Goal: Task Accomplishment & Management: Manage account settings

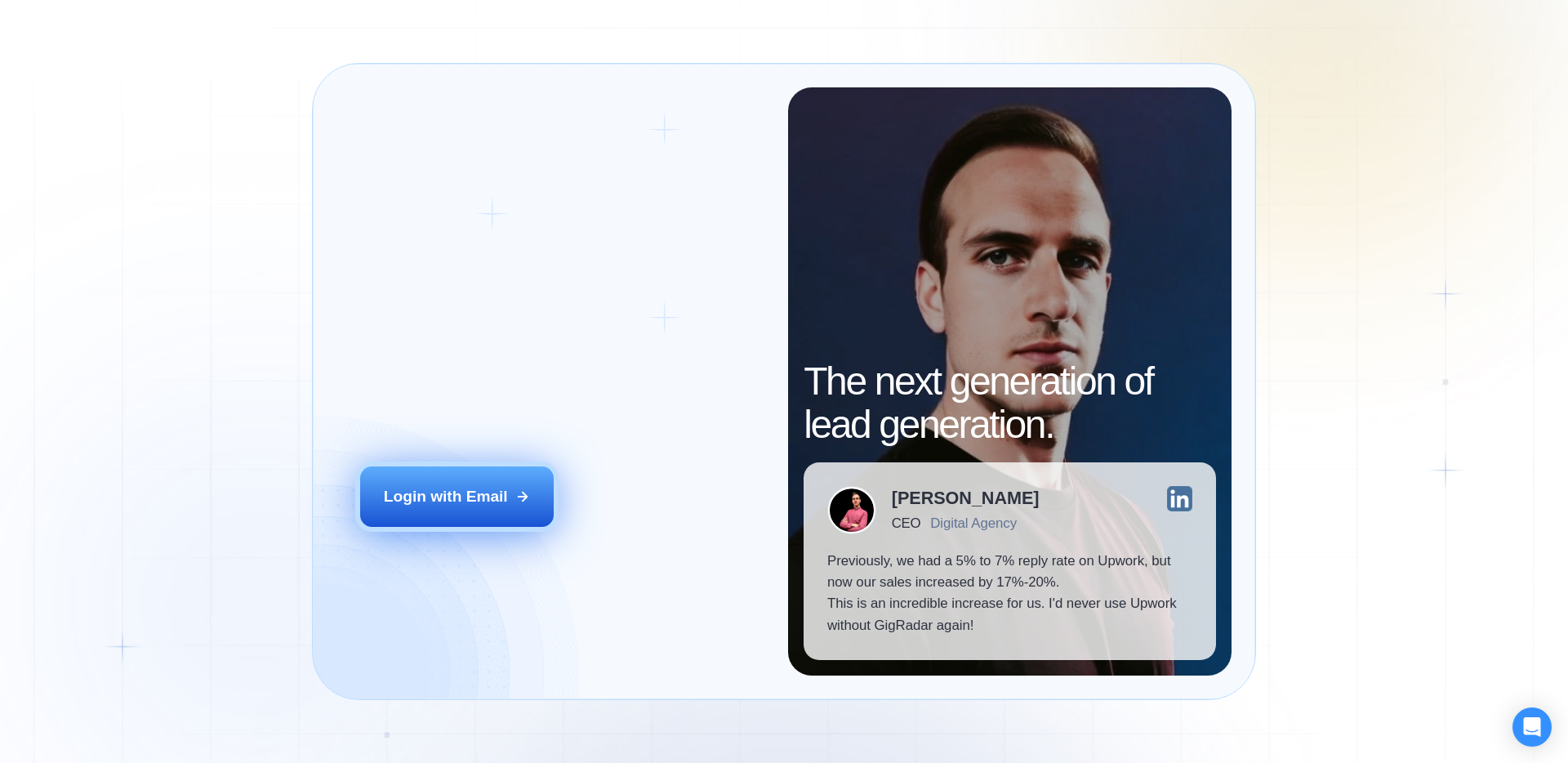
click at [468, 495] on div "Login with Email" at bounding box center [445, 497] width 124 height 21
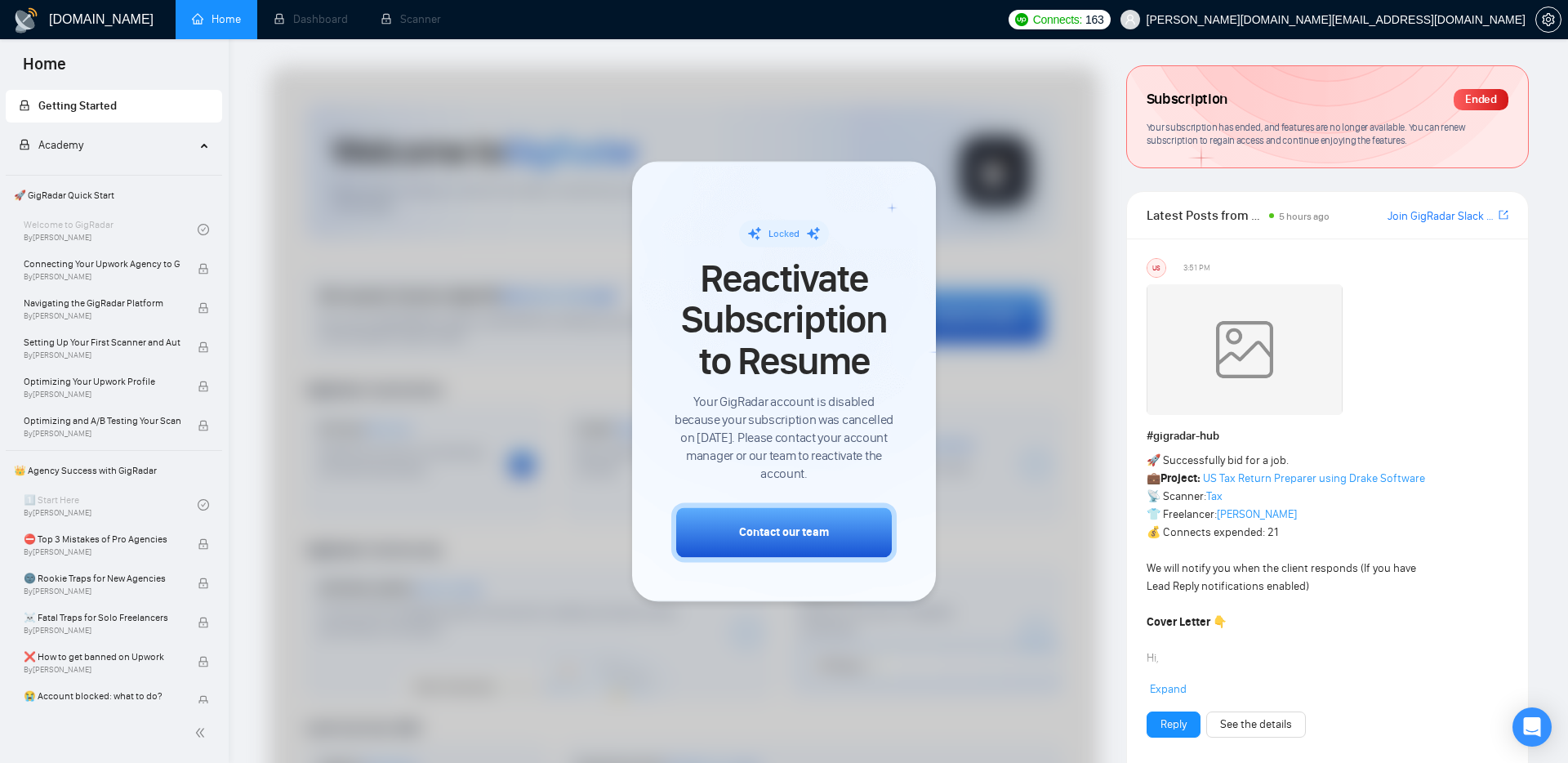
click at [1171, 110] on span "Subscription" at bounding box center [1187, 100] width 81 height 28
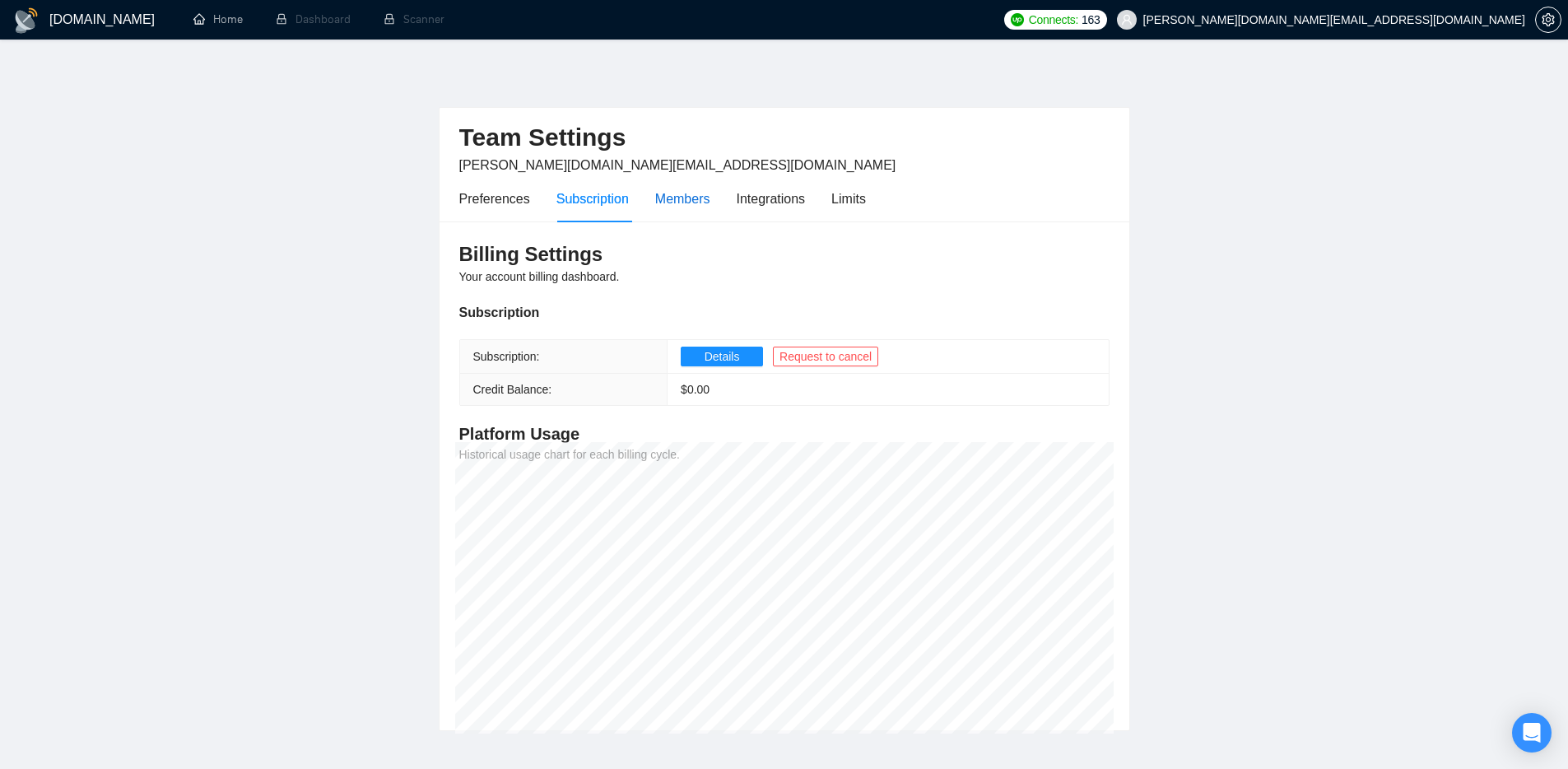
click at [687, 198] on div "Members" at bounding box center [682, 199] width 55 height 21
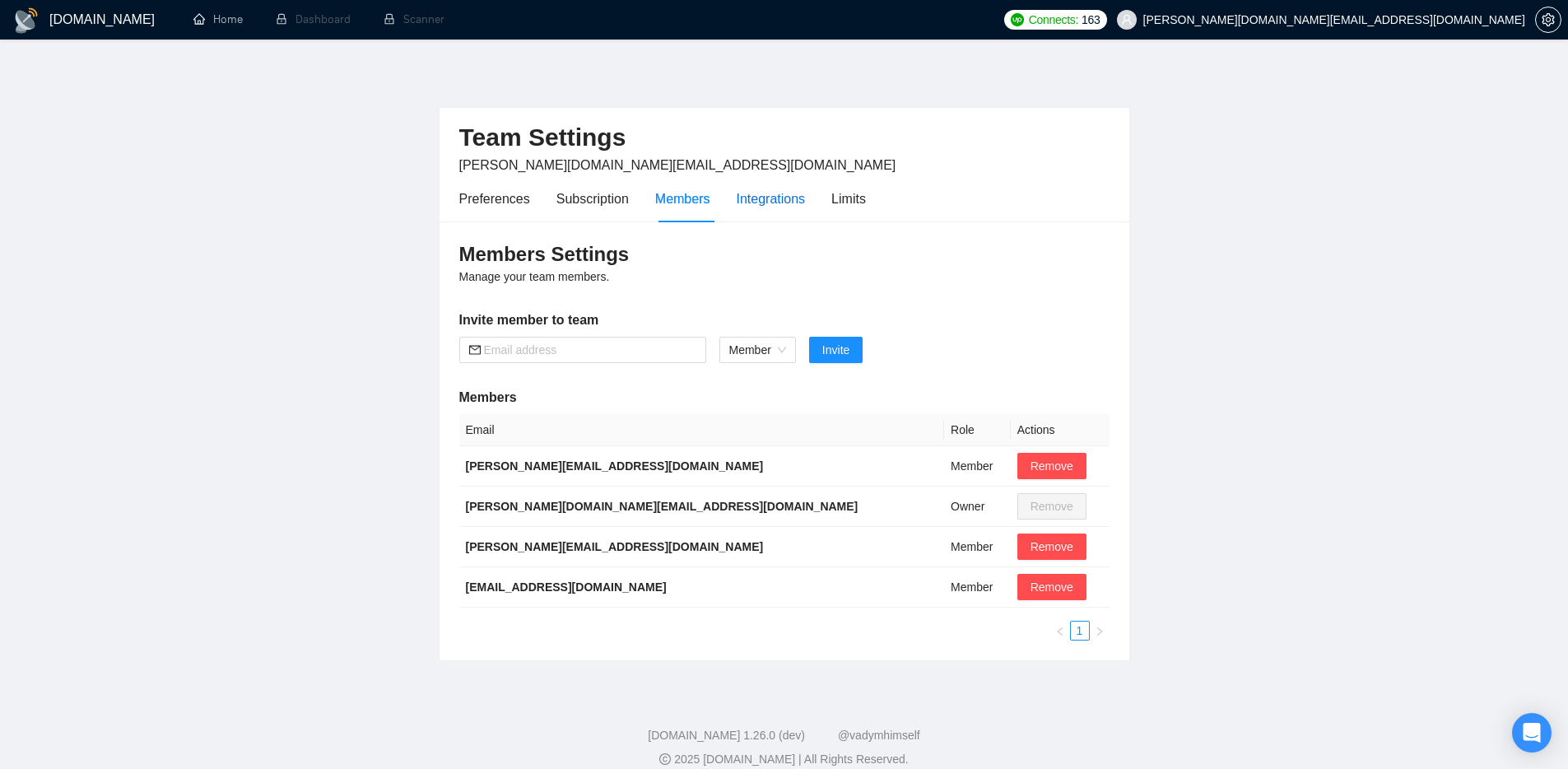
click at [781, 199] on div "Integrations" at bounding box center [771, 199] width 69 height 21
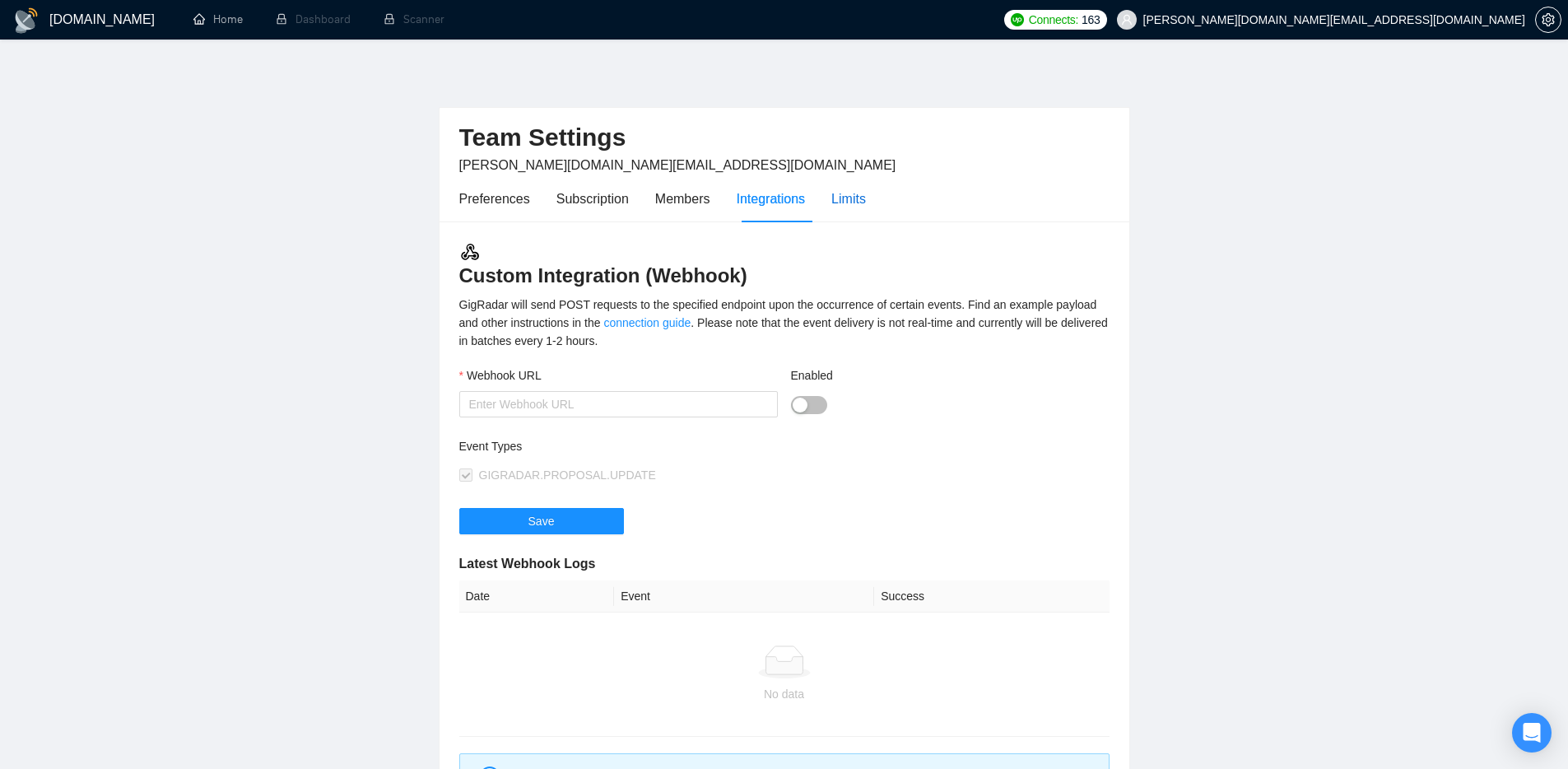
click at [864, 195] on div "Limits" at bounding box center [849, 199] width 35 height 21
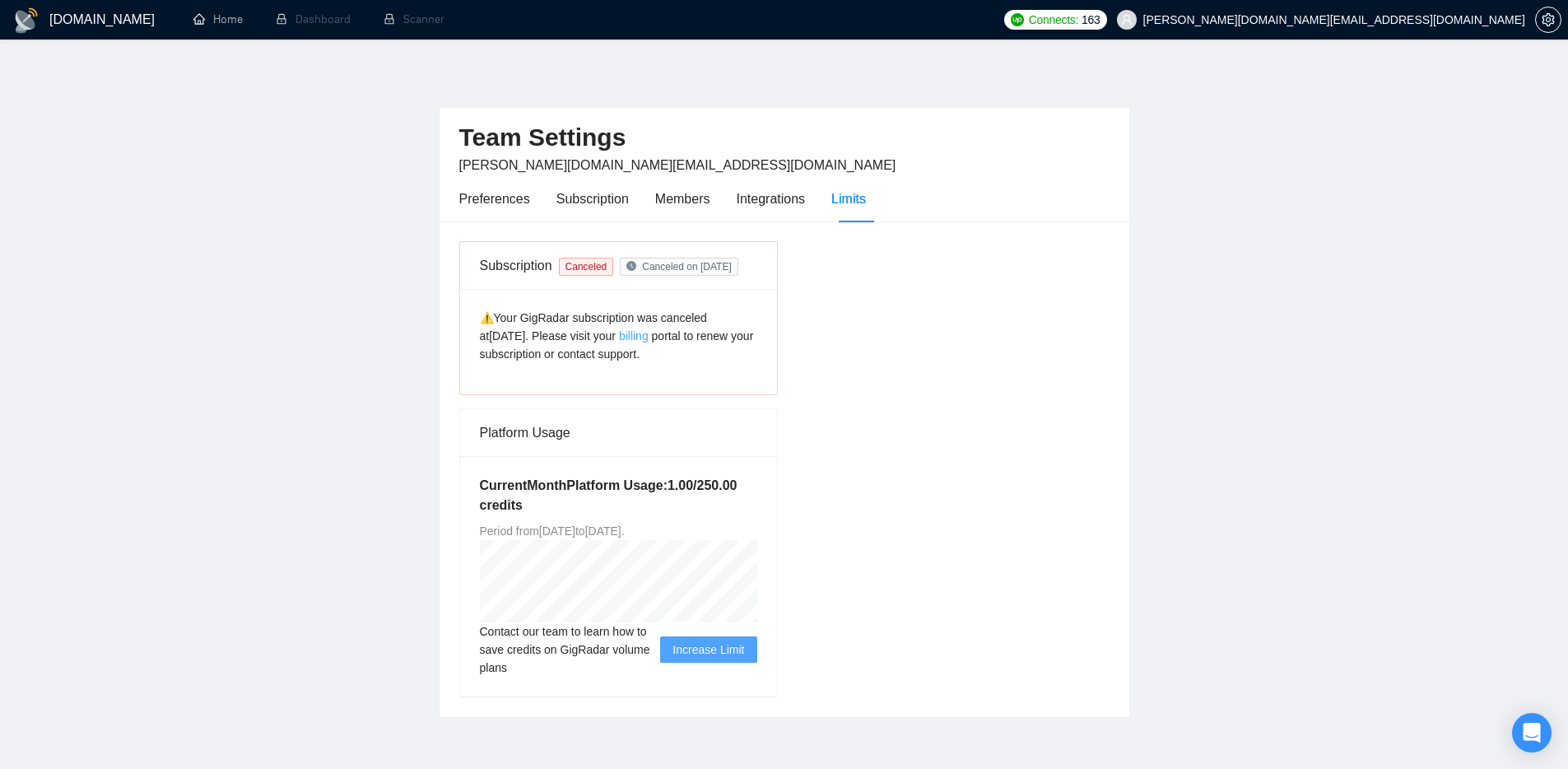
click at [619, 336] on link "billing" at bounding box center [634, 335] width 30 height 13
click at [619, 334] on link "billing" at bounding box center [634, 335] width 30 height 13
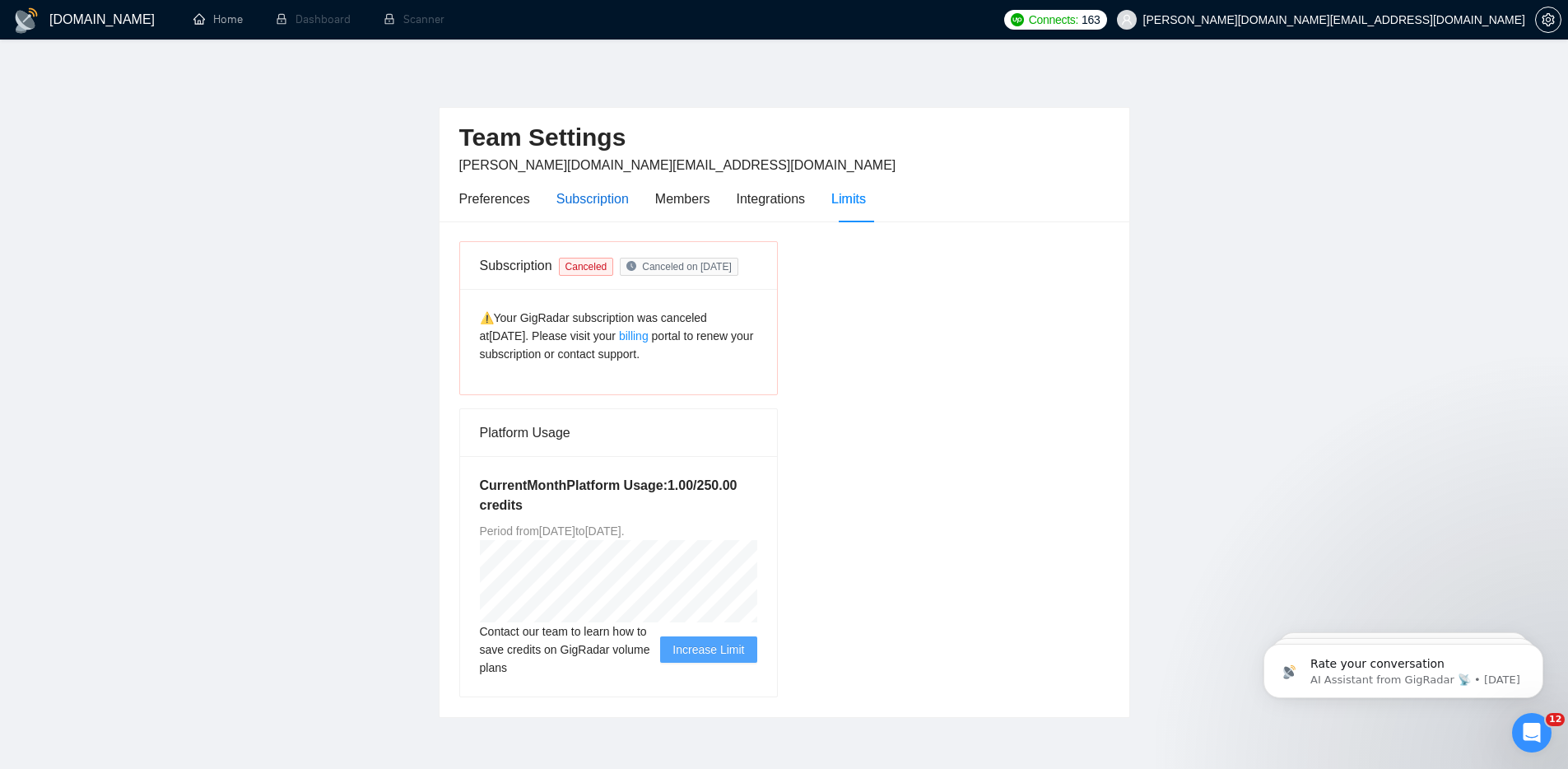
click at [602, 196] on div "Subscription" at bounding box center [592, 199] width 73 height 21
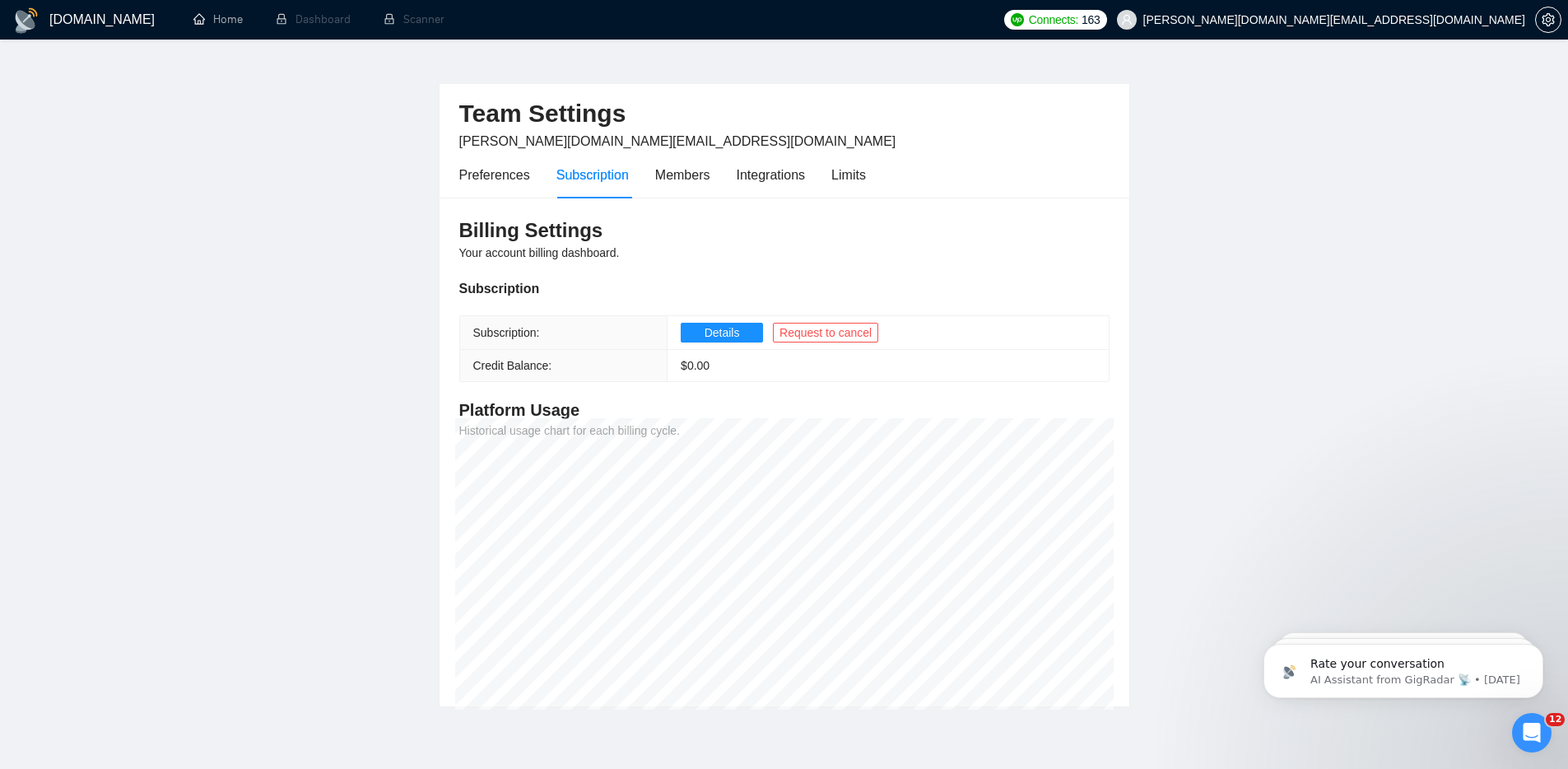
scroll to position [89, 0]
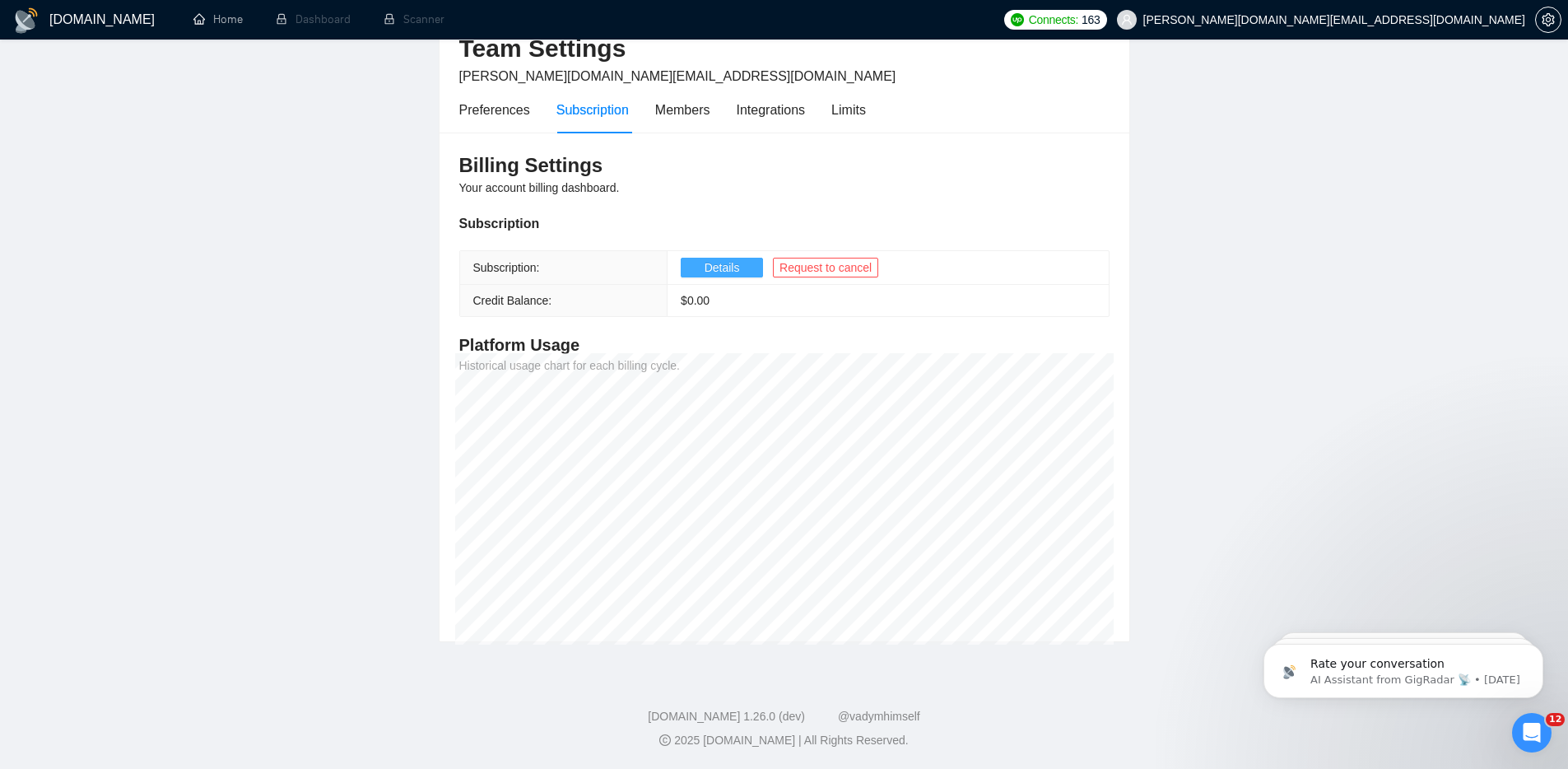
click at [736, 267] on span "Details" at bounding box center [722, 267] width 35 height 18
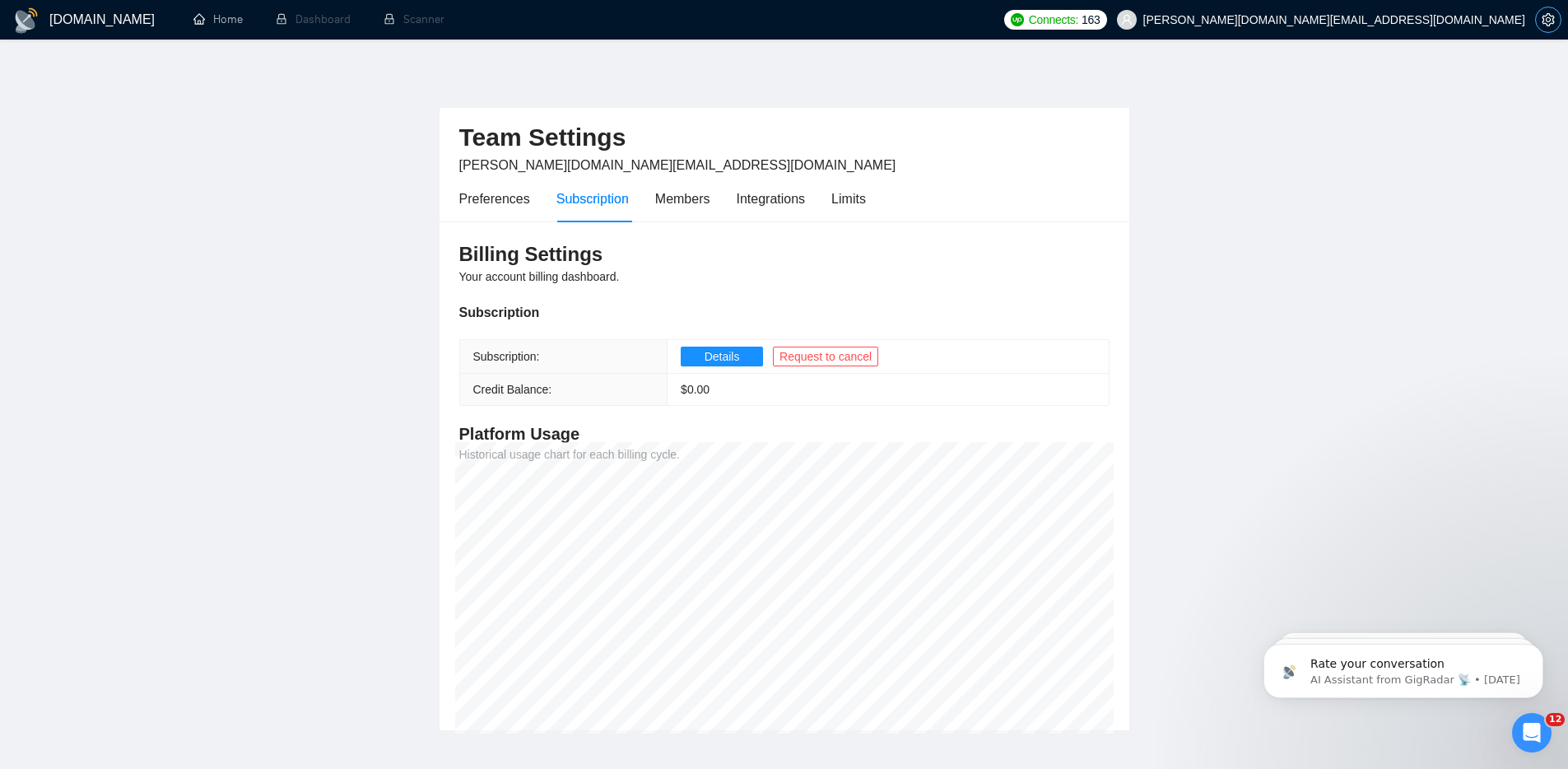
click at [1558, 19] on span "setting" at bounding box center [1548, 19] width 24 height 13
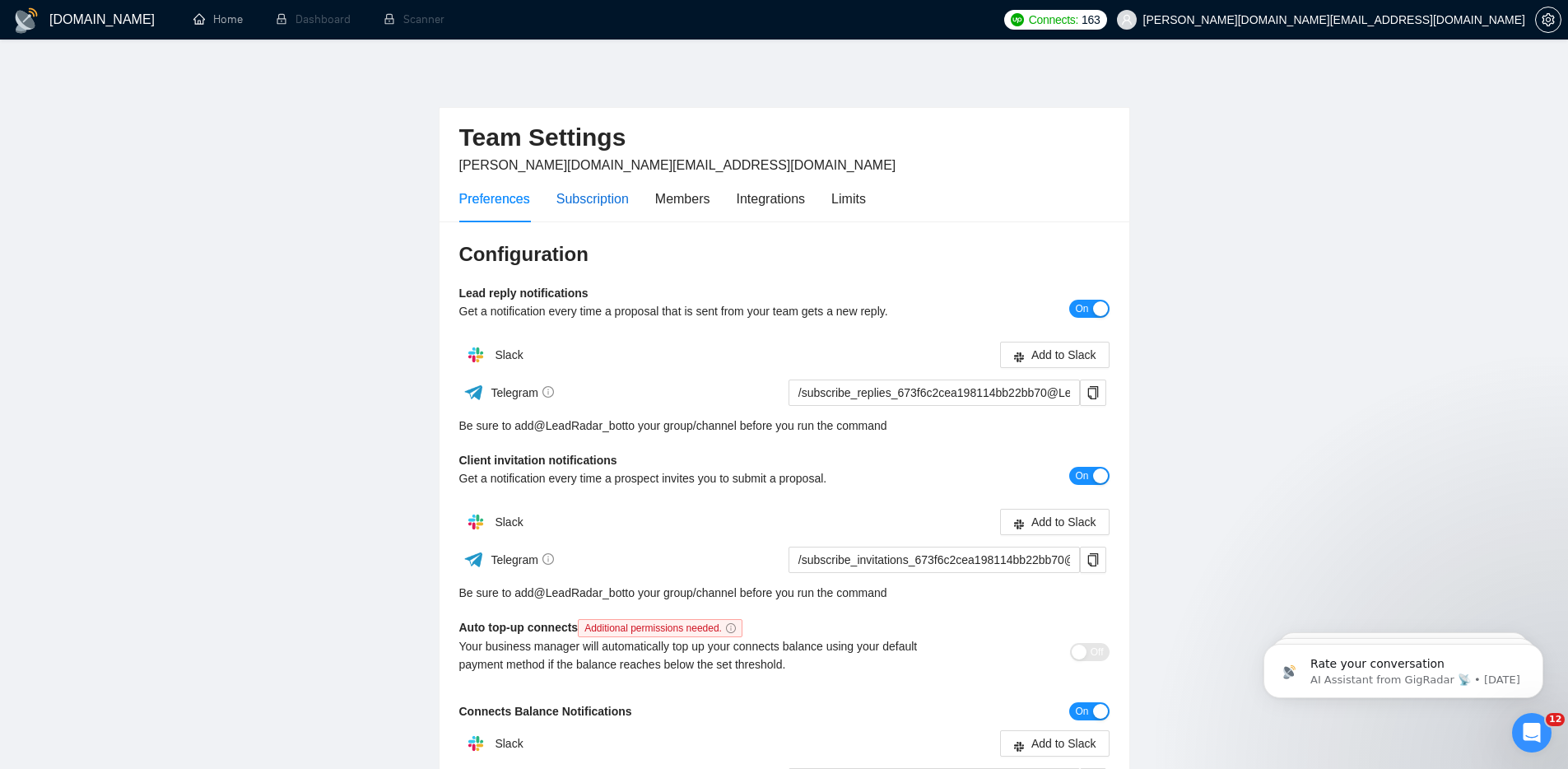
click at [591, 201] on div "Subscription" at bounding box center [592, 199] width 73 height 21
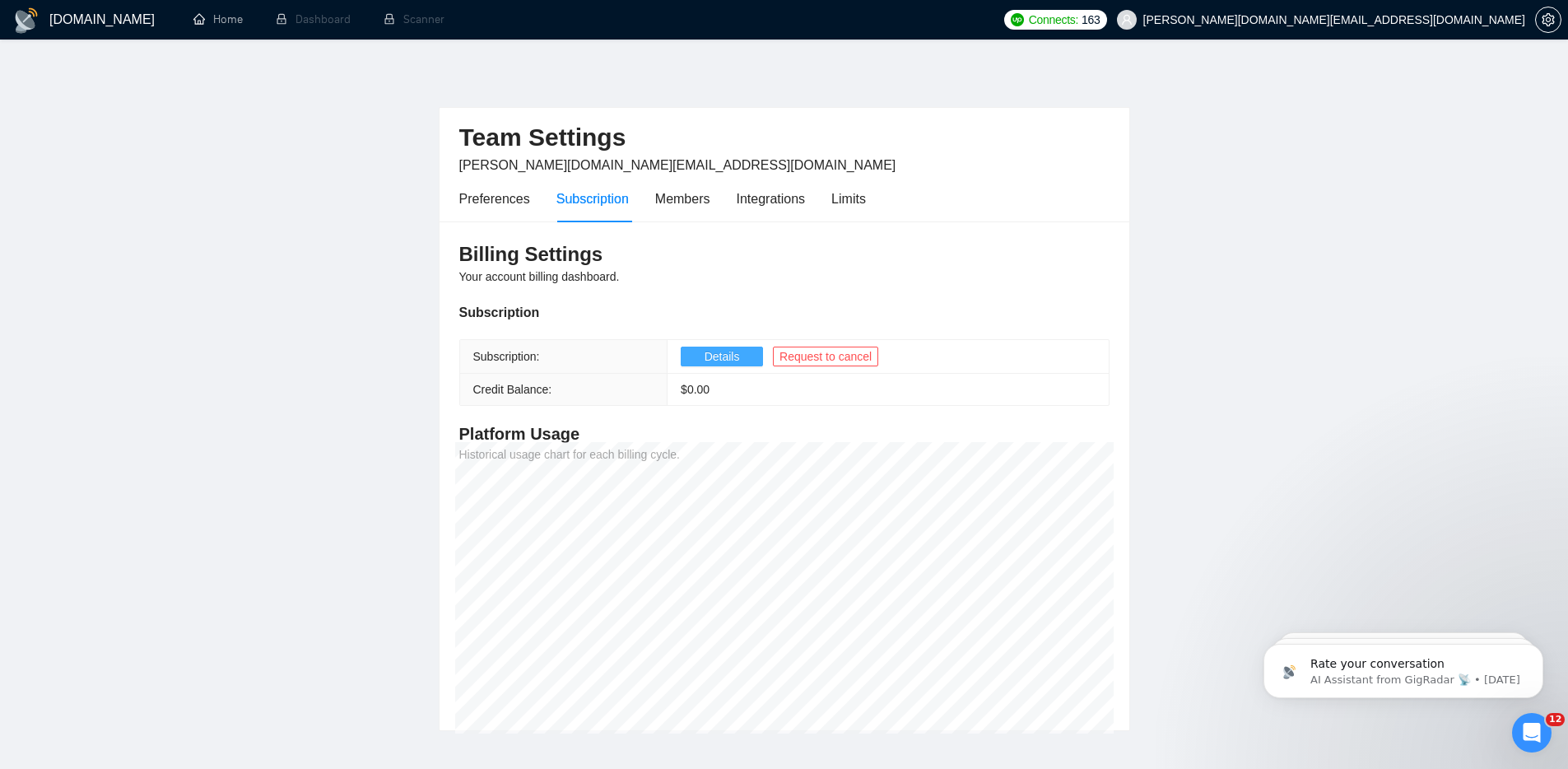
click at [730, 348] on span "Details" at bounding box center [722, 356] width 35 height 18
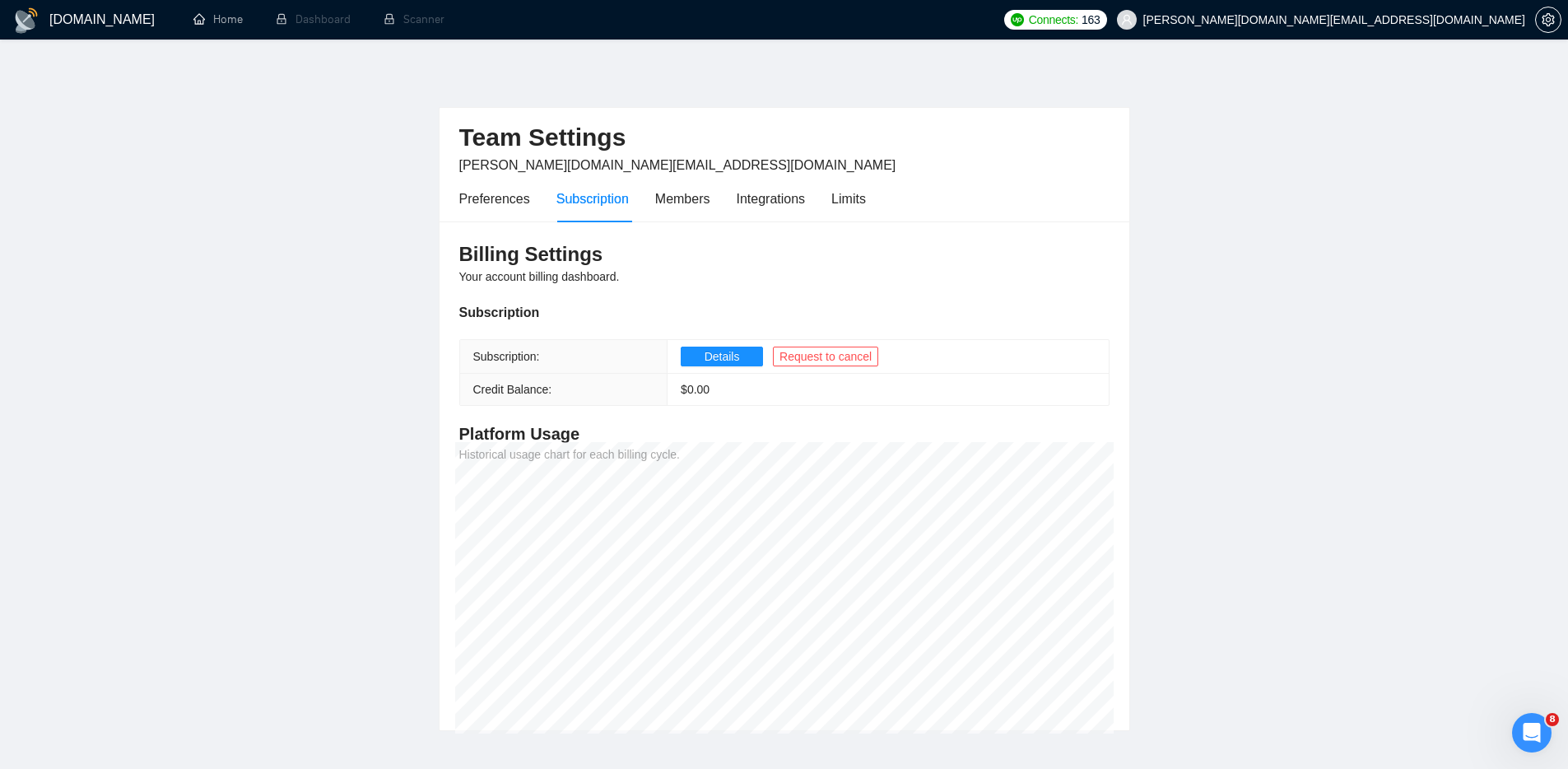
click at [1536, 738] on icon "Open Intercom Messenger" at bounding box center [1532, 732] width 27 height 27
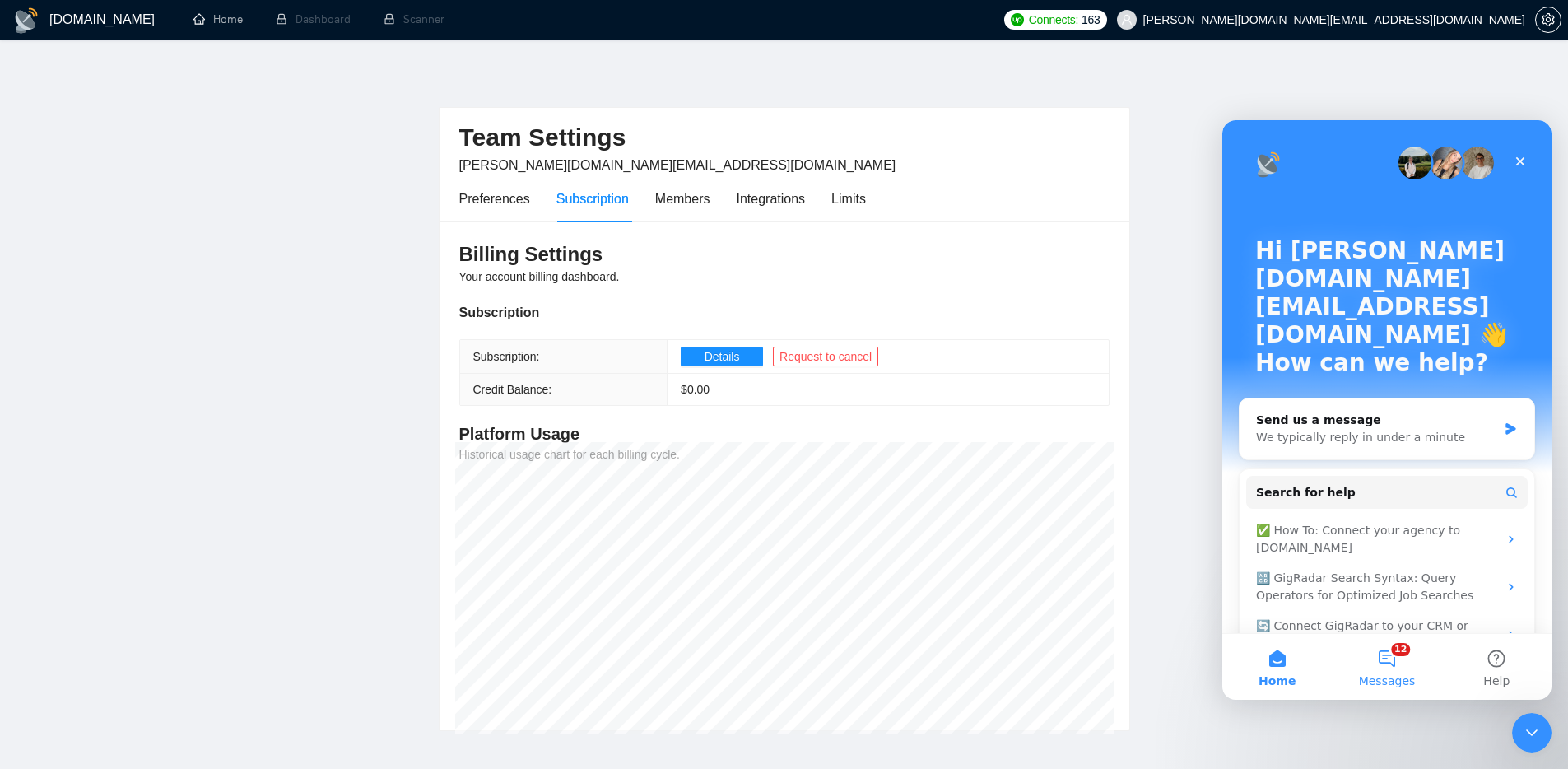
click at [1388, 650] on button "12 Messages" at bounding box center [1386, 666] width 109 height 66
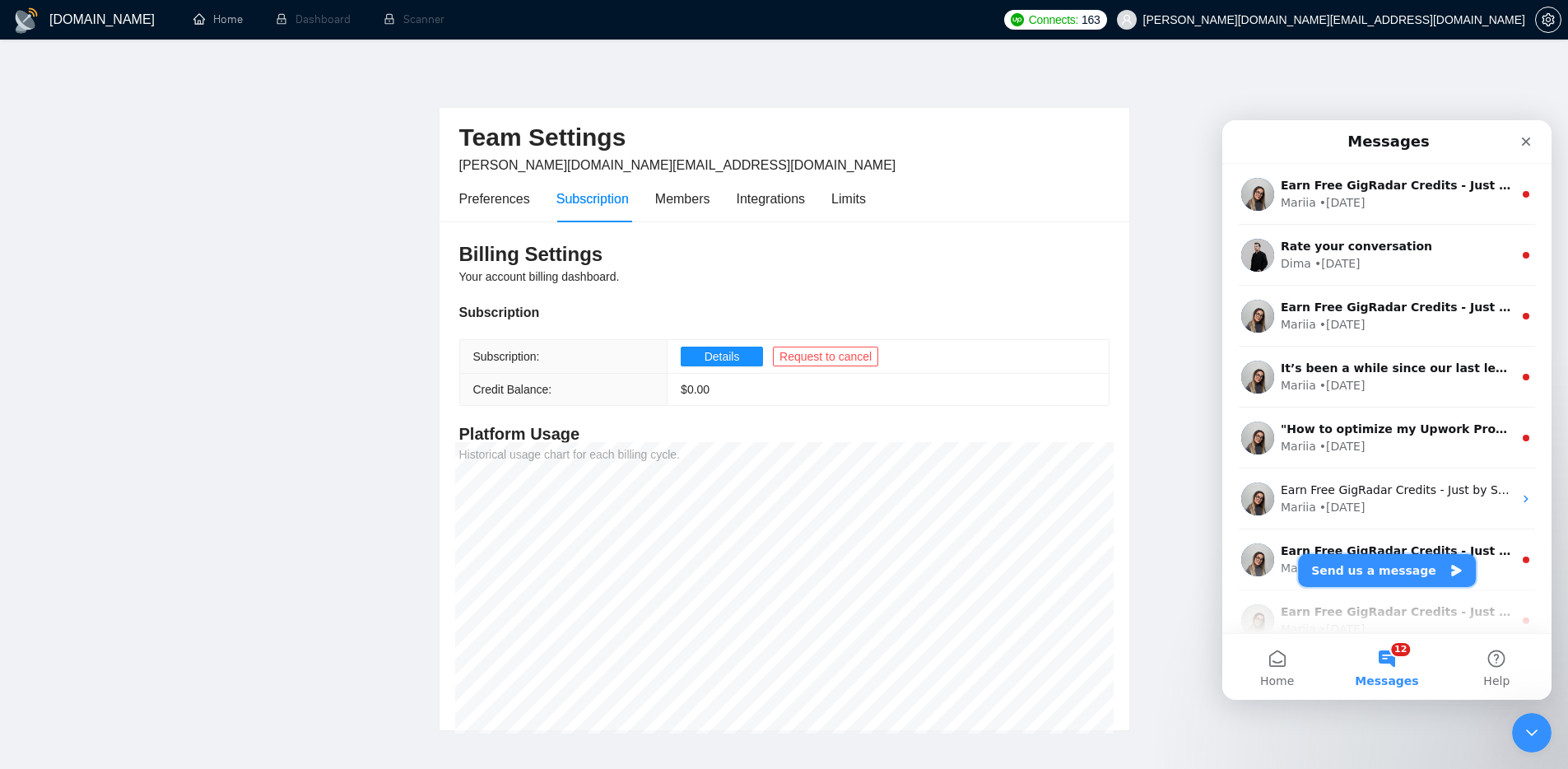
click at [1392, 575] on button "Send us a message" at bounding box center [1387, 570] width 178 height 33
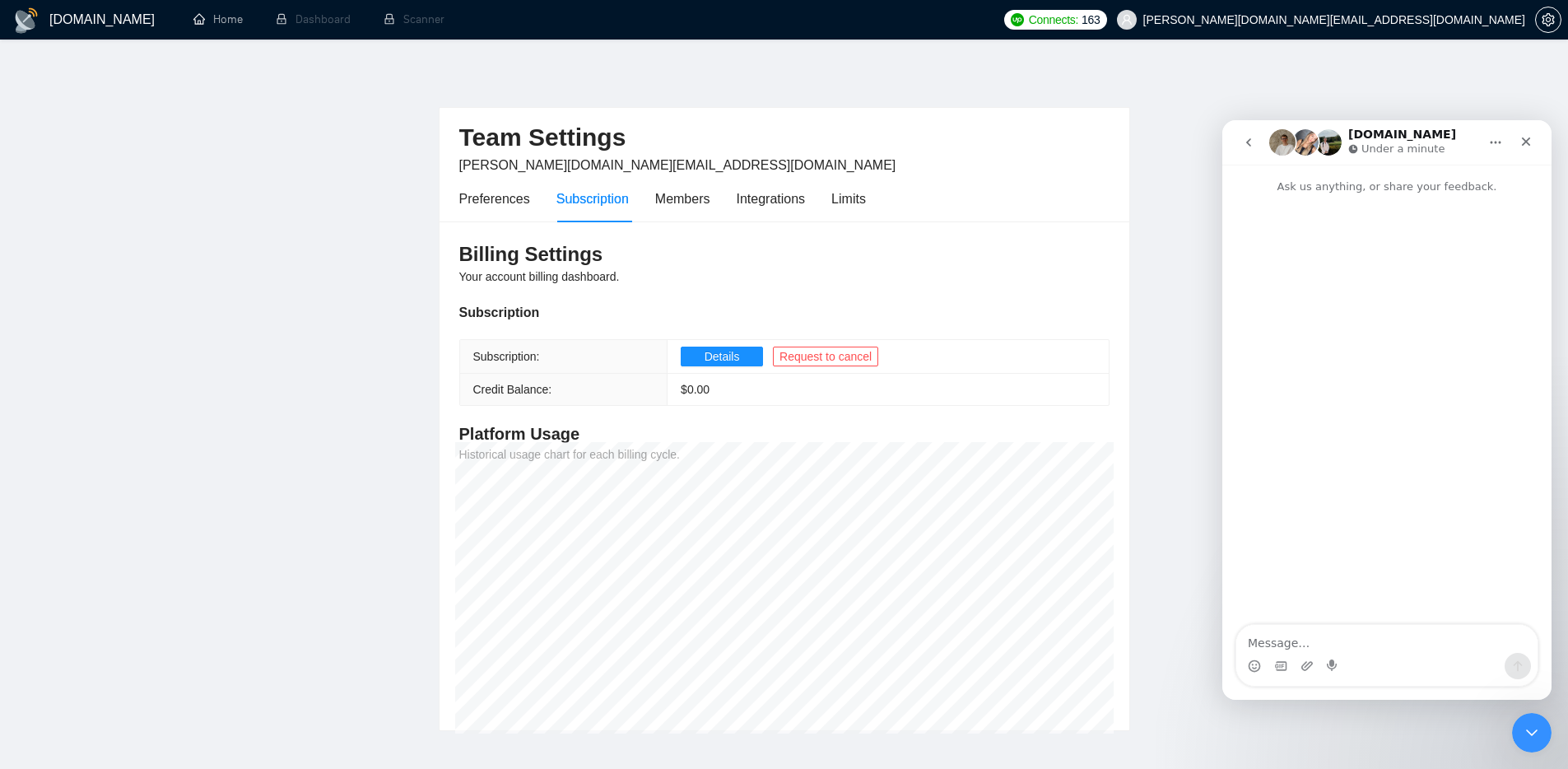
click at [1368, 631] on textarea "Message…" at bounding box center [1387, 639] width 301 height 28
type textarea "i updated payment method. How to pay ?"
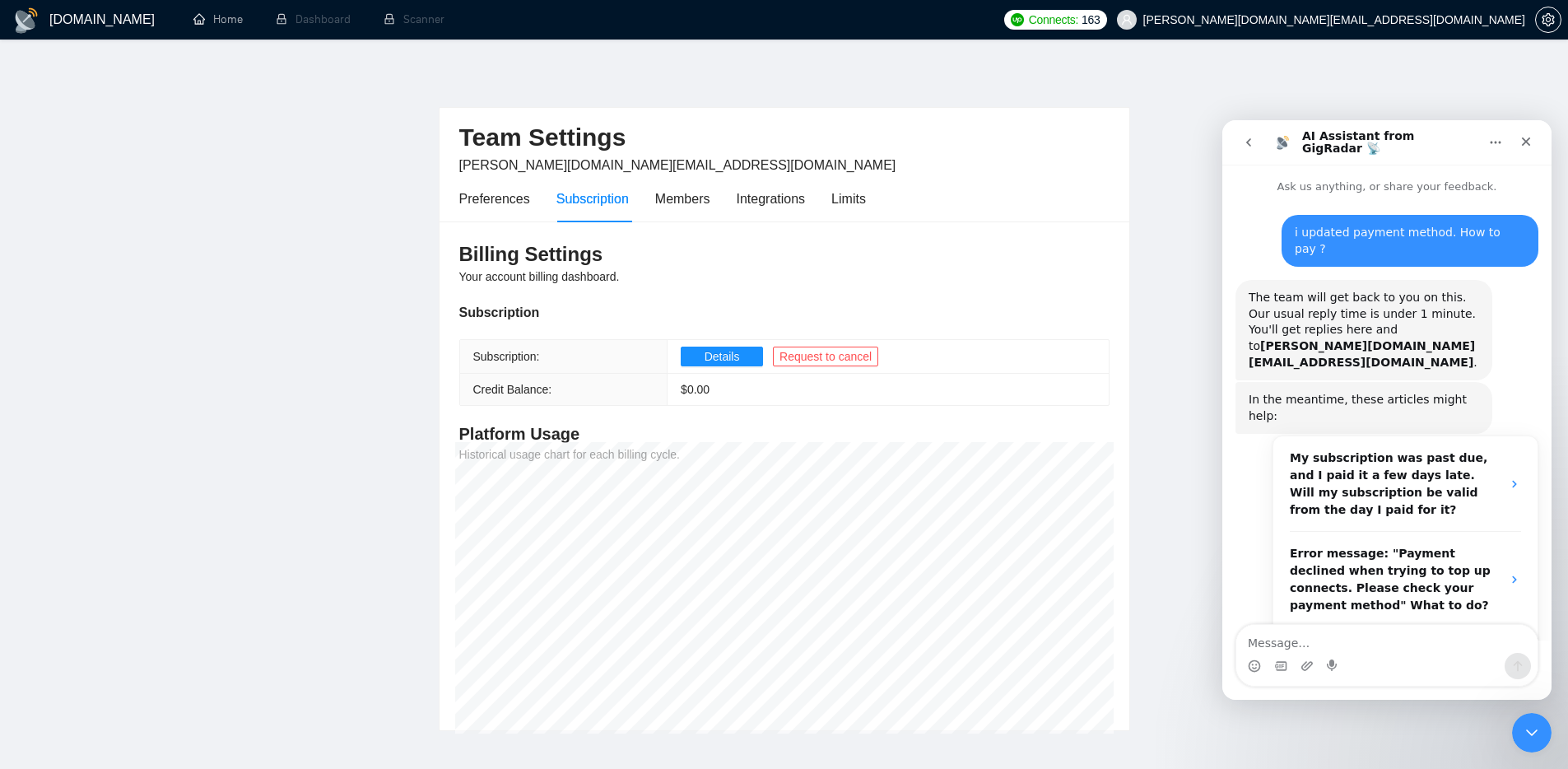
scroll to position [91, 0]
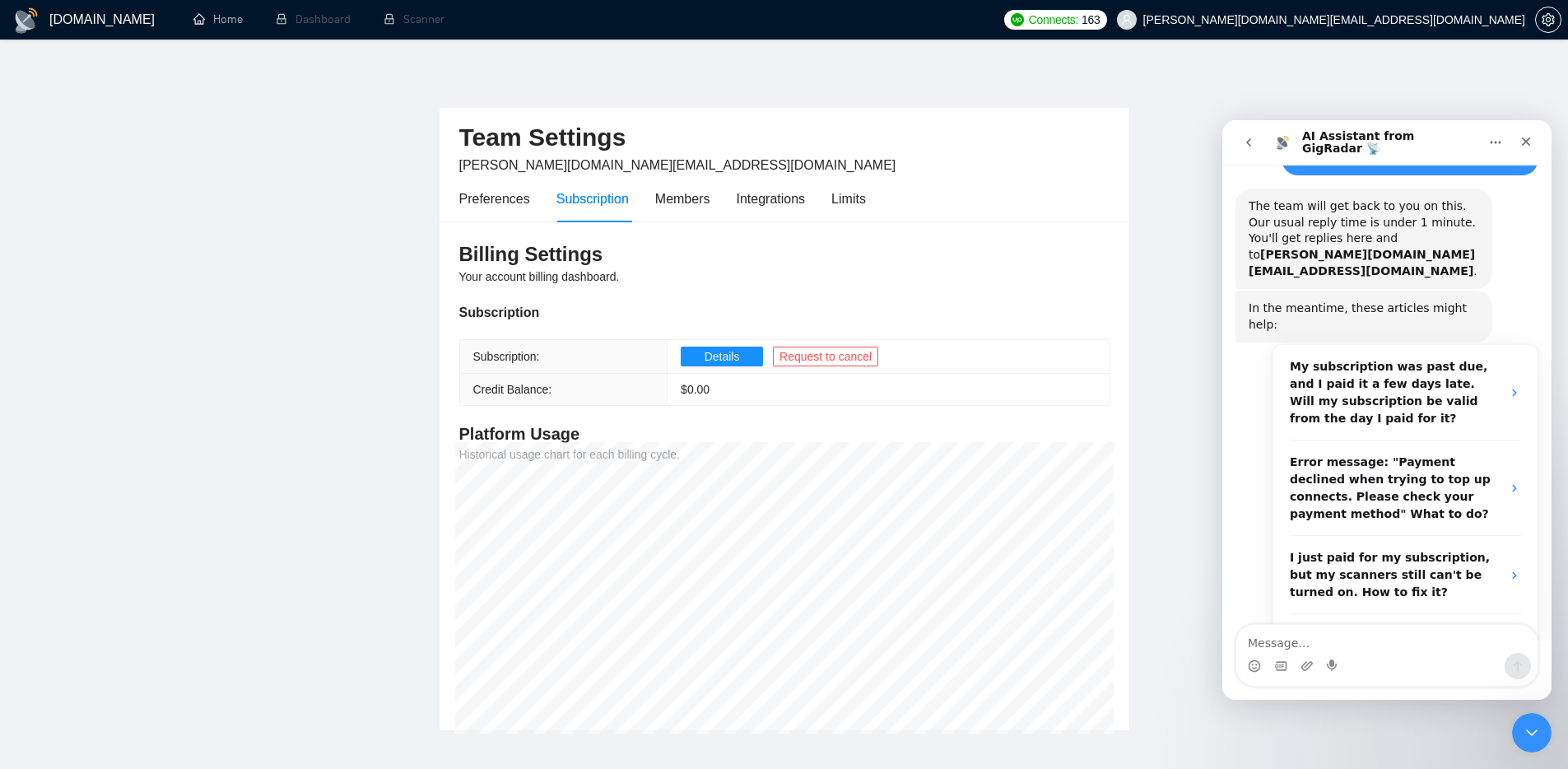
drag, startPoint x: 1272, startPoint y: 638, endPoint x: 1284, endPoint y: 645, distance: 13.9
click at [1274, 639] on textarea "Message…" at bounding box center [1387, 639] width 301 height 28
click at [1371, 645] on textarea "Message…" at bounding box center [1387, 639] width 301 height 28
type textarea "hey"
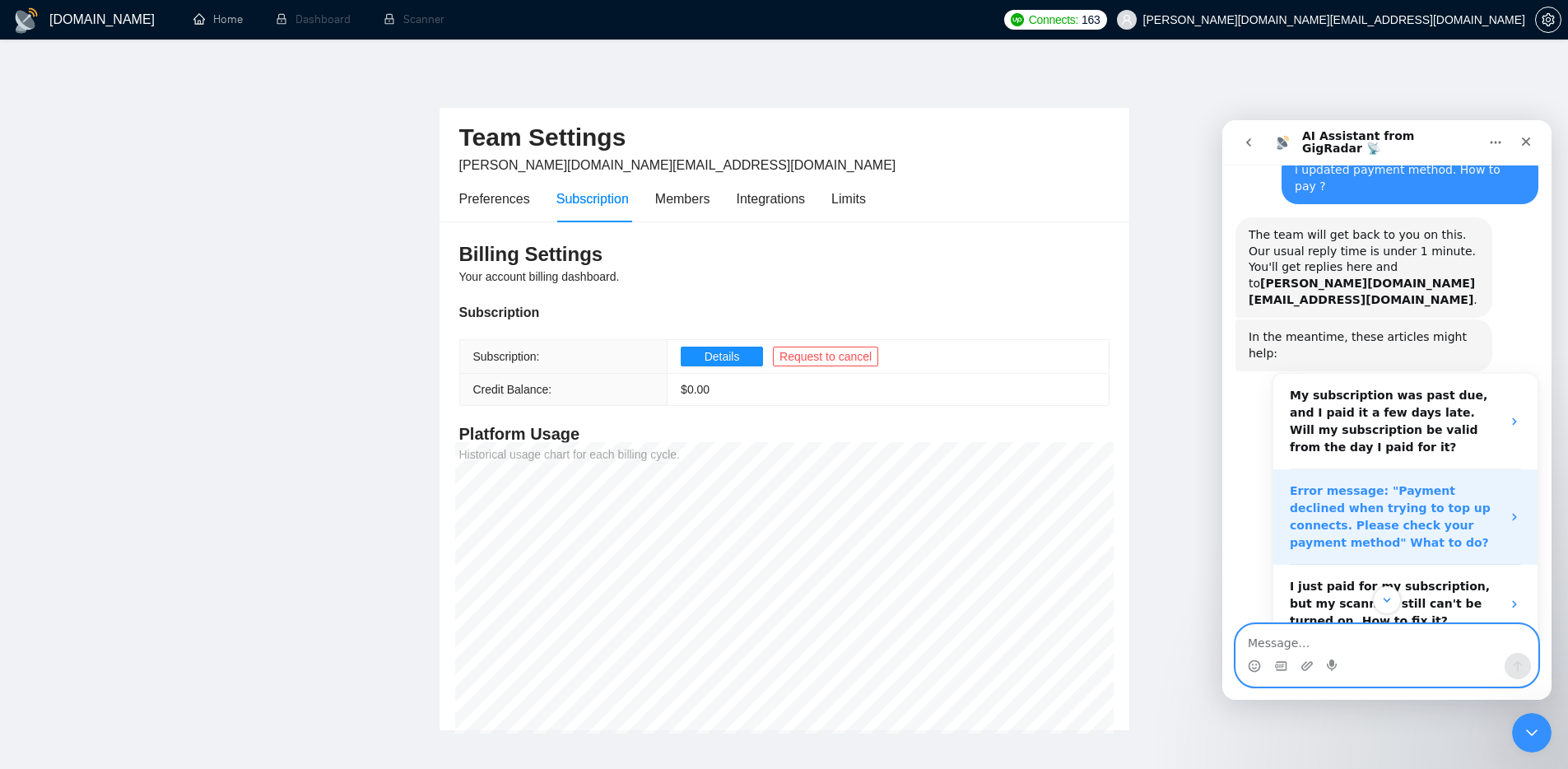
scroll to position [141, 0]
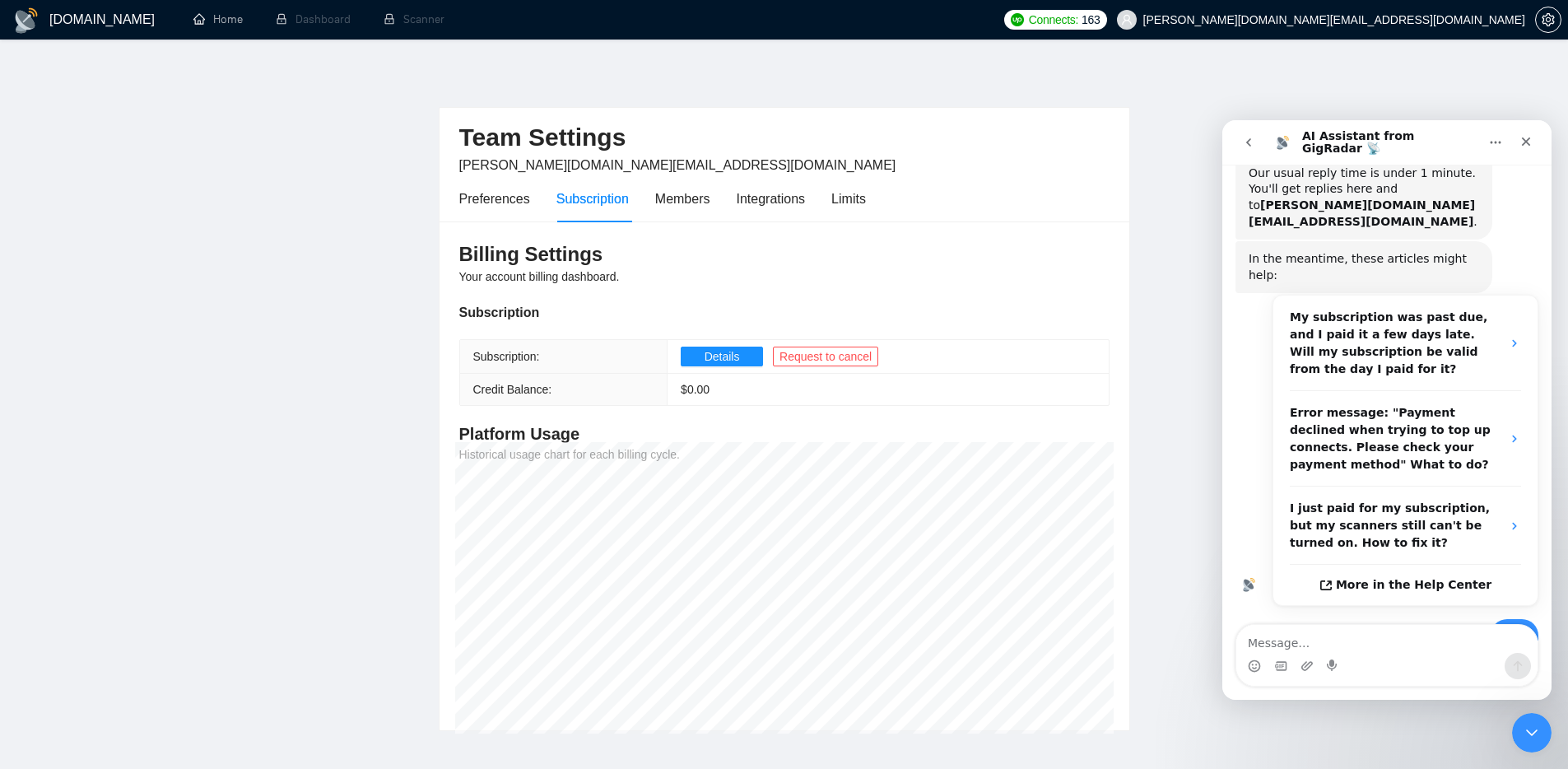
click at [1245, 140] on icon "go back" at bounding box center [1249, 142] width 13 height 13
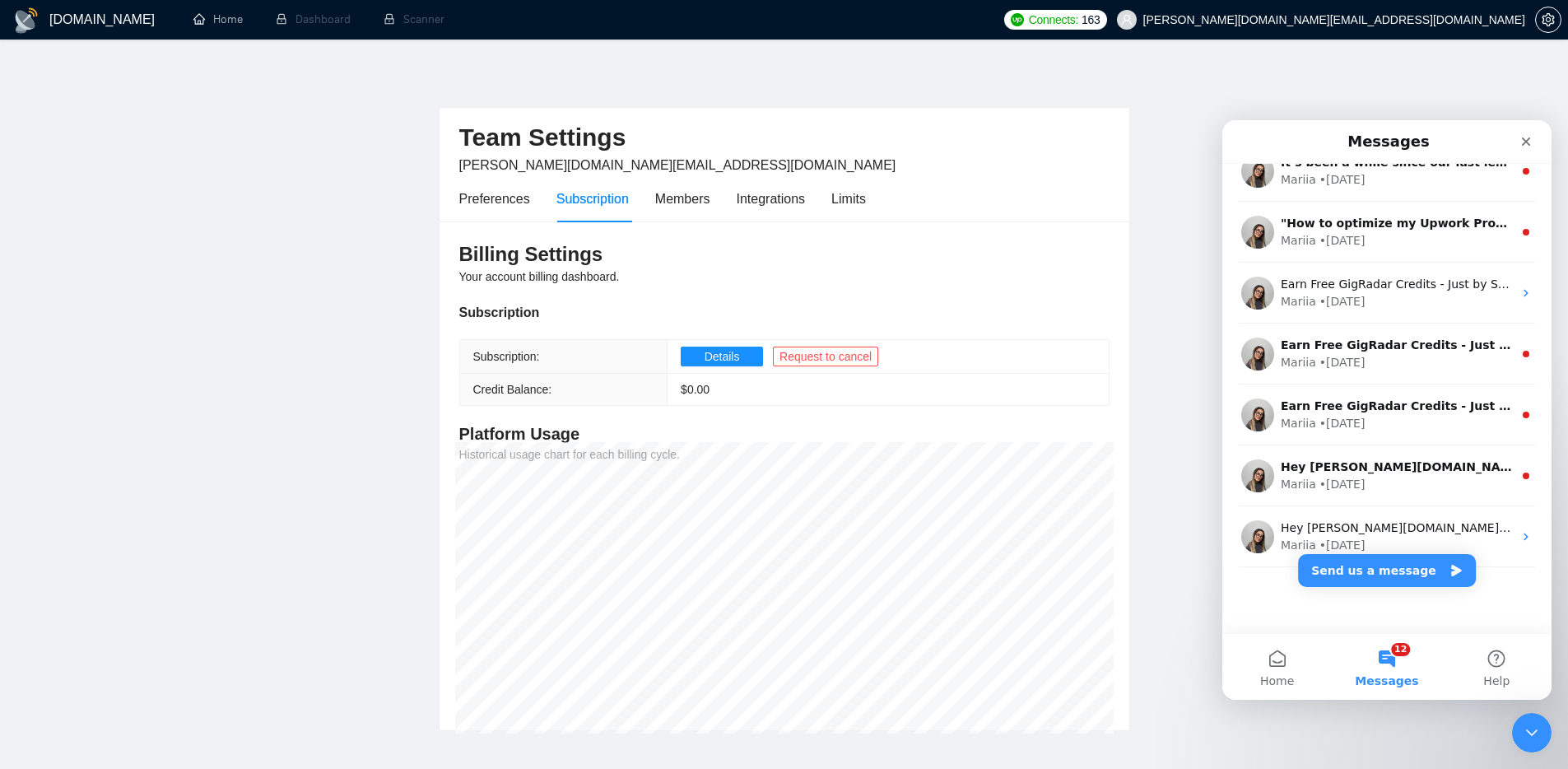
scroll to position [0, 0]
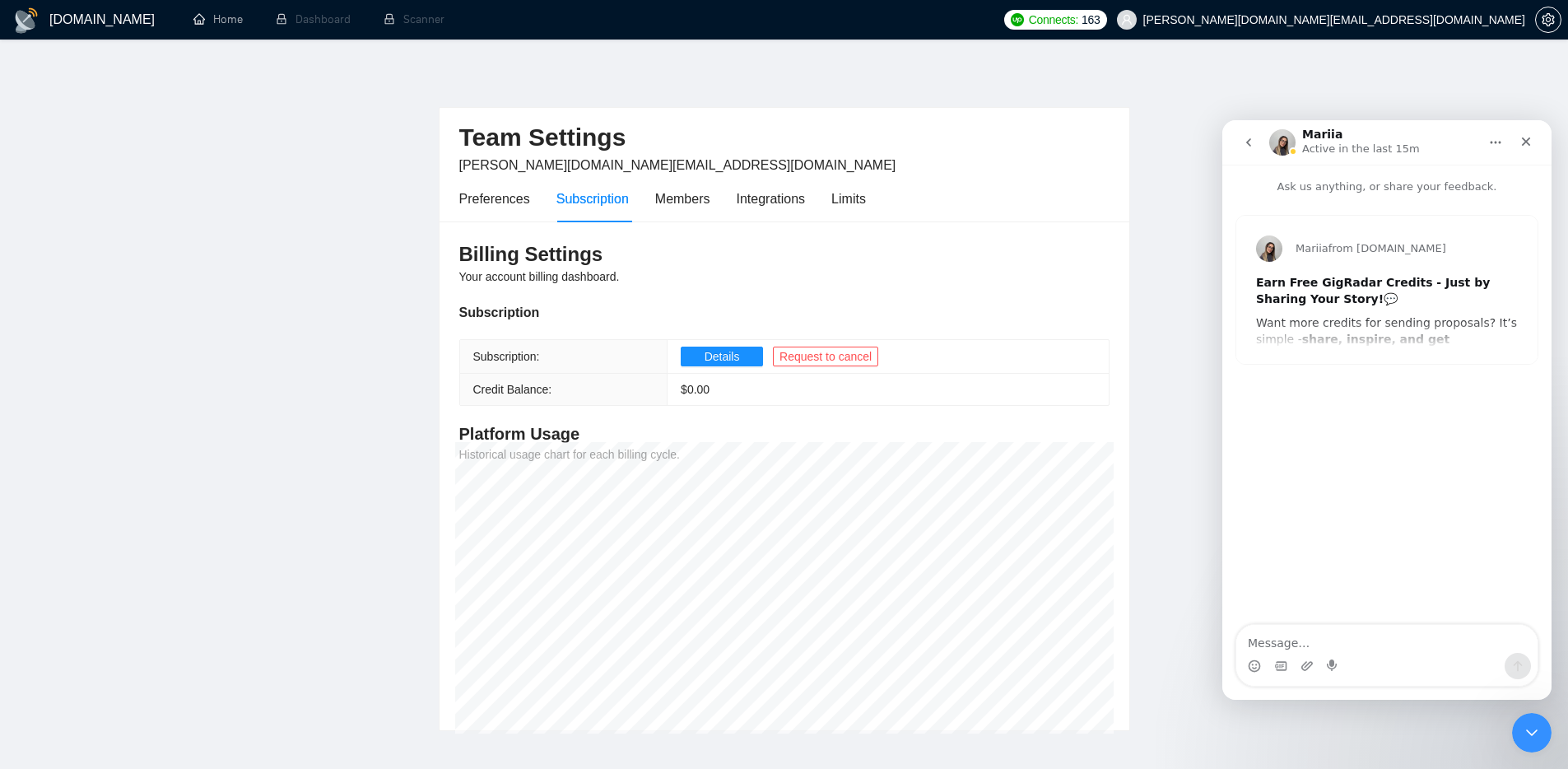
click at [1257, 146] on button "go back" at bounding box center [1249, 143] width 32 height 31
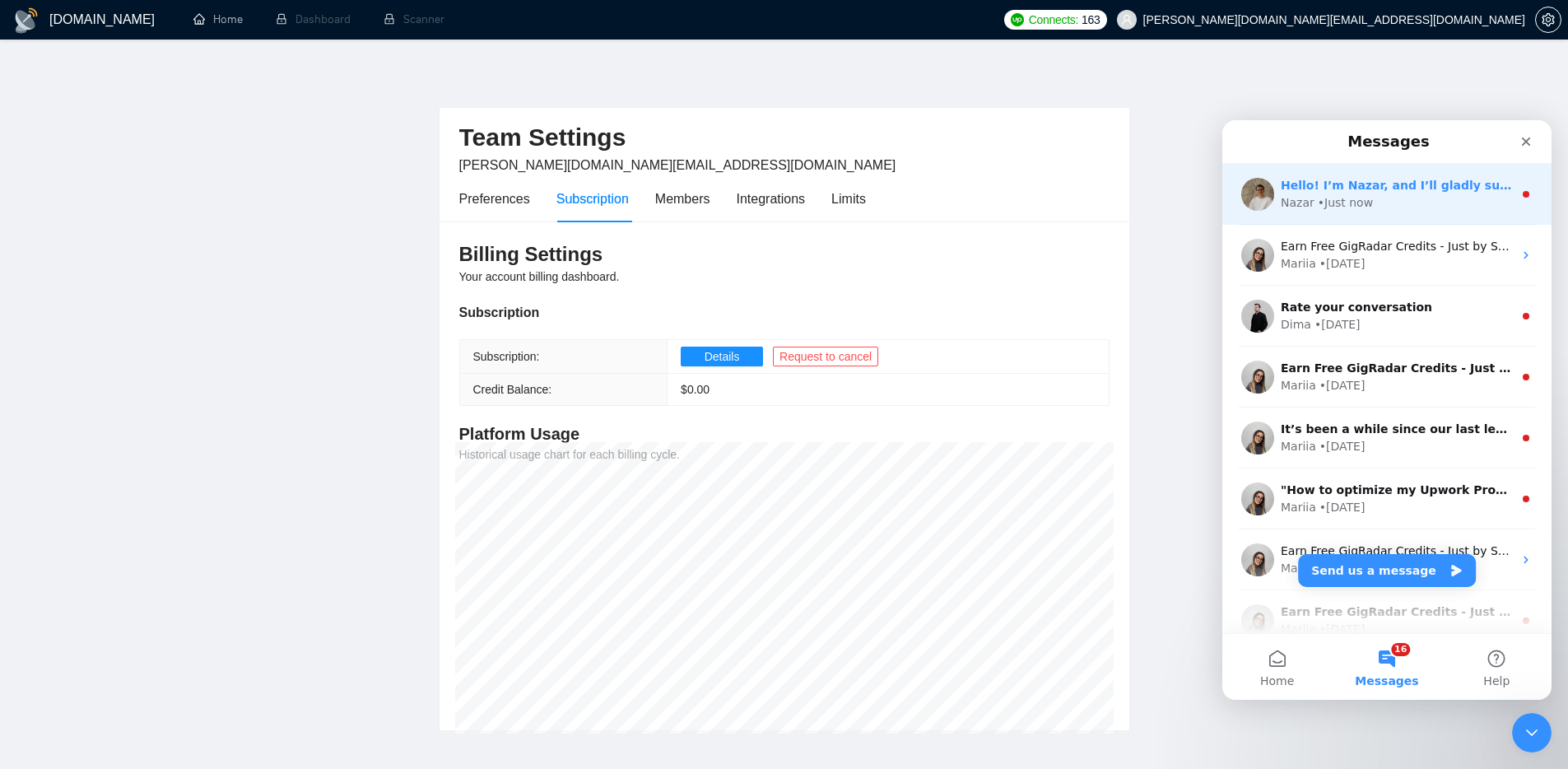
click at [1426, 195] on div "Nazar • Just now" at bounding box center [1396, 203] width 232 height 17
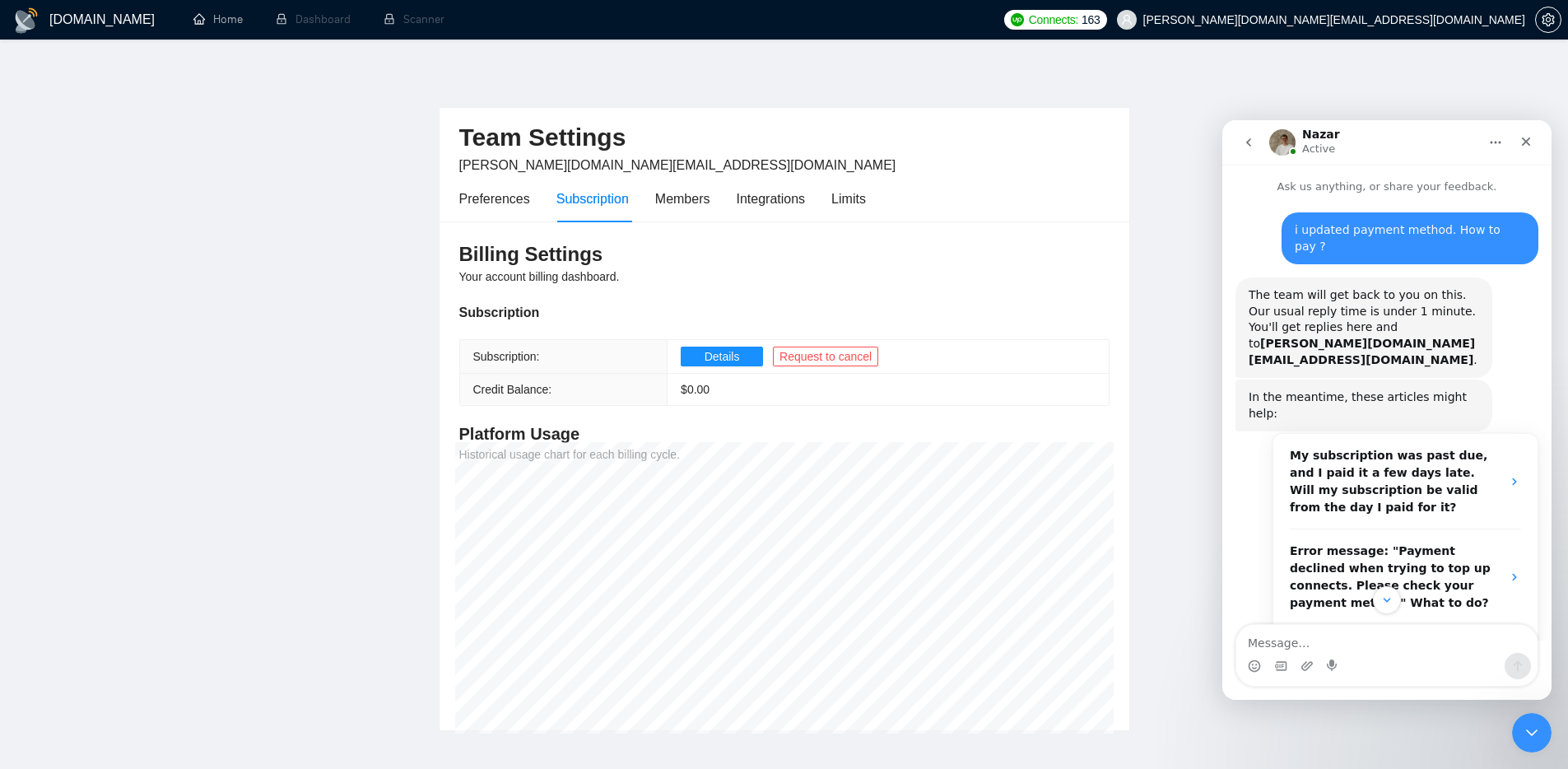
click at [909, 94] on div "Team Settings kostya.p.dev@gmail.com Preferences Subscription Members Integrati…" at bounding box center [784, 398] width 691 height 665
click at [228, 22] on link "Home" at bounding box center [218, 19] width 49 height 14
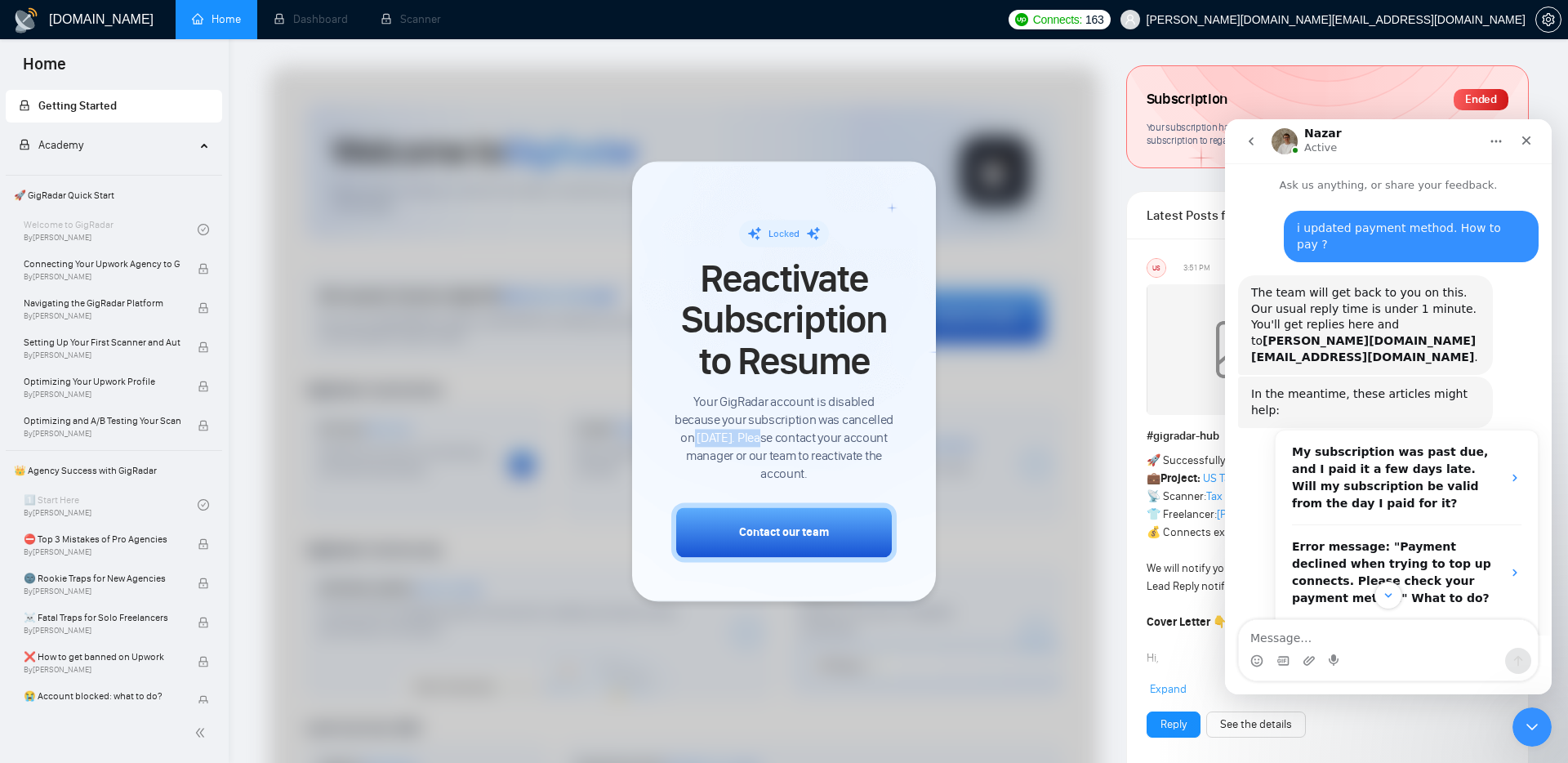
drag, startPoint x: 769, startPoint y: 436, endPoint x: 693, endPoint y: 437, distance: 76.0
click at [693, 437] on span "Your GigRadar account is disabled because your subscription was cancelled on [D…" at bounding box center [784, 437] width 226 height 89
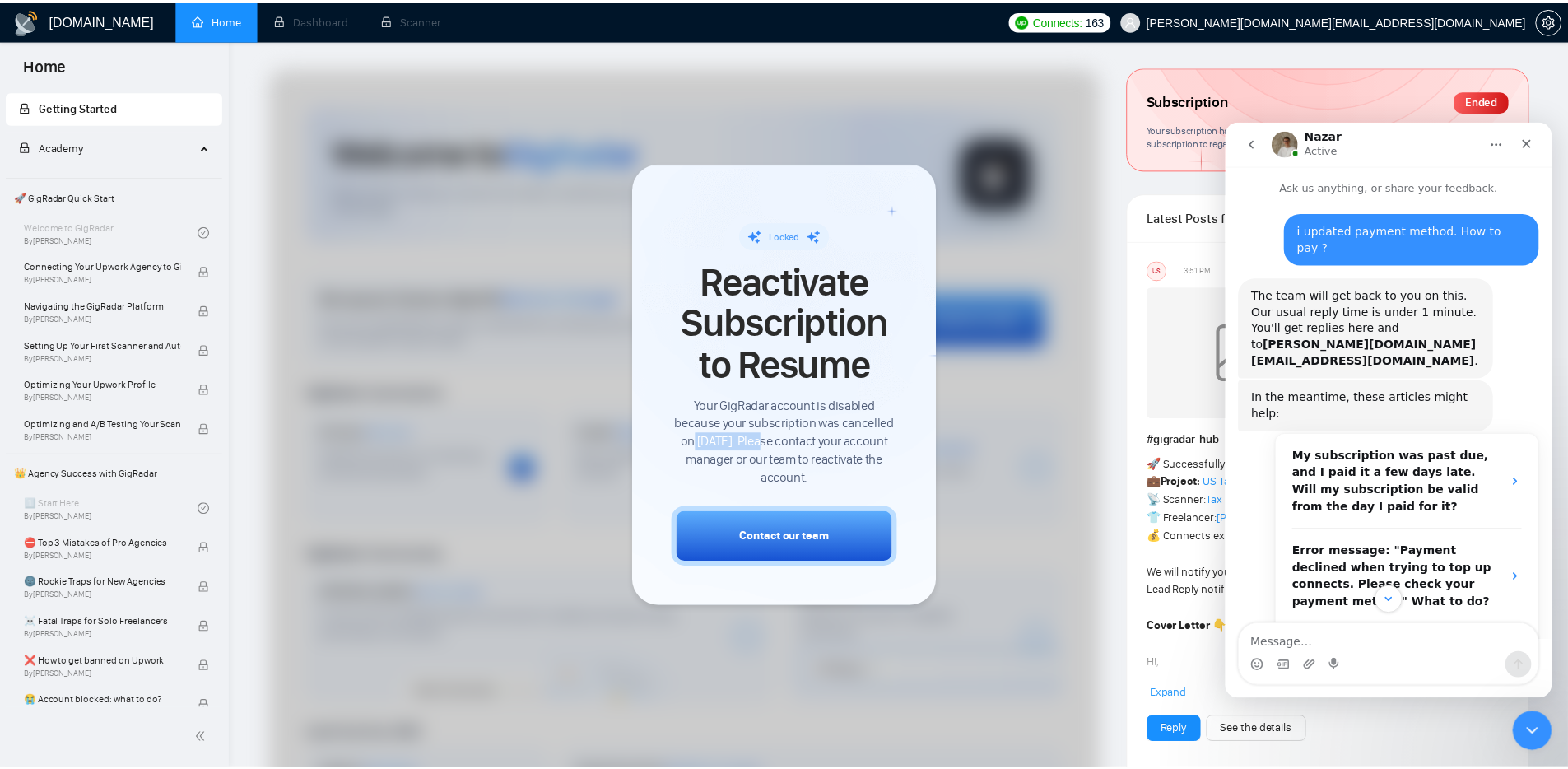
scroll to position [319, 0]
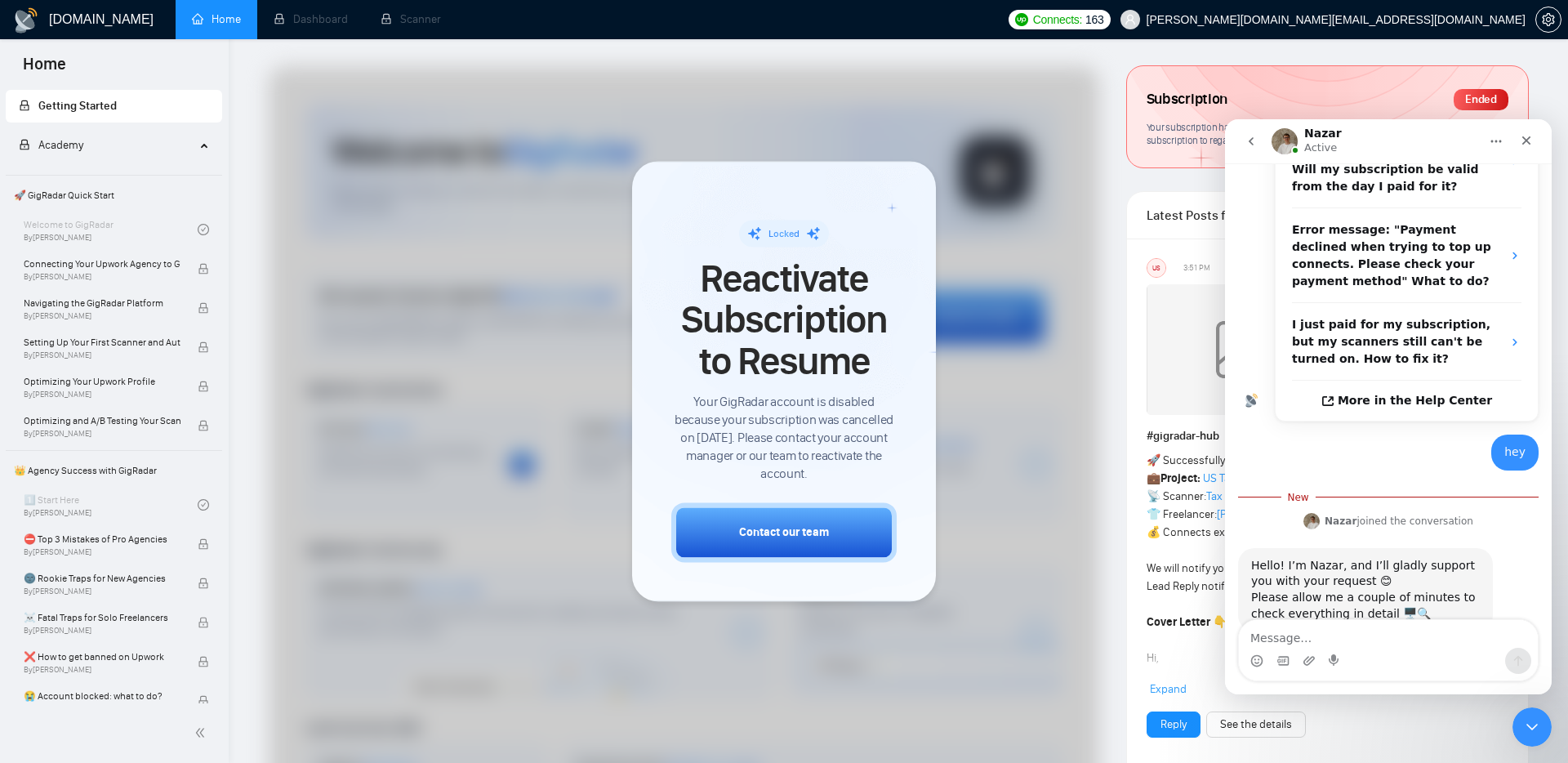
click at [1328, 103] on div "Subscription Ended" at bounding box center [1328, 100] width 362 height 28
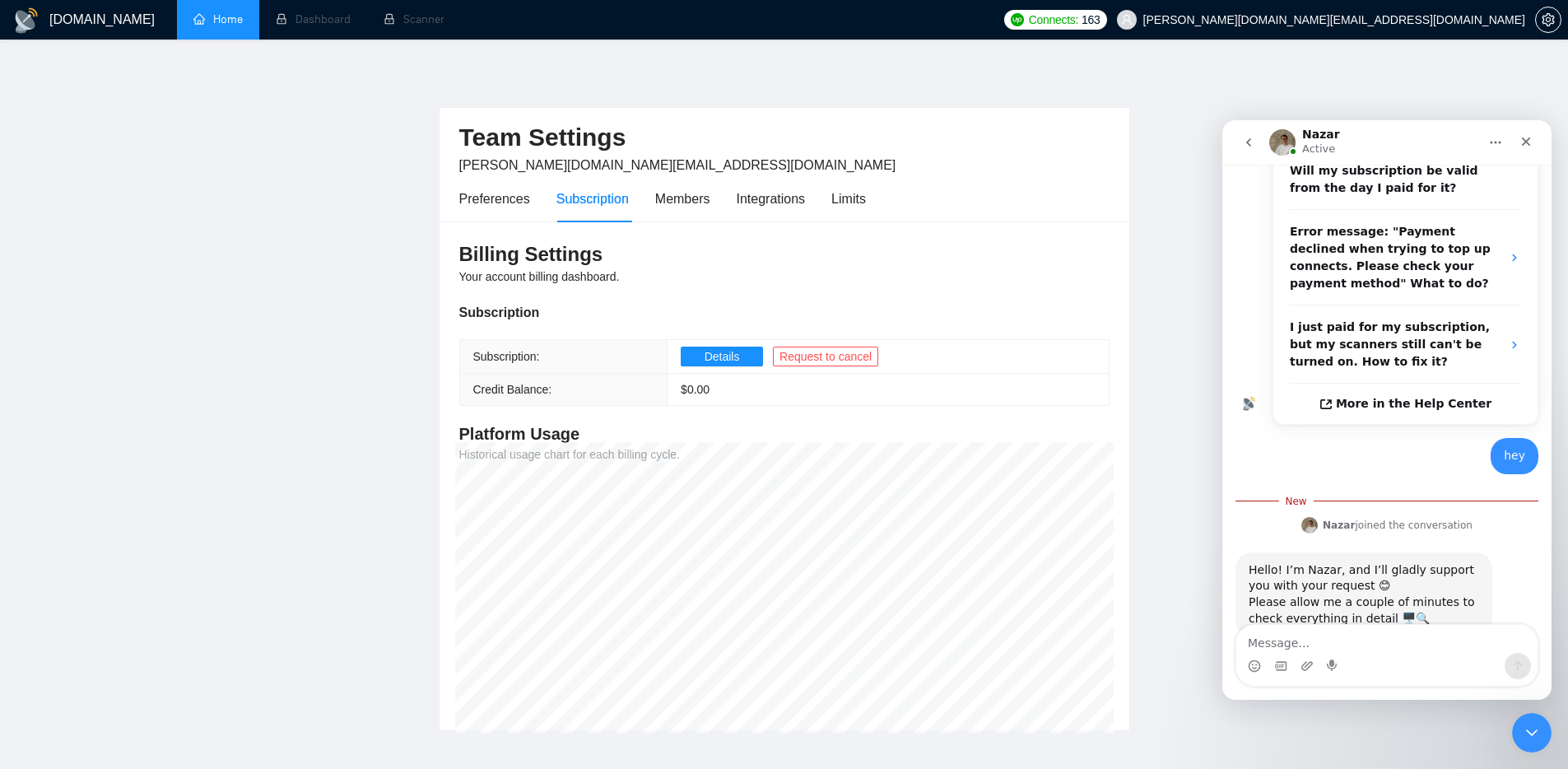
click at [196, 138] on main "Team Settings kostya.p.dev@gmail.com Preferences Subscription Members Integrati…" at bounding box center [784, 398] width 1516 height 665
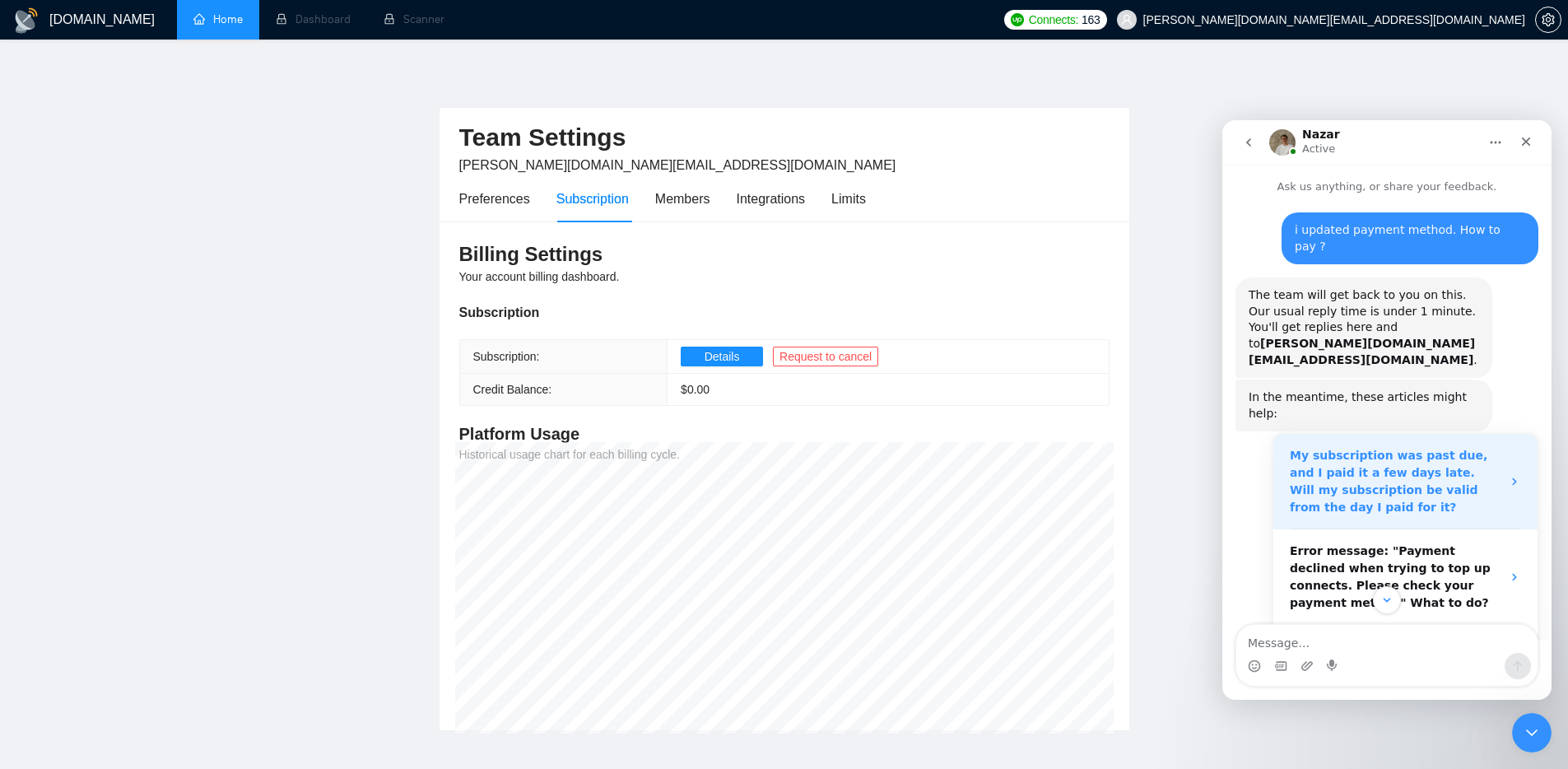
scroll to position [319, 0]
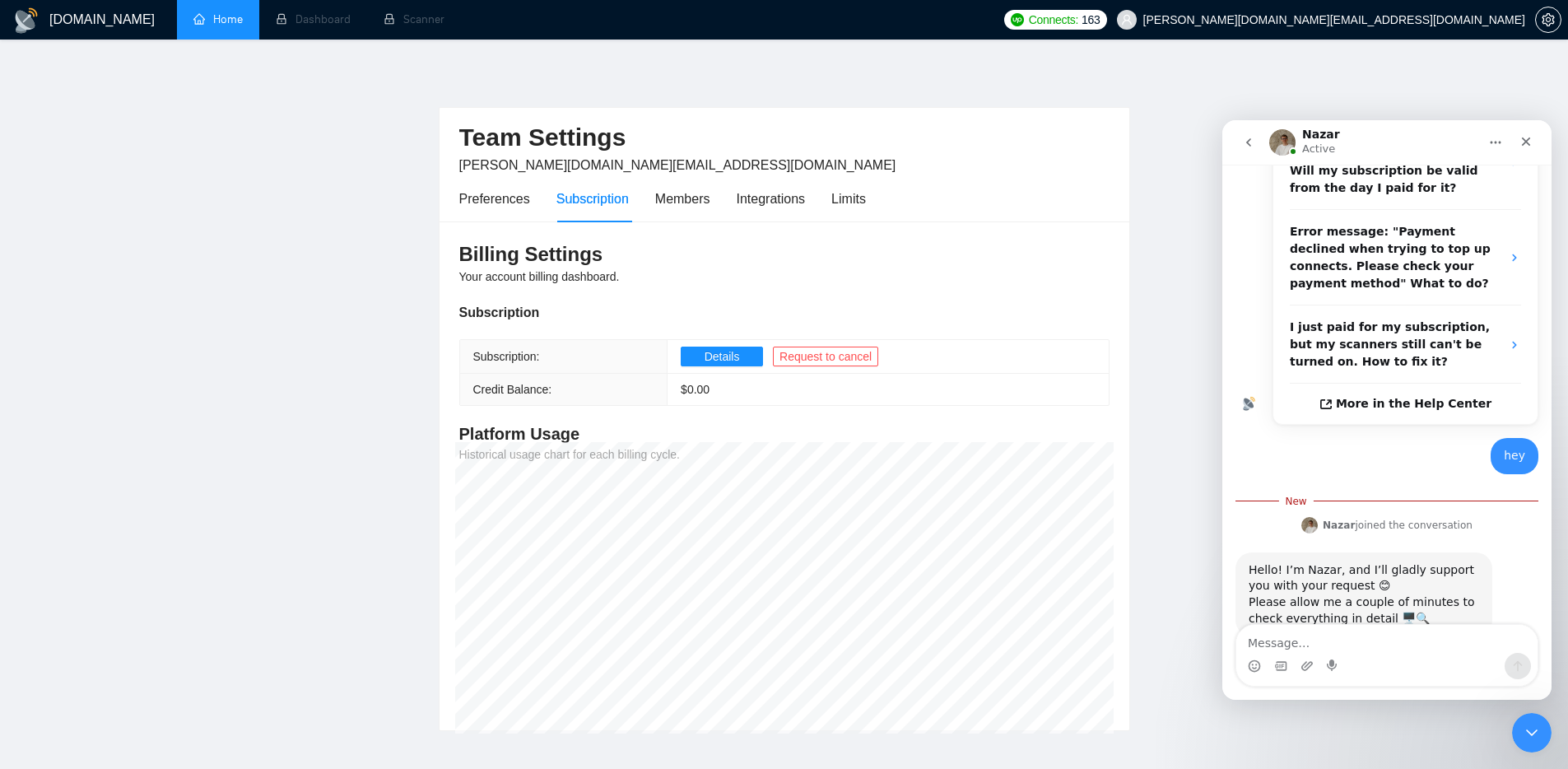
drag, startPoint x: 1188, startPoint y: 341, endPoint x: 1195, endPoint y: 357, distance: 17.5
click at [1188, 342] on main "Team Settings kostya.p.dev@gmail.com Preferences Subscription Members Integrati…" at bounding box center [784, 398] width 1516 height 665
click at [1118, 40] on div "GigRadar.io Home Dashboard Scanner Connects: 163 kostya.p.dev@gmail.com Team Se…" at bounding box center [784, 429] width 1568 height 857
click at [220, 20] on link "Home" at bounding box center [218, 19] width 49 height 14
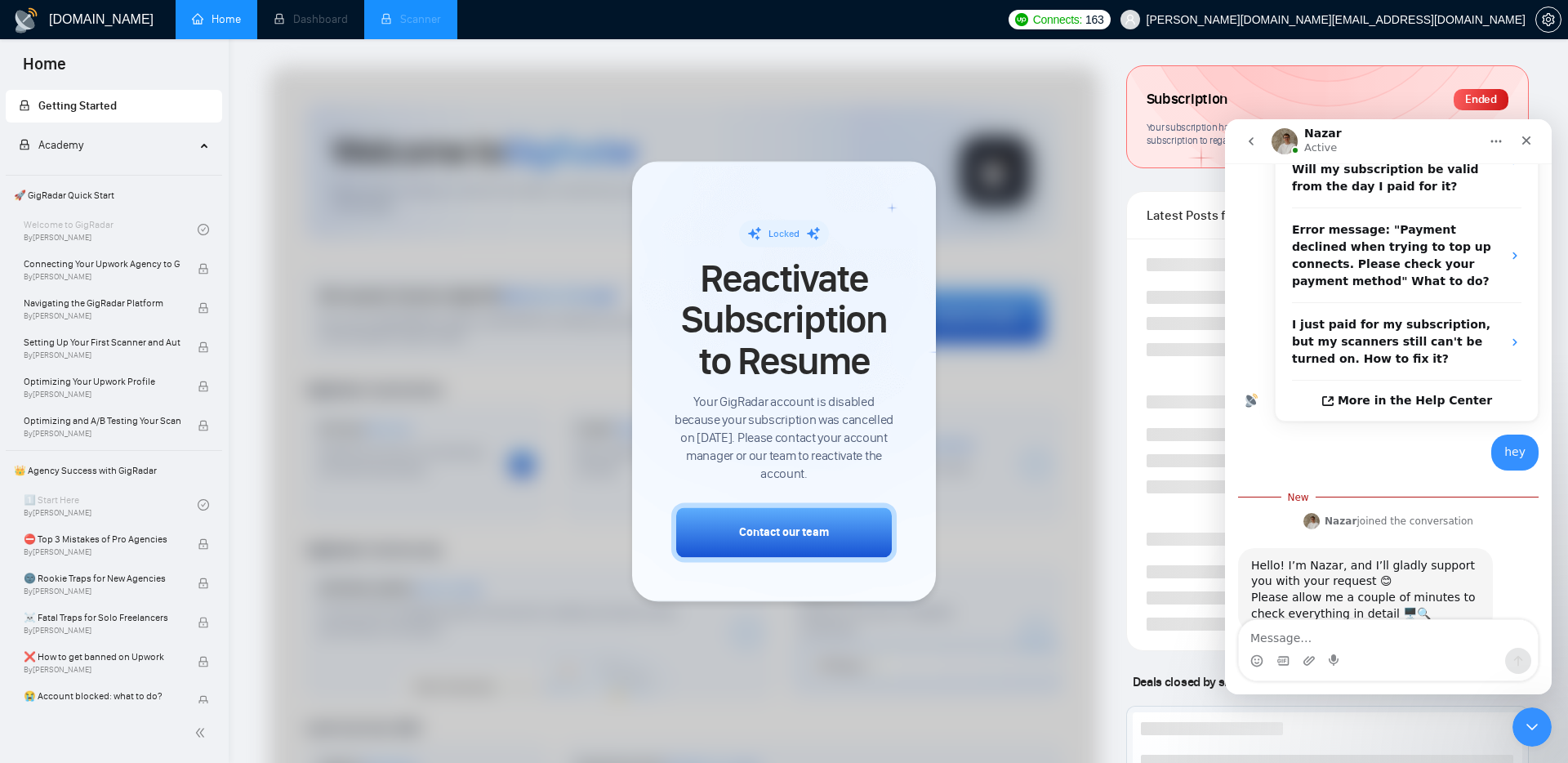
click at [412, 29] on li "Scanner" at bounding box center [411, 19] width 93 height 39
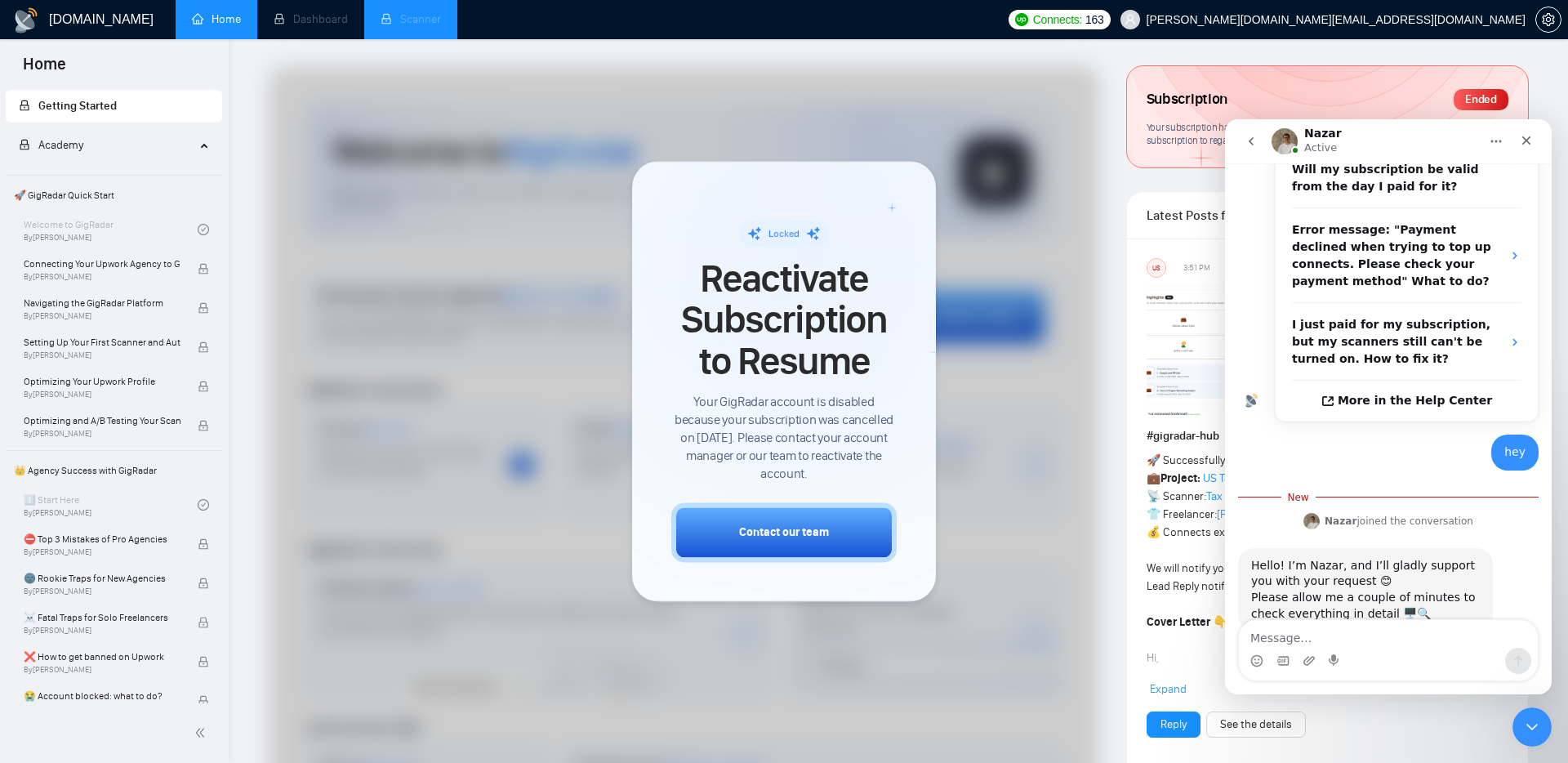
click at [411, 26] on li "Scanner" at bounding box center [411, 19] width 93 height 39
click at [327, 21] on li "Dashboard" at bounding box center [310, 19] width 107 height 39
click at [104, 23] on h1 "[DOMAIN_NAME]" at bounding box center [101, 19] width 104 height 39
click at [87, 141] on span "Academy" at bounding box center [107, 146] width 176 height 33
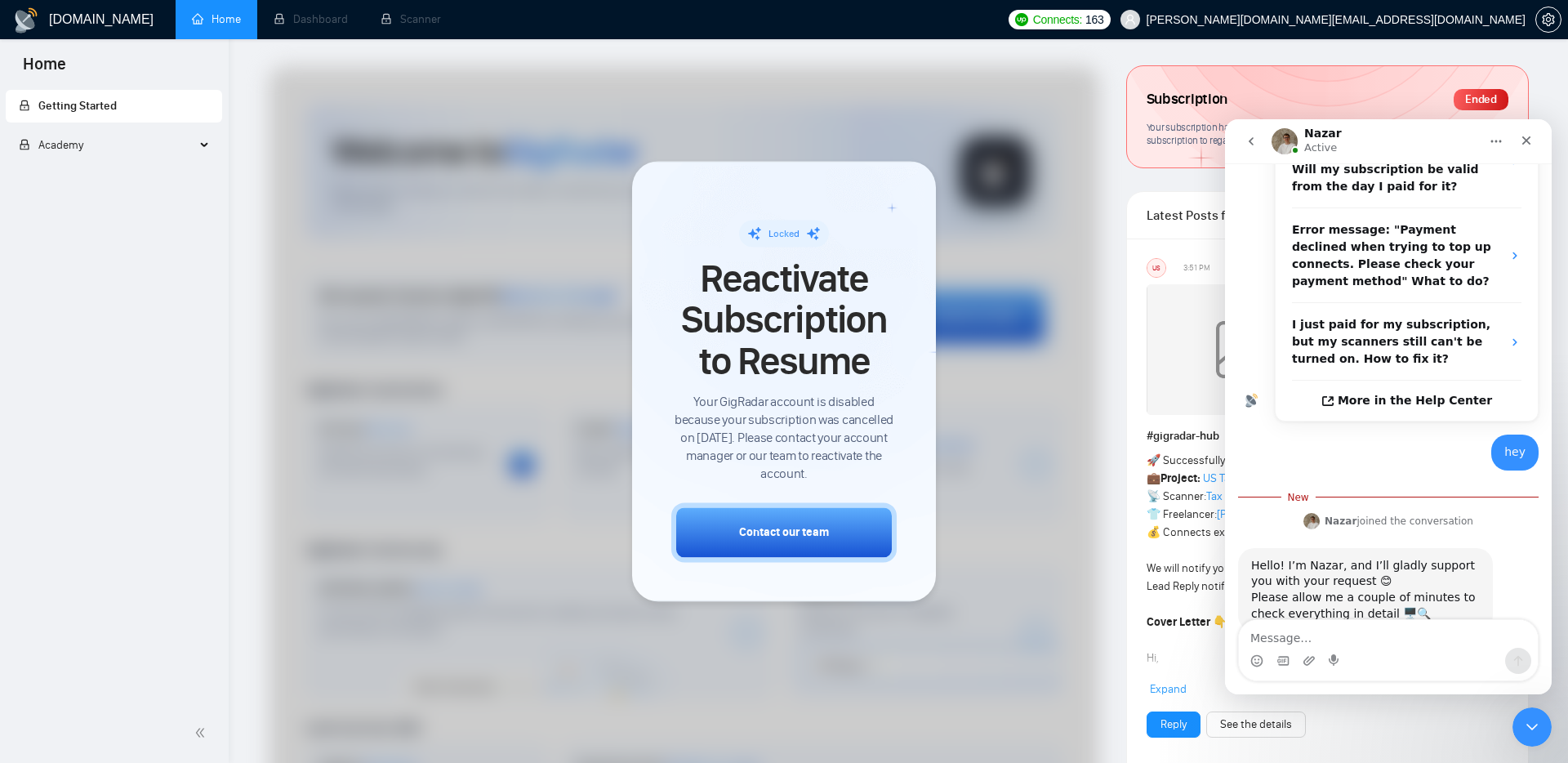
click at [198, 131] on div "Academy" at bounding box center [115, 146] width 217 height 33
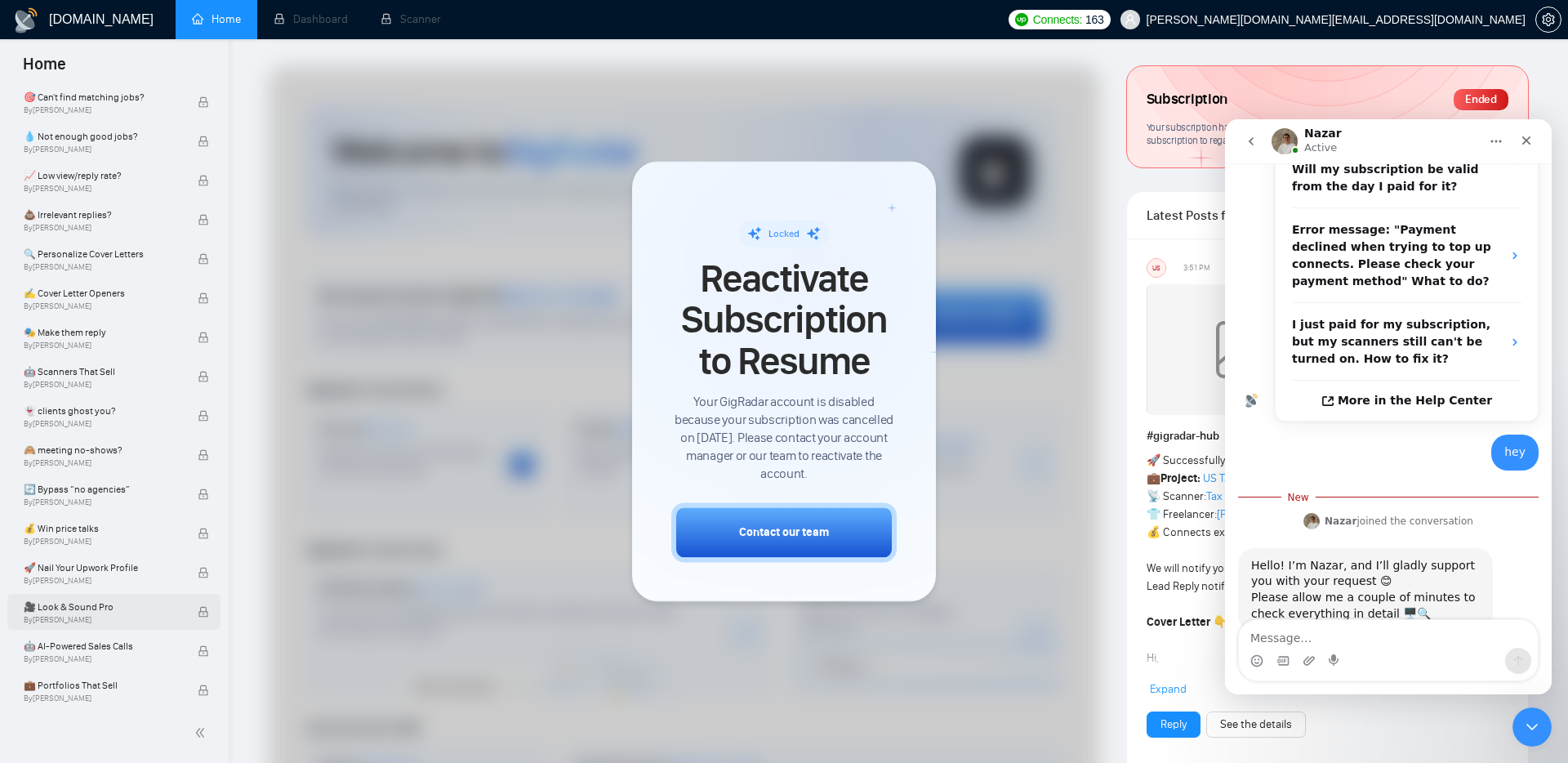
scroll to position [878, 0]
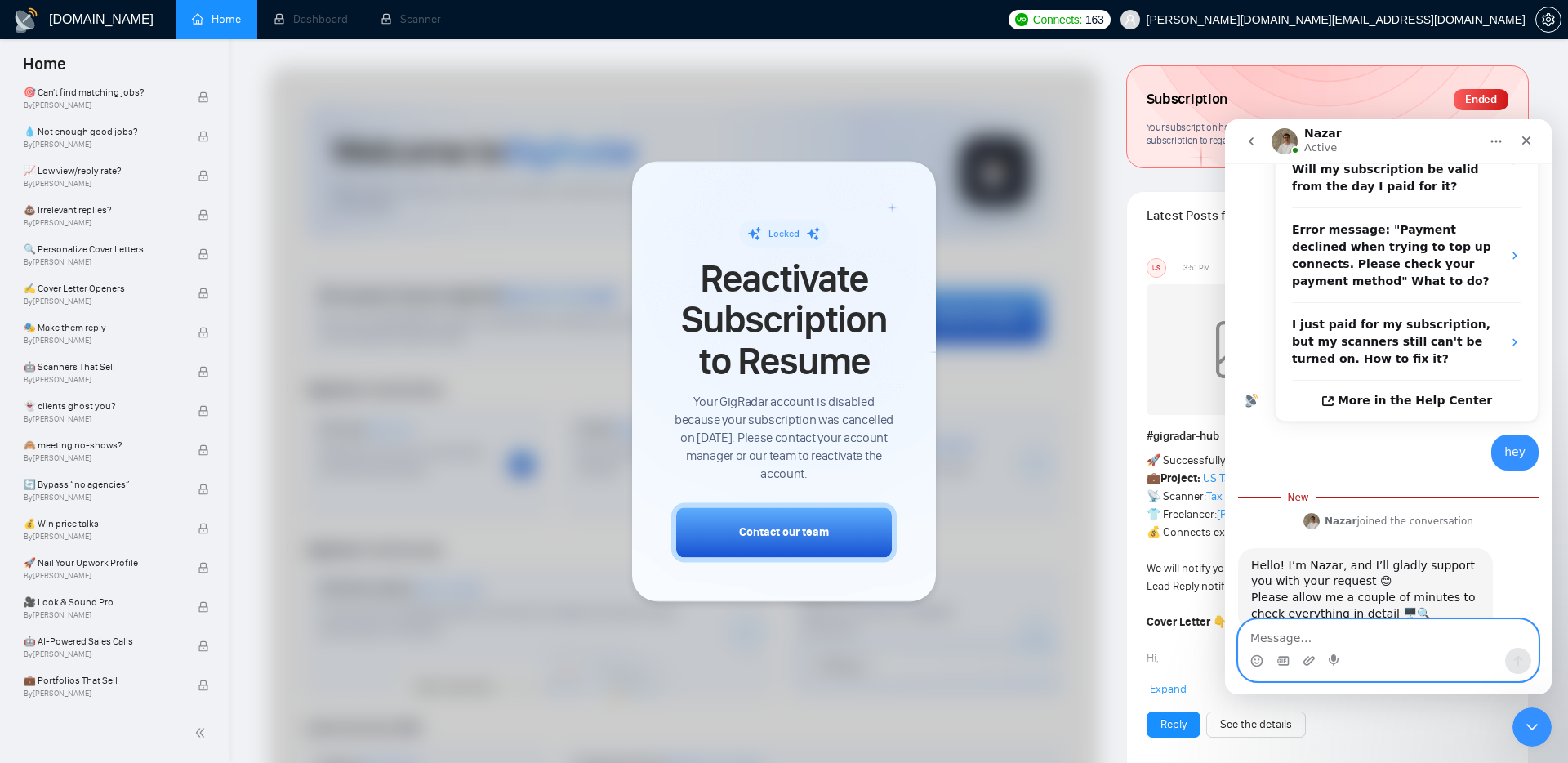
click at [1390, 628] on textarea "Message…" at bounding box center [1388, 634] width 299 height 28
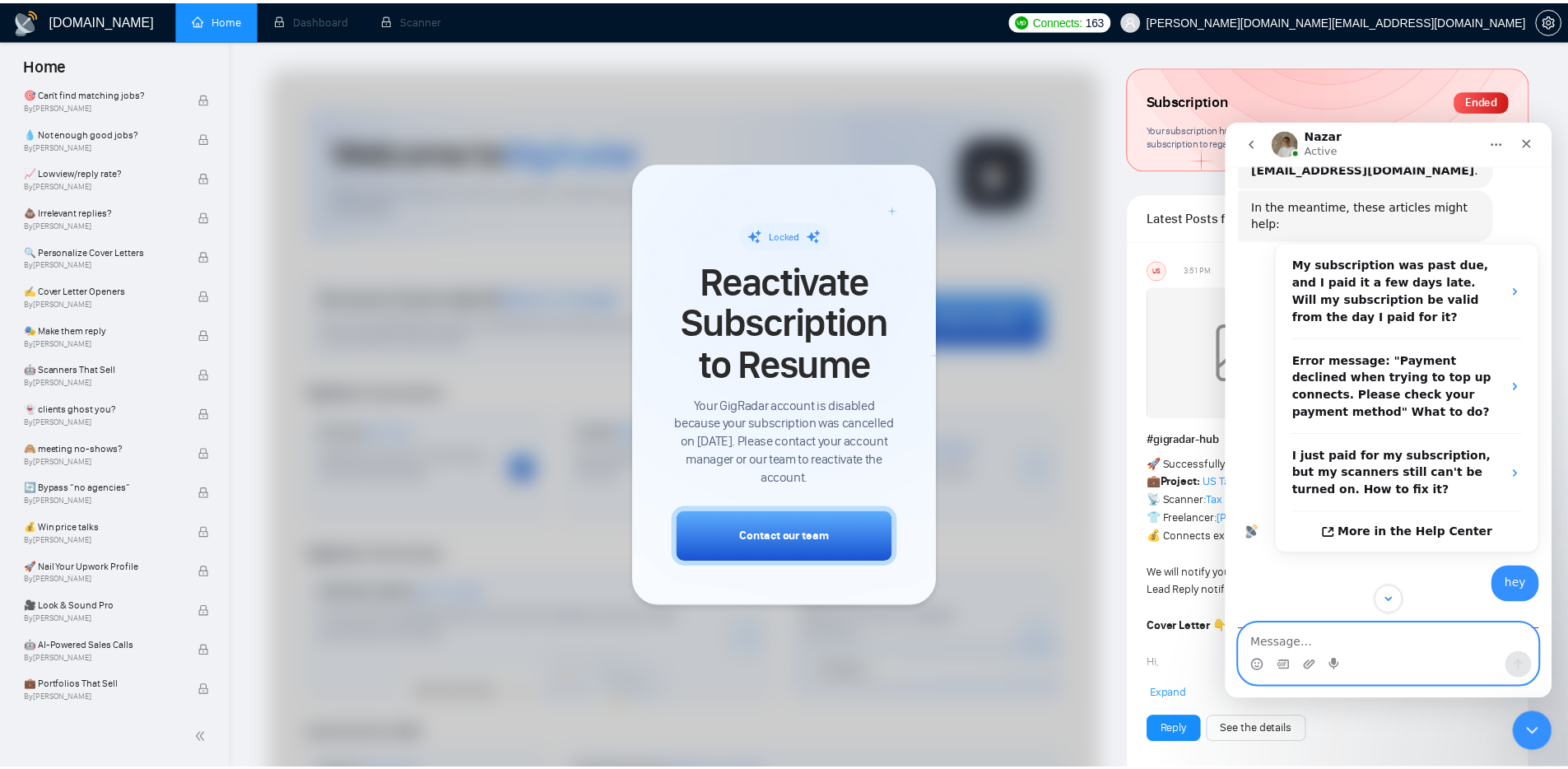
scroll to position [319, 0]
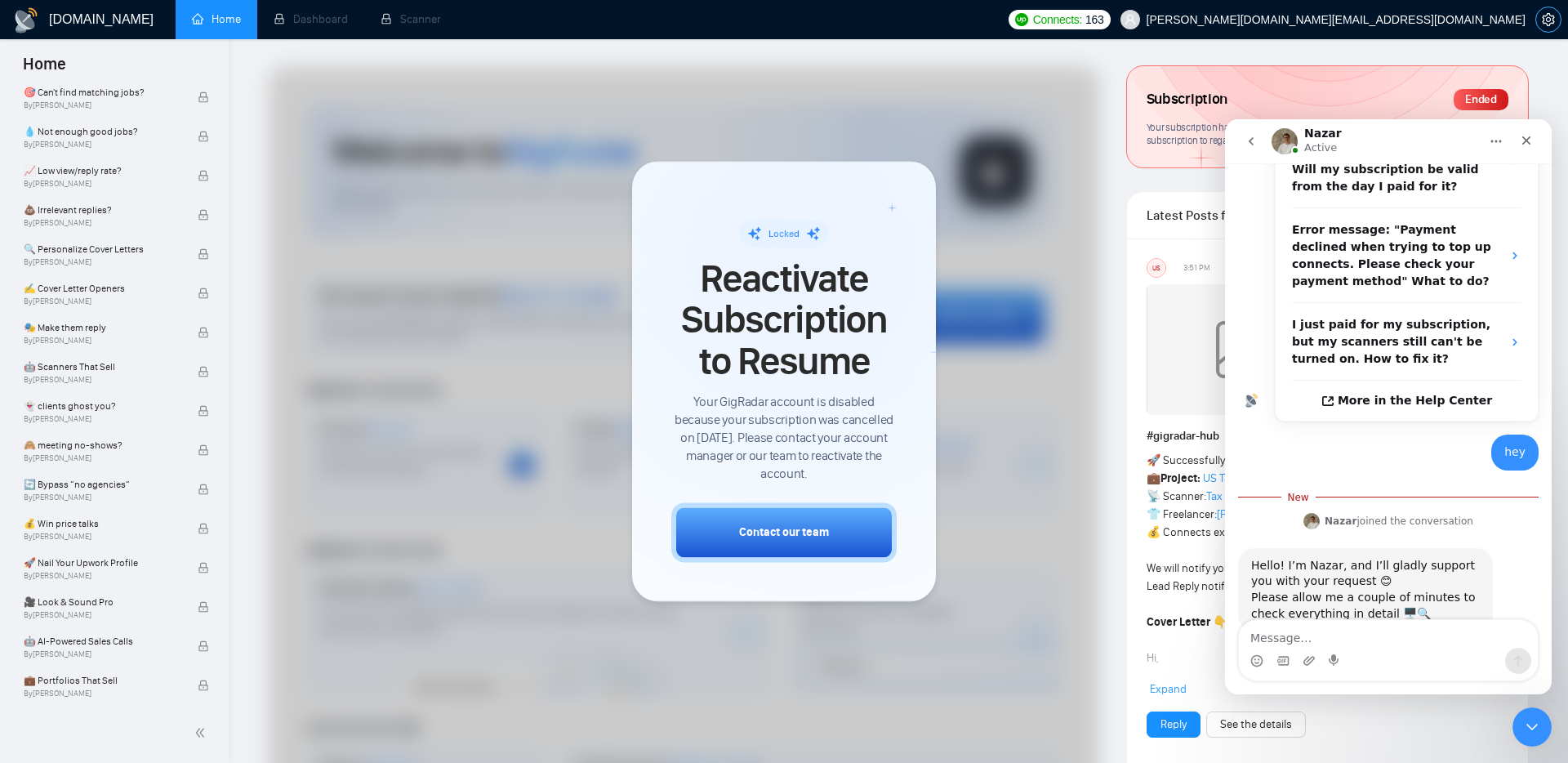
click at [1553, 19] on icon "setting" at bounding box center [1548, 19] width 13 height 13
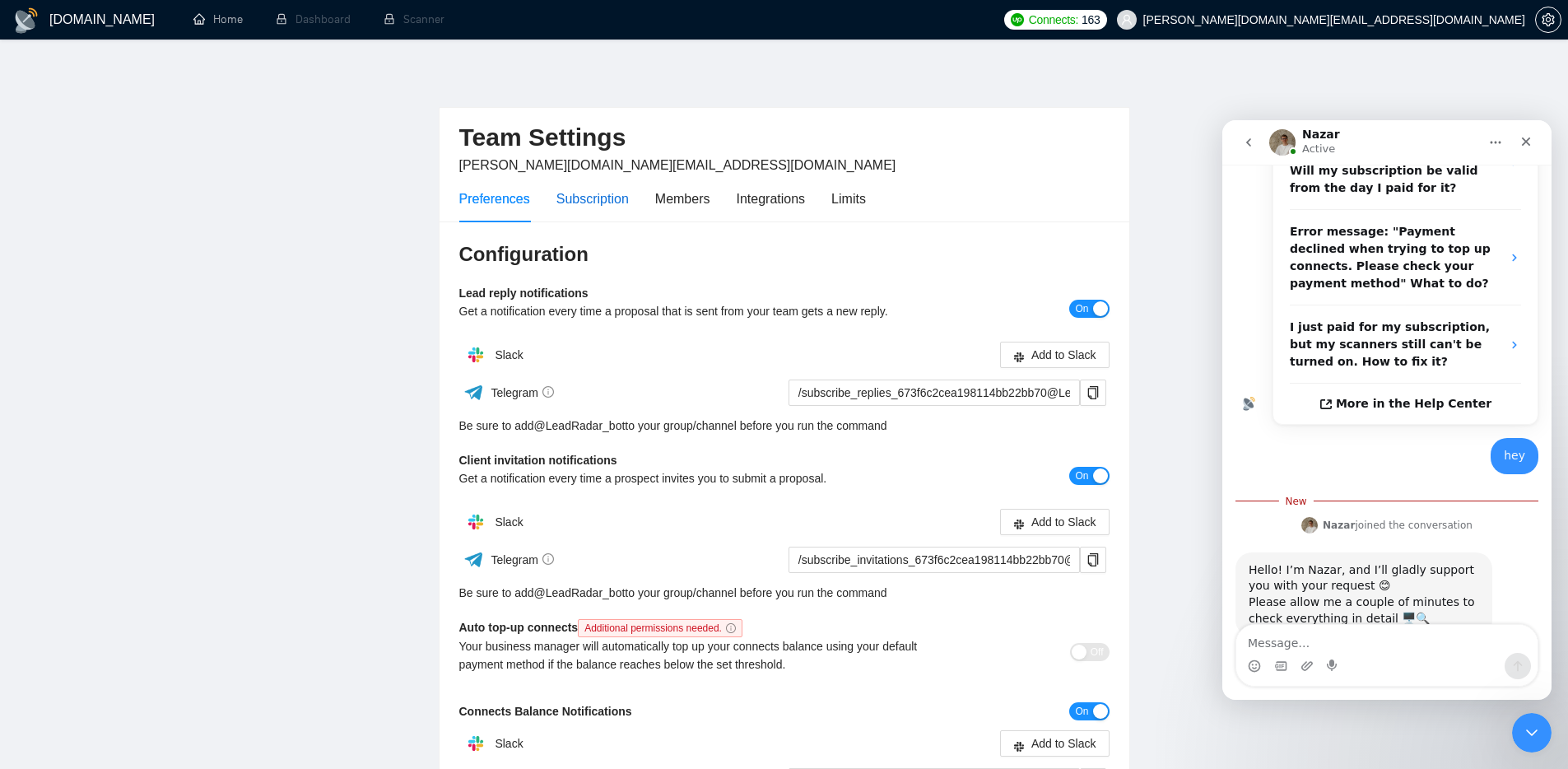
click at [614, 201] on div "Subscription" at bounding box center [592, 199] width 73 height 21
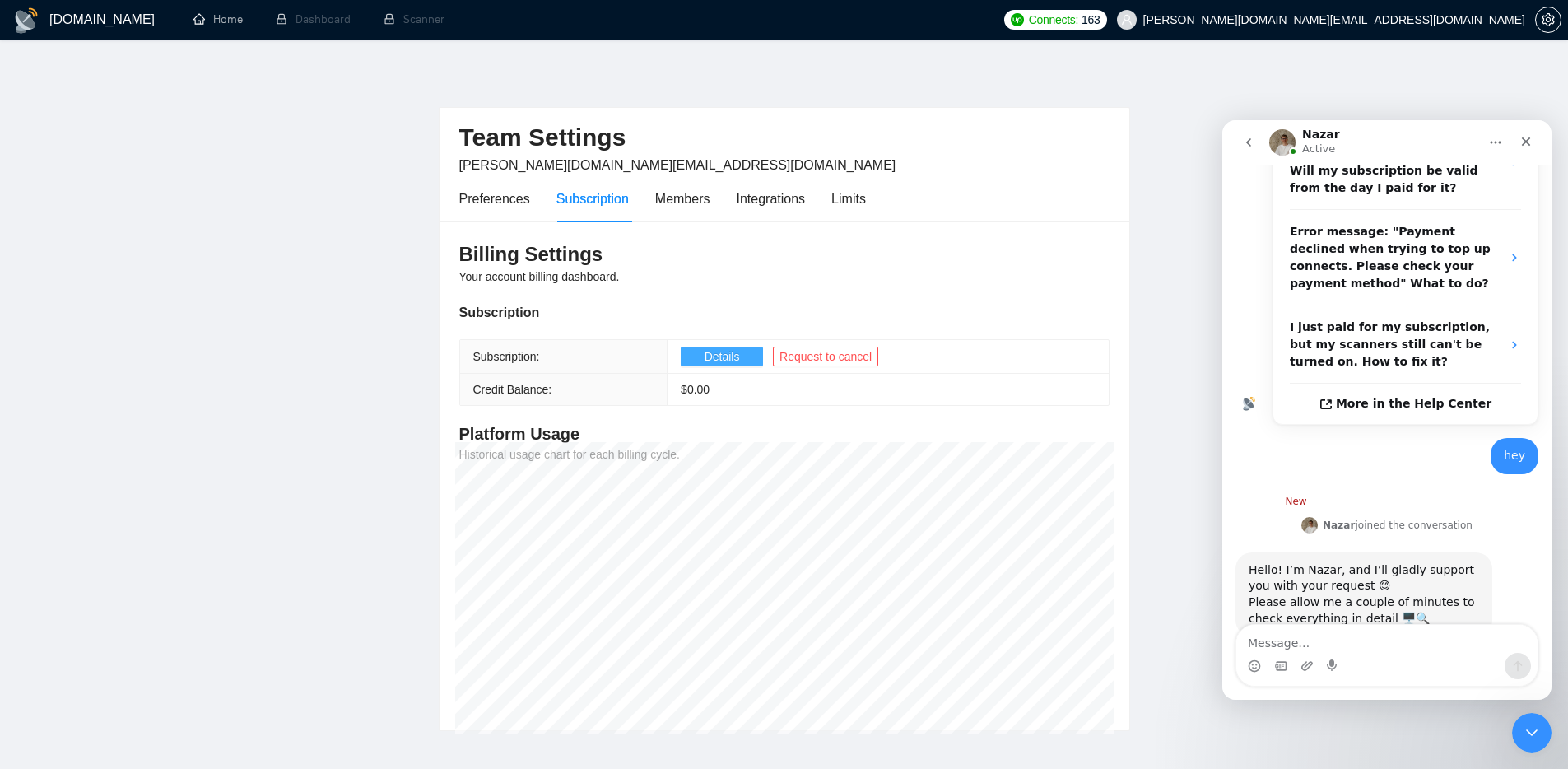
click at [734, 356] on span "Details" at bounding box center [722, 356] width 35 height 18
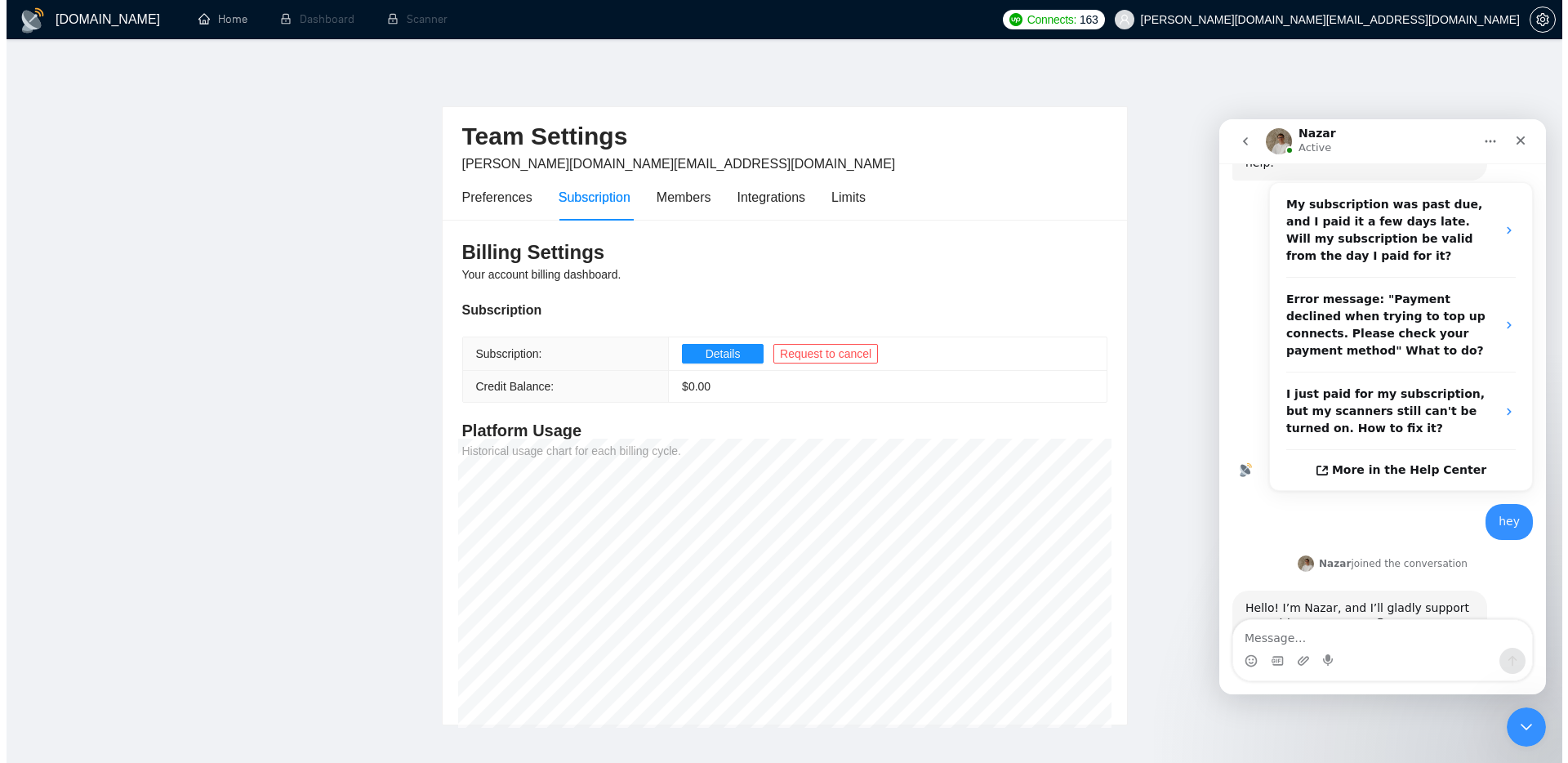
scroll to position [290, 0]
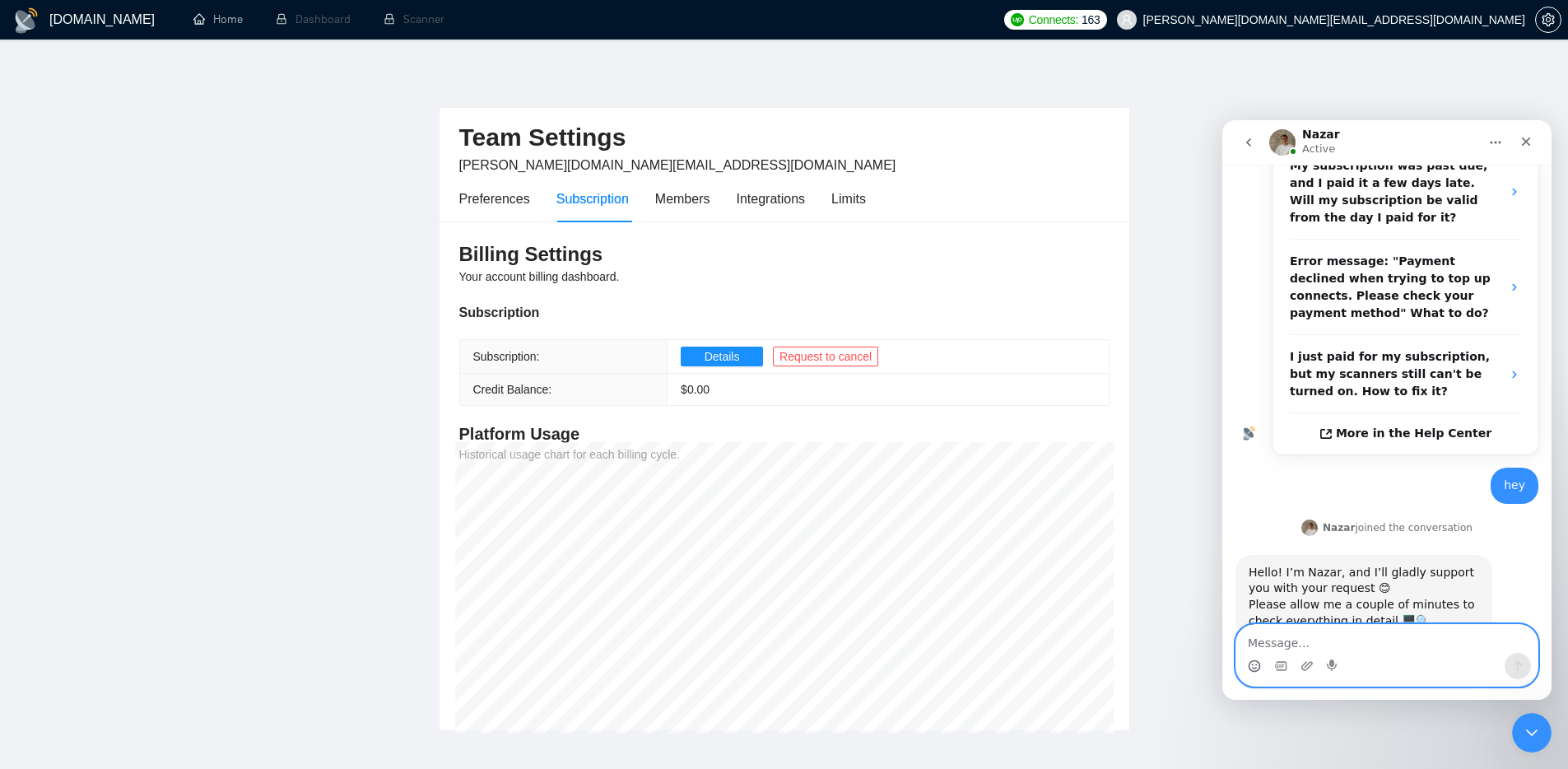
click at [1250, 665] on icon "Emoji picker" at bounding box center [1254, 666] width 13 height 13
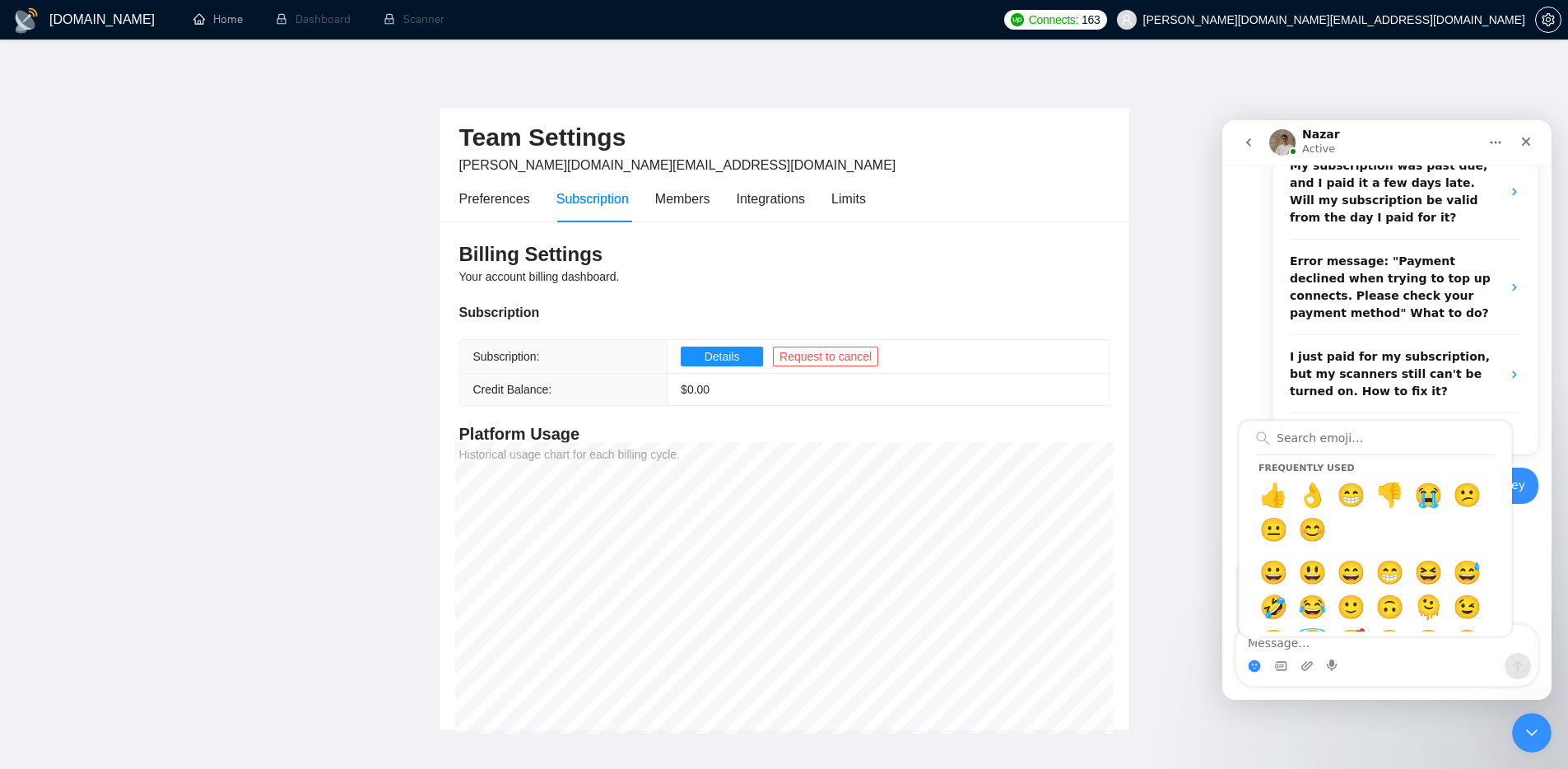
click at [1166, 353] on main "Team Settings [PERSON_NAME][DOMAIN_NAME][EMAIL_ADDRESS][DOMAIN_NAME] Preference…" at bounding box center [784, 398] width 1516 height 665
drag, startPoint x: 203, startPoint y: 97, endPoint x: 229, endPoint y: 59, distance: 46.0
click at [205, 94] on main "Team Settings [PERSON_NAME][DOMAIN_NAME][EMAIL_ADDRESS][DOMAIN_NAME] Preference…" at bounding box center [784, 398] width 1516 height 665
click at [229, 17] on link "Home" at bounding box center [218, 19] width 49 height 14
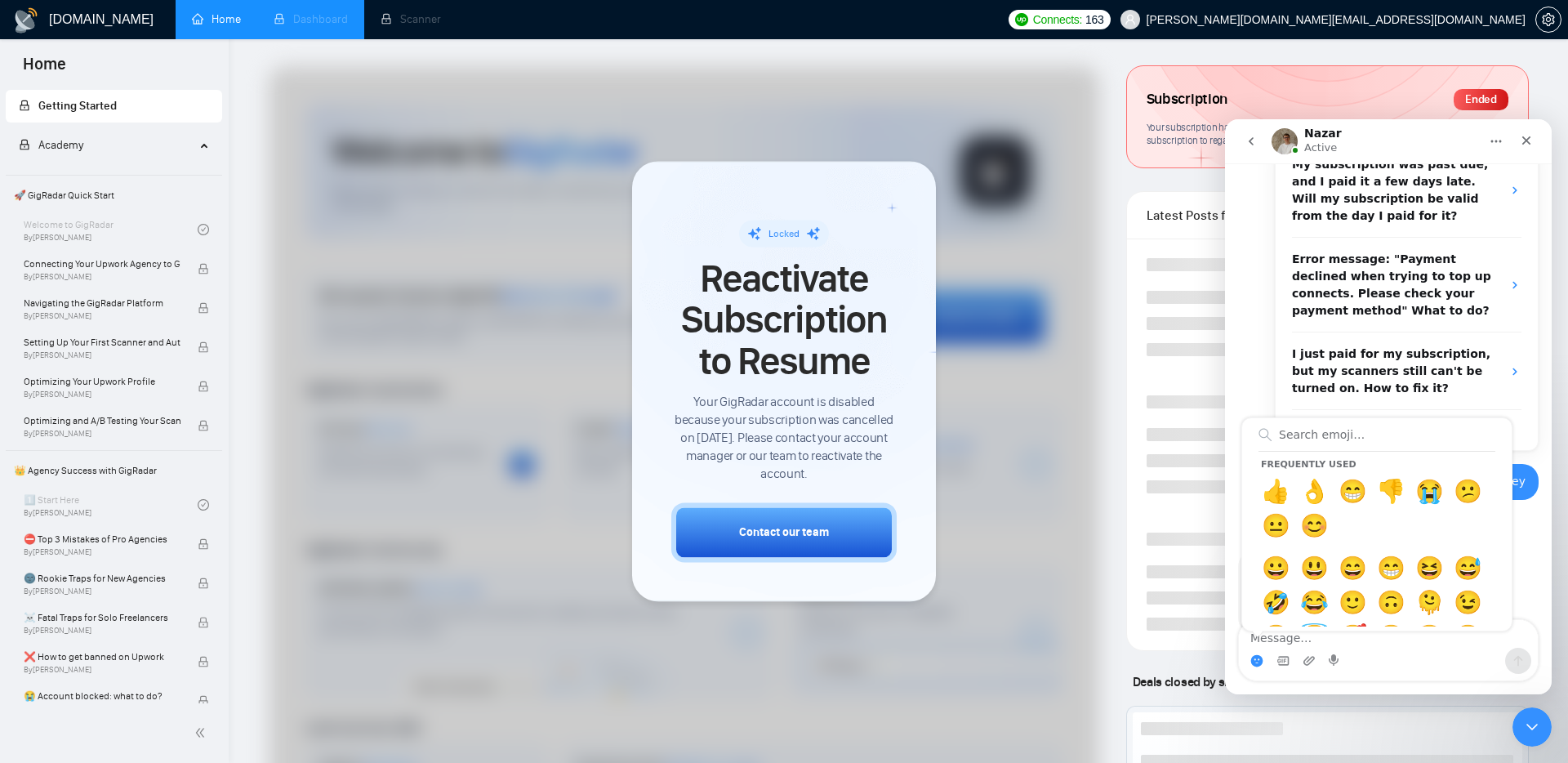
click at [307, 17] on li "Dashboard" at bounding box center [310, 19] width 107 height 39
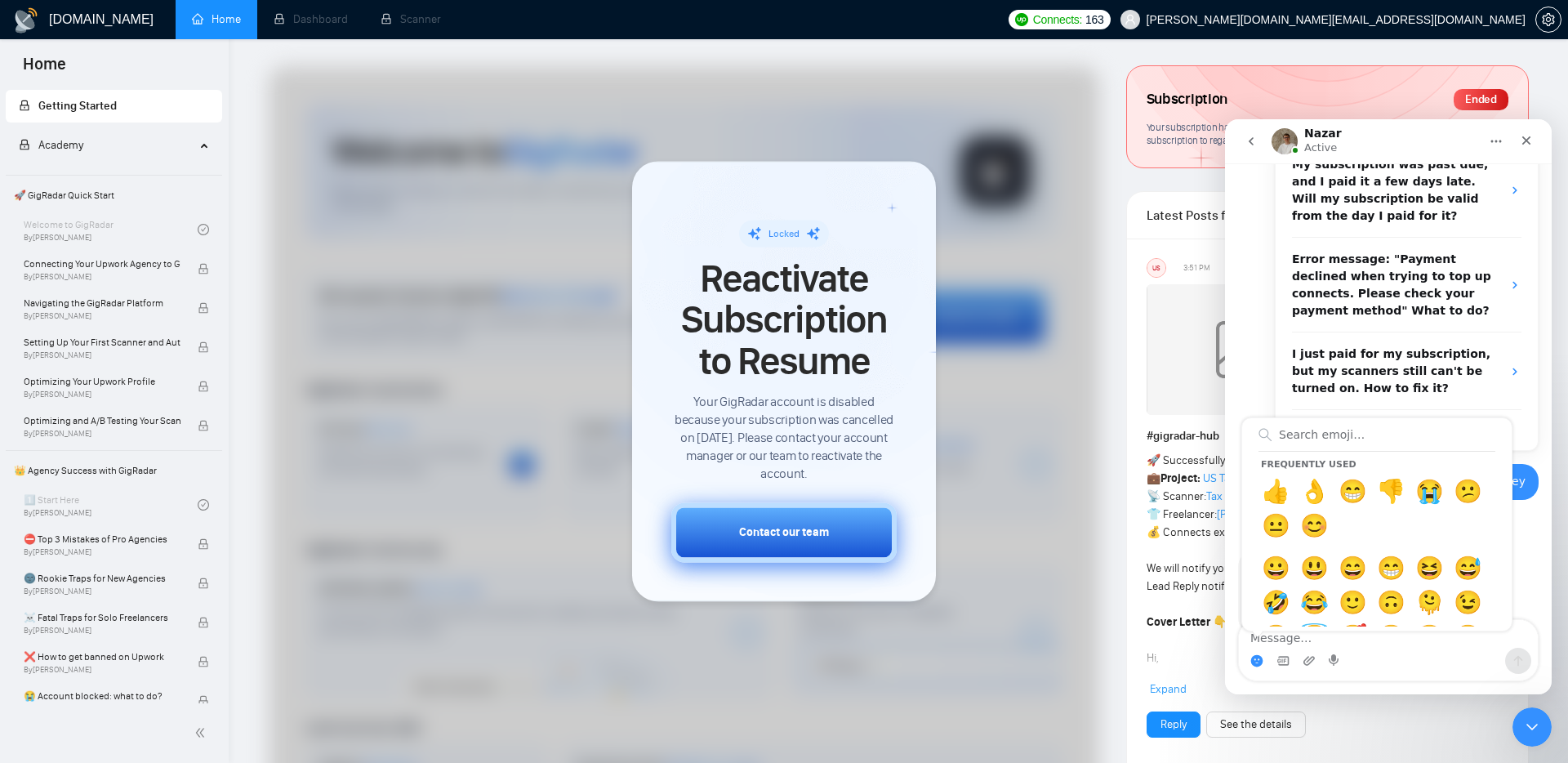
click at [806, 527] on div "Contact our team" at bounding box center [783, 533] width 89 height 17
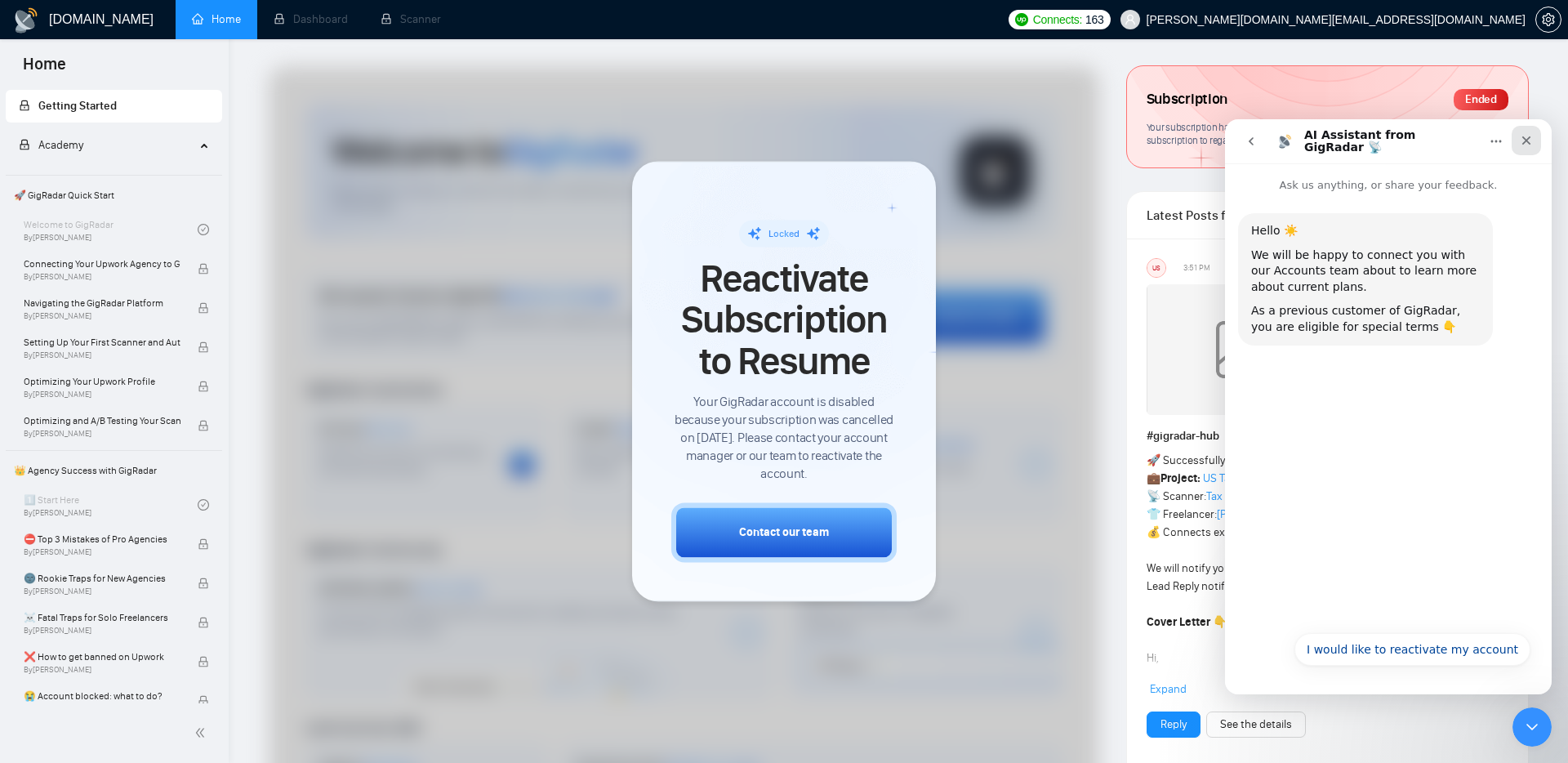
click at [1535, 136] on div "Close" at bounding box center [1526, 141] width 30 height 30
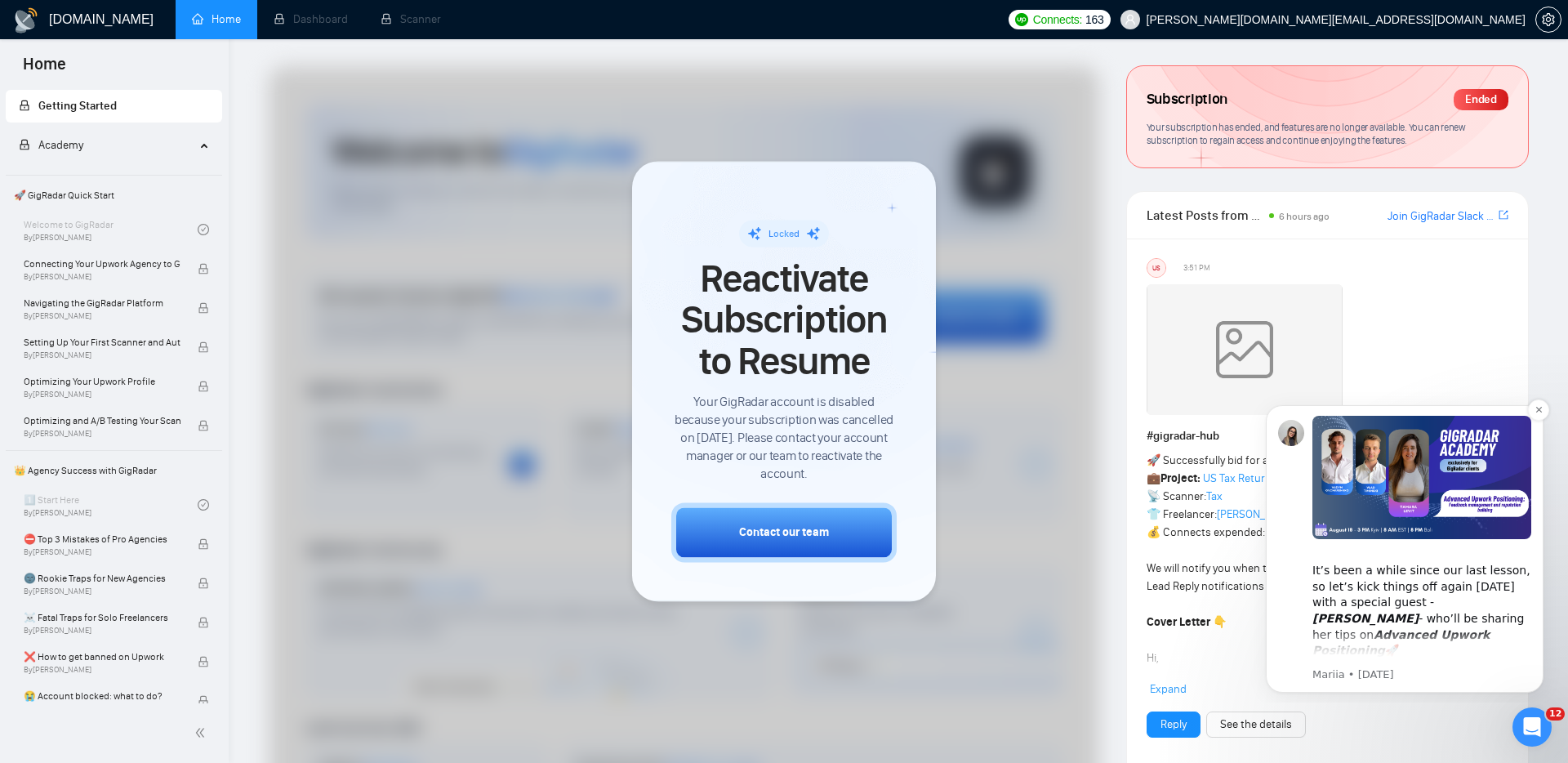
click at [1490, 650] on div "​It’s been a while since our last lesson, so let’s kick things off again next M…" at bounding box center [1422, 674] width 219 height 517
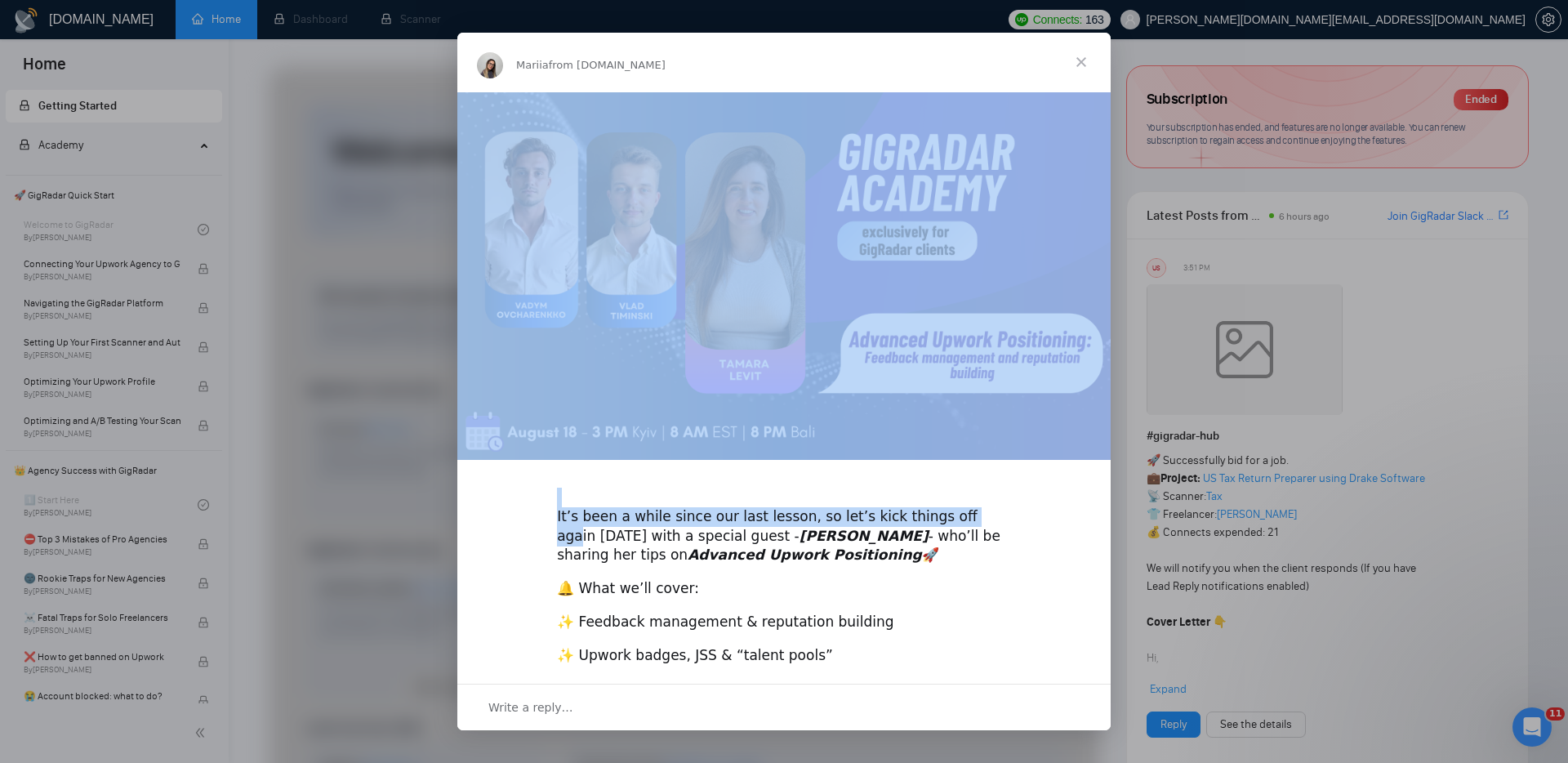
drag, startPoint x: 1088, startPoint y: 51, endPoint x: 959, endPoint y: 536, distance: 501.9
click at [958, 532] on div "Mariia from GigRadar.io ​It’s been a while since our last lesson, so let’s kick…" at bounding box center [784, 381] width 654 height 697
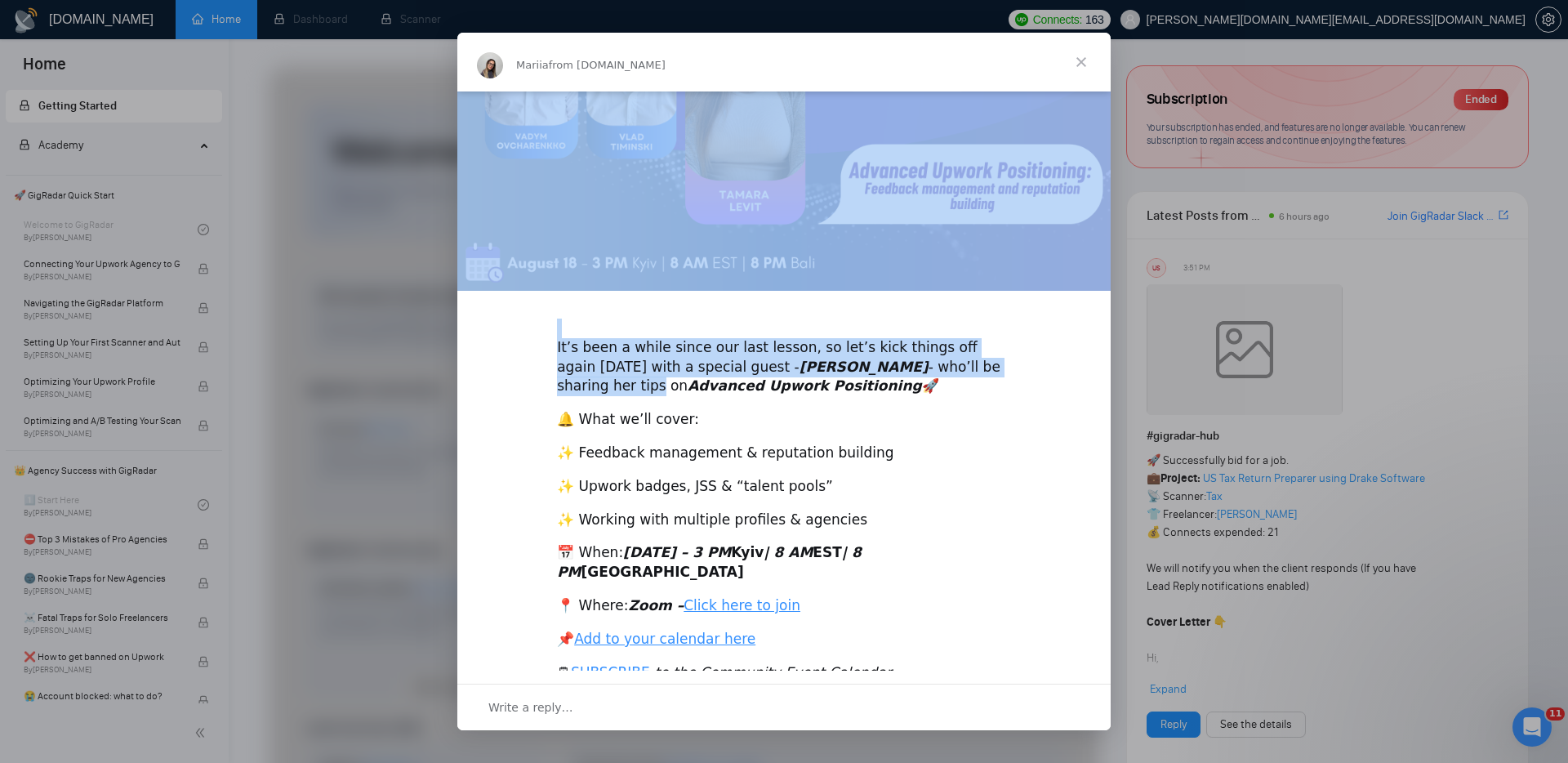
click at [1056, 318] on div "​It’s been a while since our last lesson, so let’s kick things off again next M…" at bounding box center [784, 309] width 654 height 773
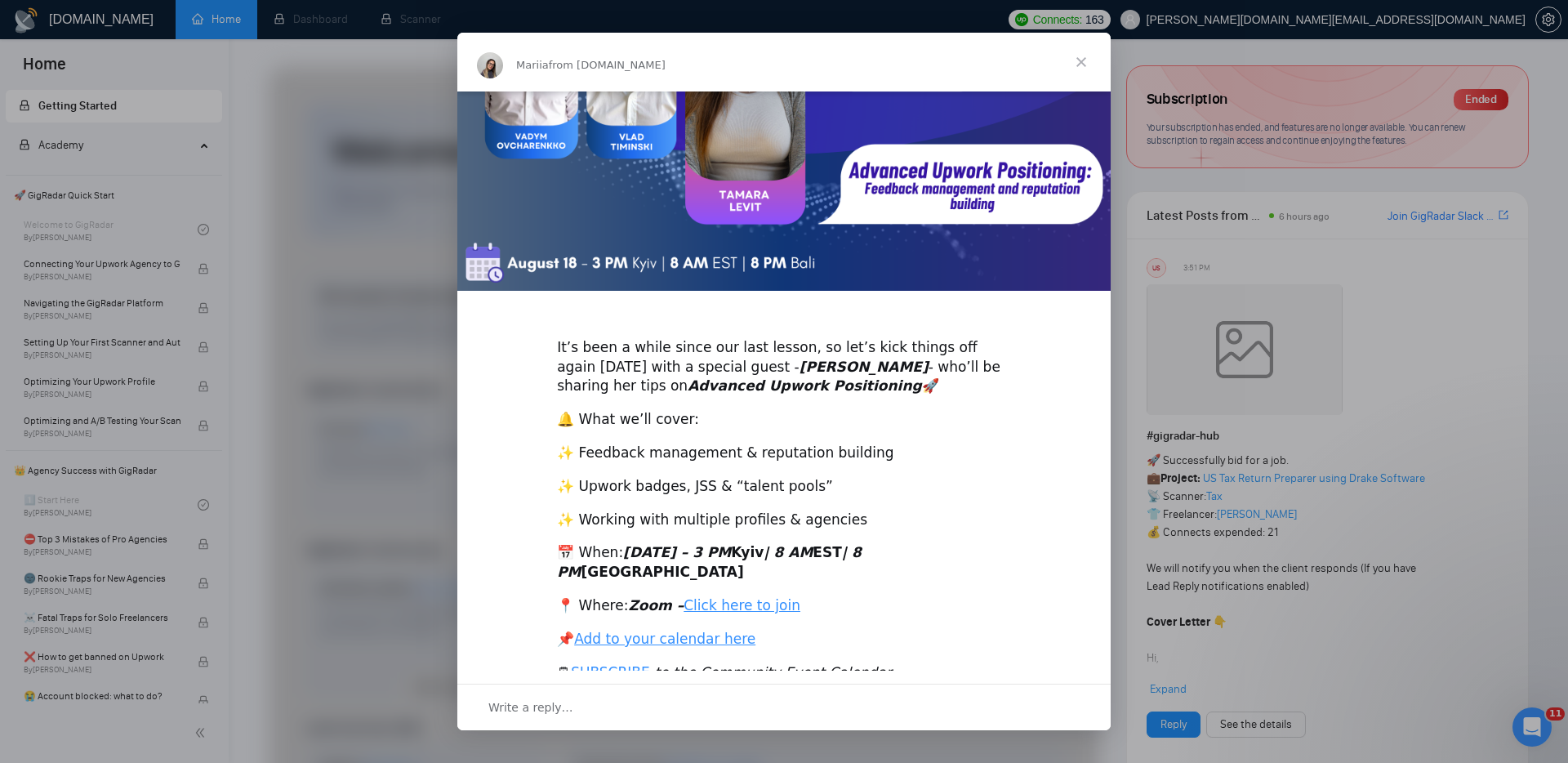
click at [958, 397] on div "​It’s been a while since our last lesson, so let’s kick things off again next M…" at bounding box center [784, 309] width 654 height 773
click at [1077, 62] on span "Close" at bounding box center [1082, 62] width 59 height 59
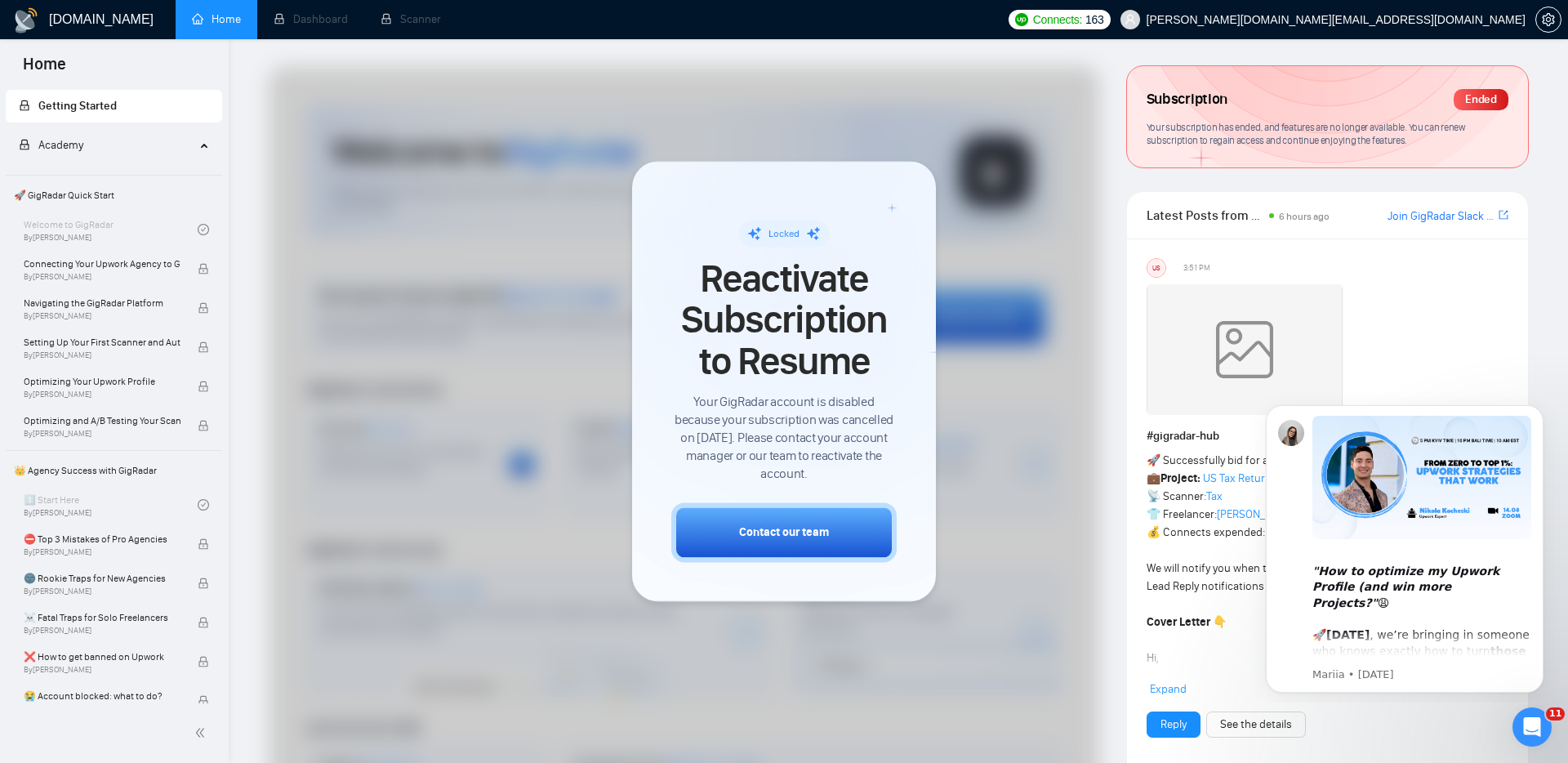
scroll to position [0, 0]
click at [1539, 727] on icon "Open Intercom Messenger" at bounding box center [1530, 724] width 27 height 27
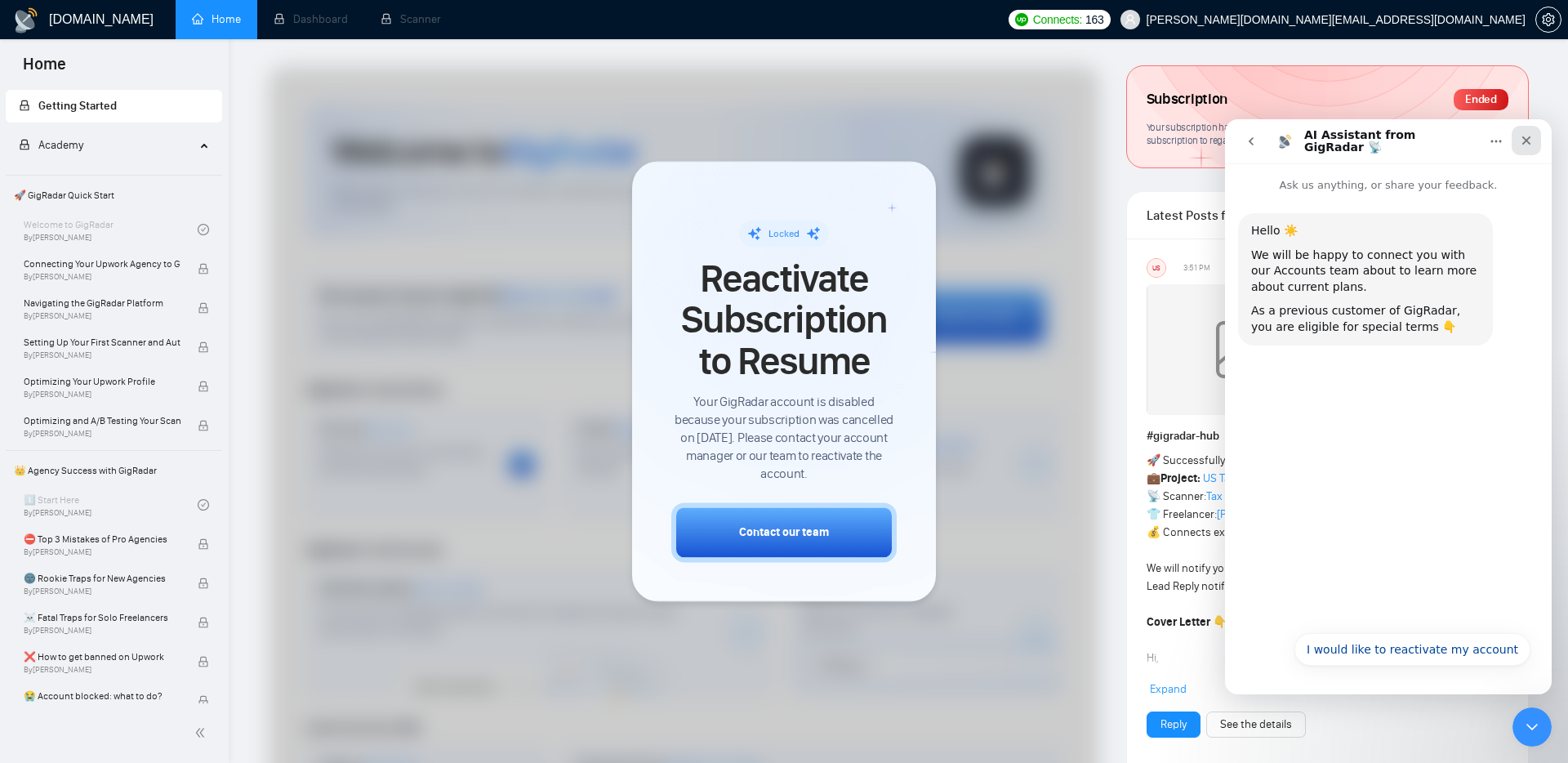
click at [1522, 136] on icon "Close" at bounding box center [1526, 140] width 13 height 13
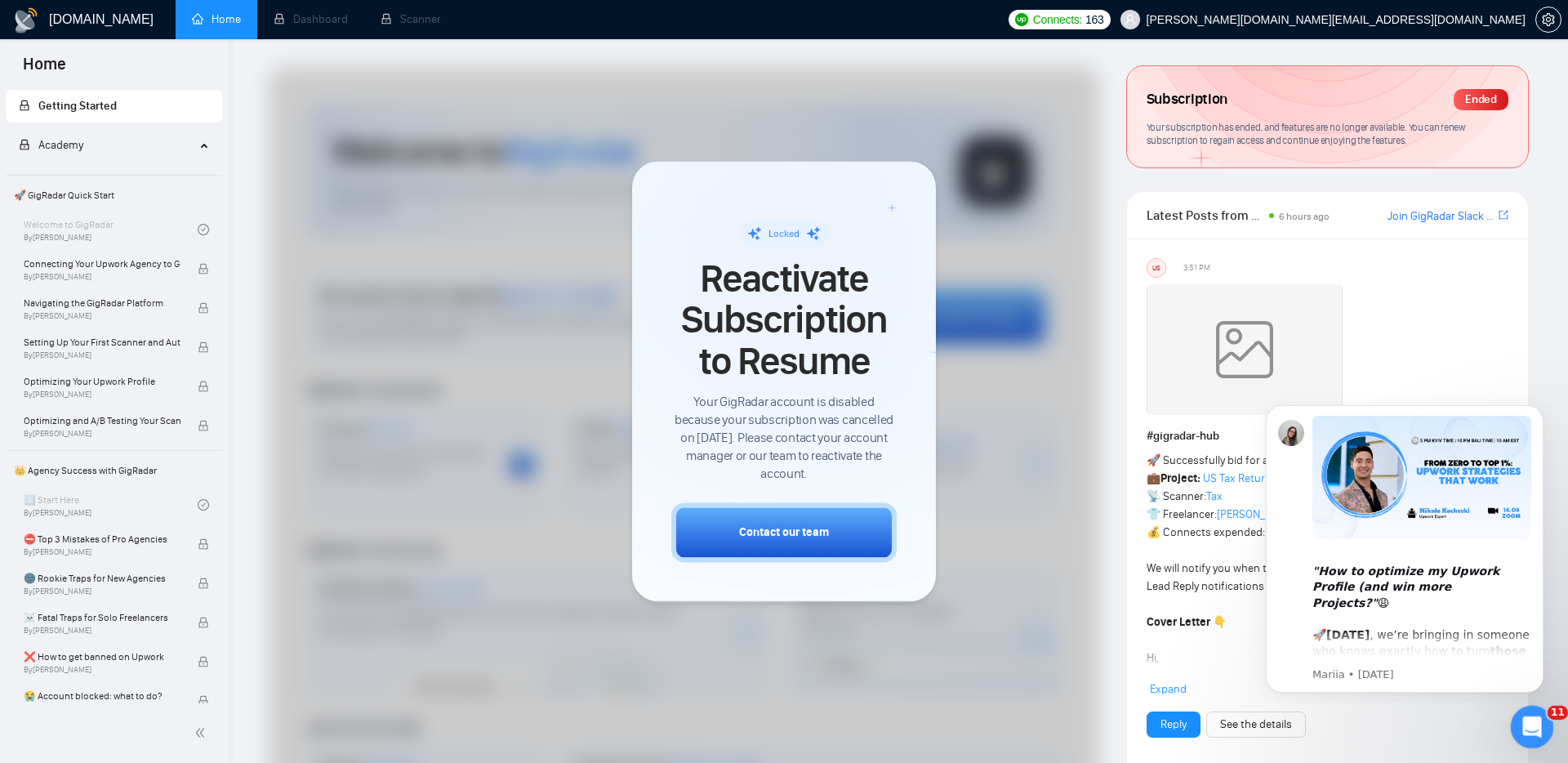
click at [1524, 722] on icon "Open Intercom Messenger" at bounding box center [1530, 724] width 27 height 27
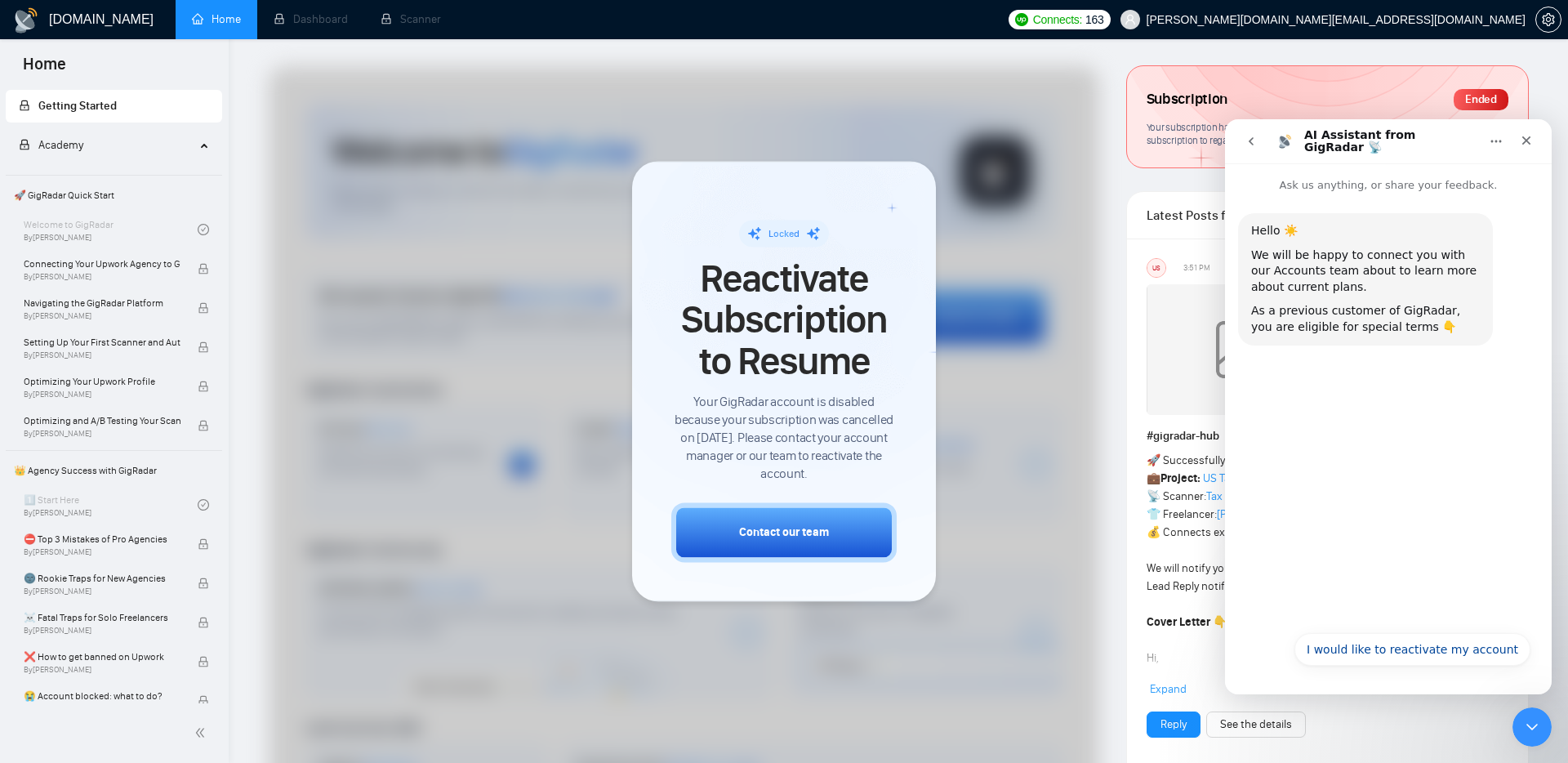
click at [1255, 145] on icon "go back" at bounding box center [1251, 141] width 13 height 13
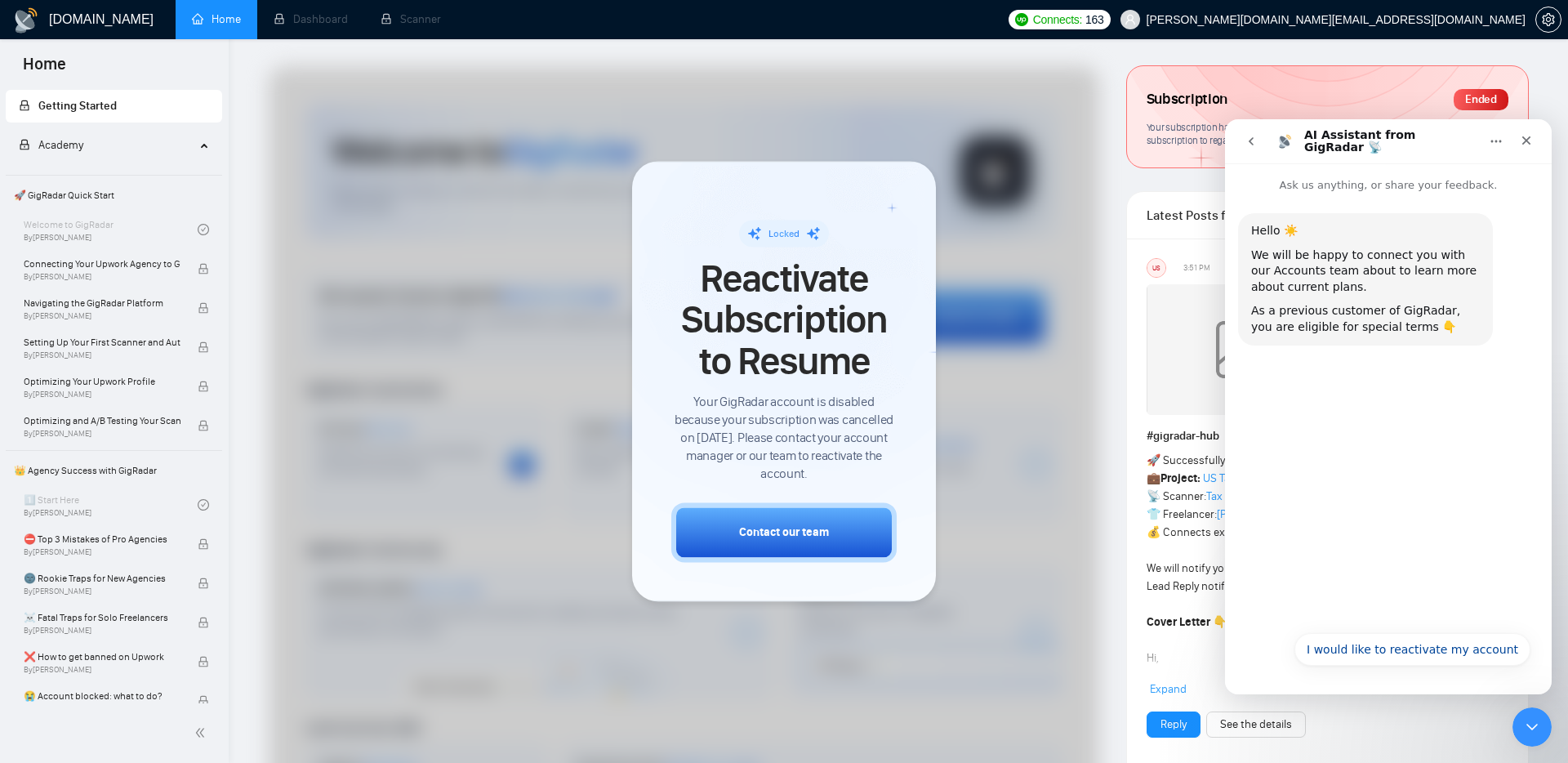
click at [1251, 137] on icon "go back" at bounding box center [1251, 141] width 13 height 13
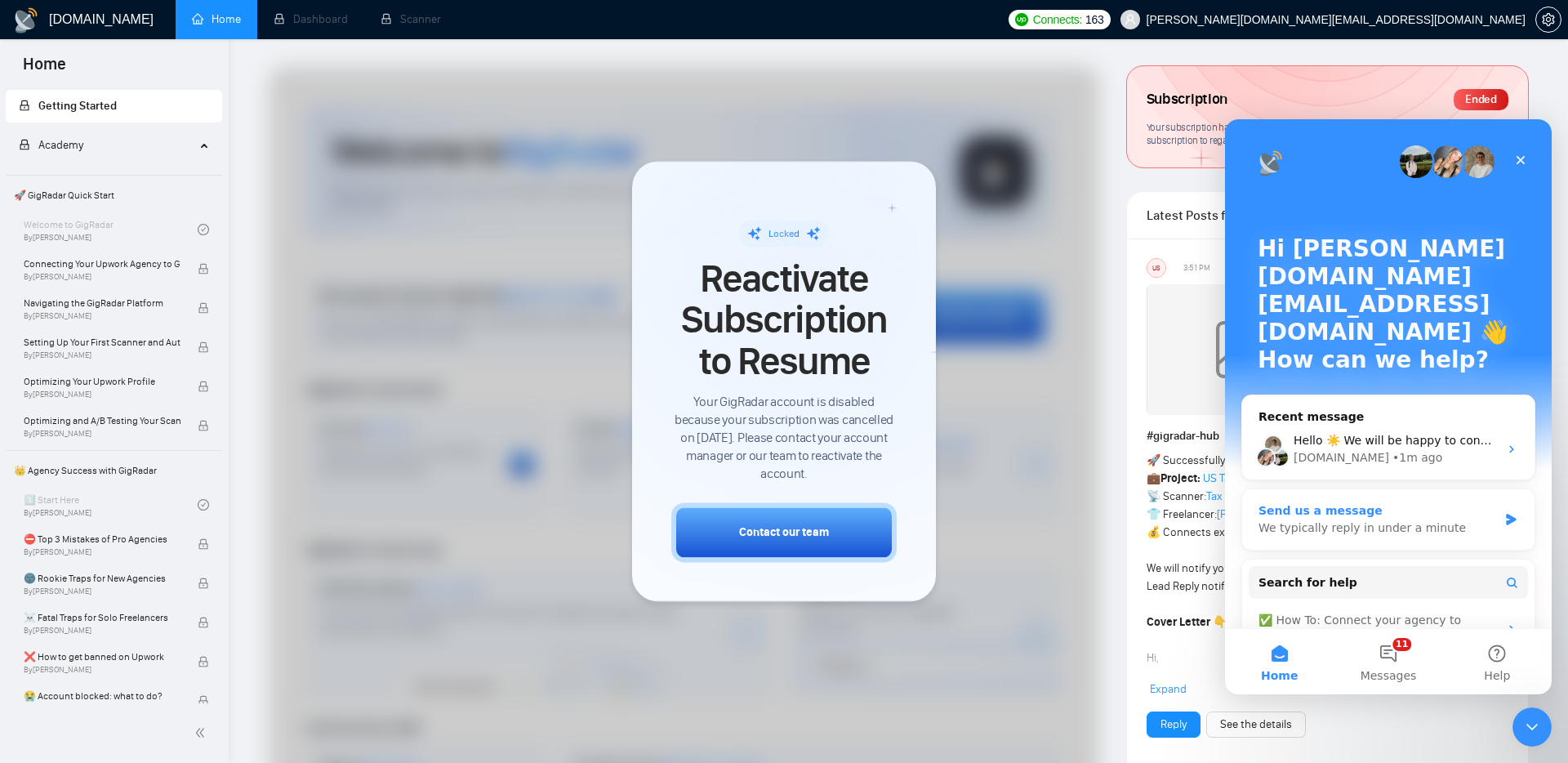
click at [1327, 503] on div "Send us a message" at bounding box center [1379, 511] width 240 height 17
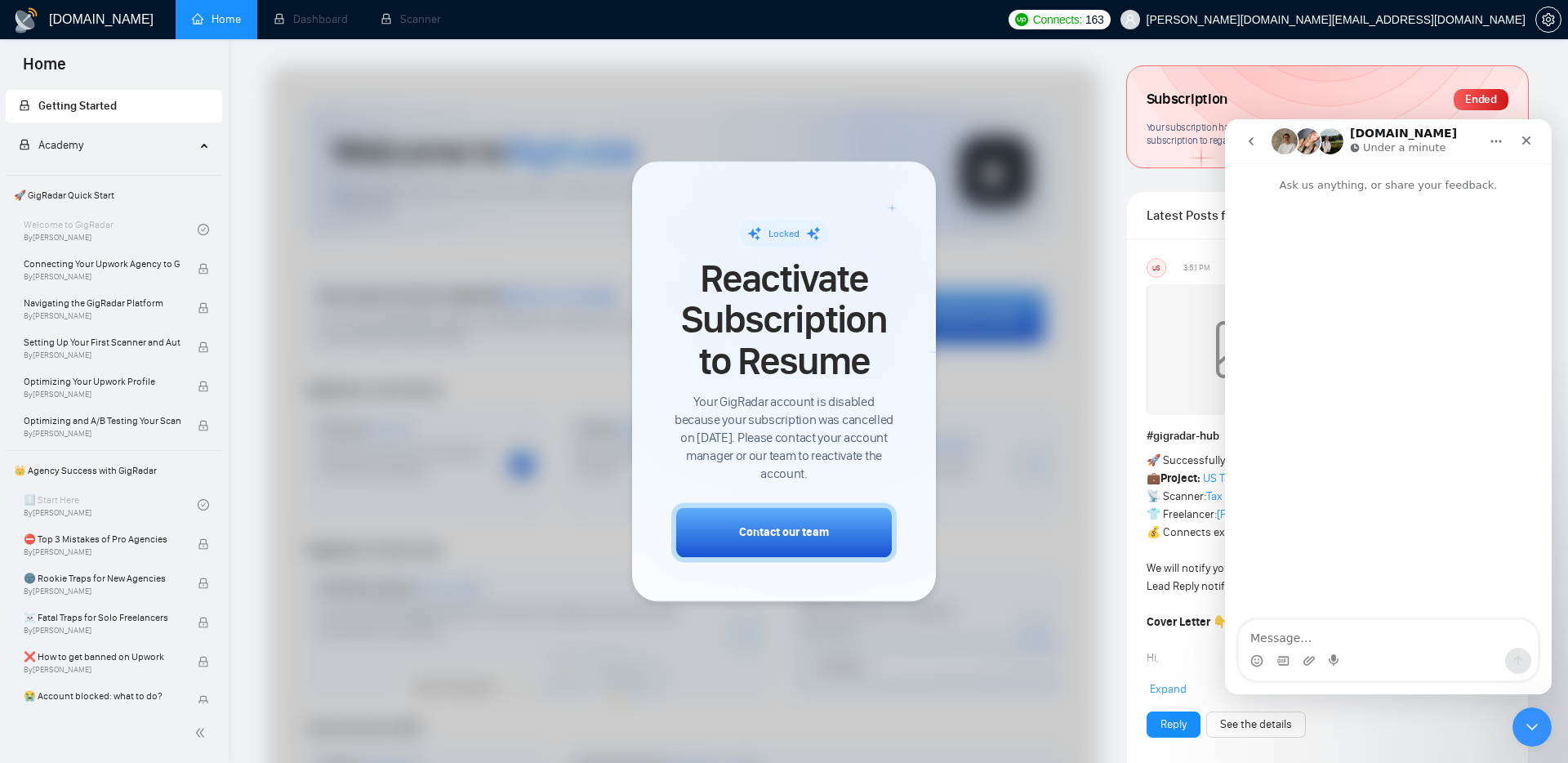
click at [1251, 144] on icon "go back" at bounding box center [1251, 141] width 5 height 8
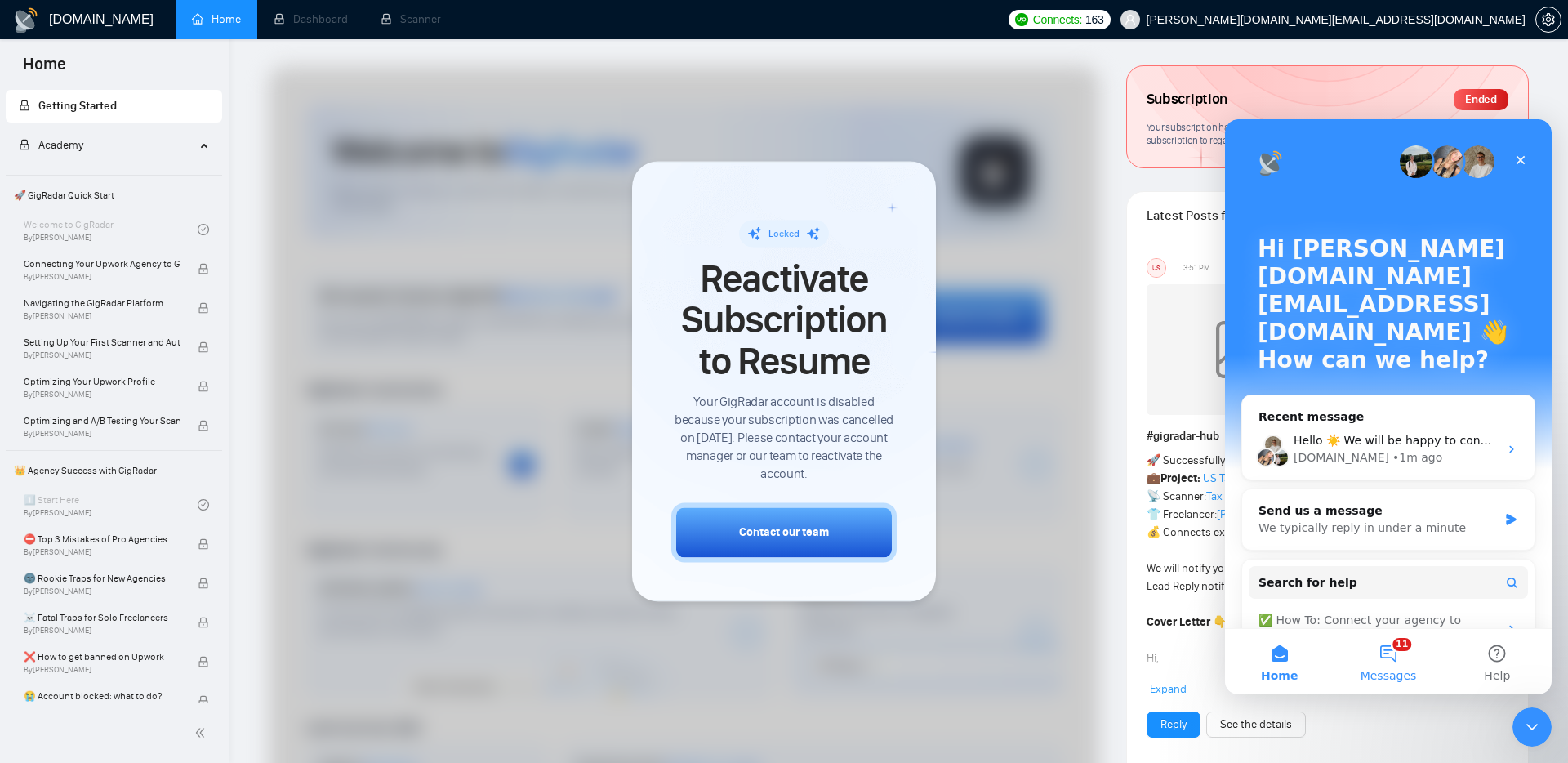
click at [1391, 636] on button "11 Messages" at bounding box center [1387, 661] width 109 height 65
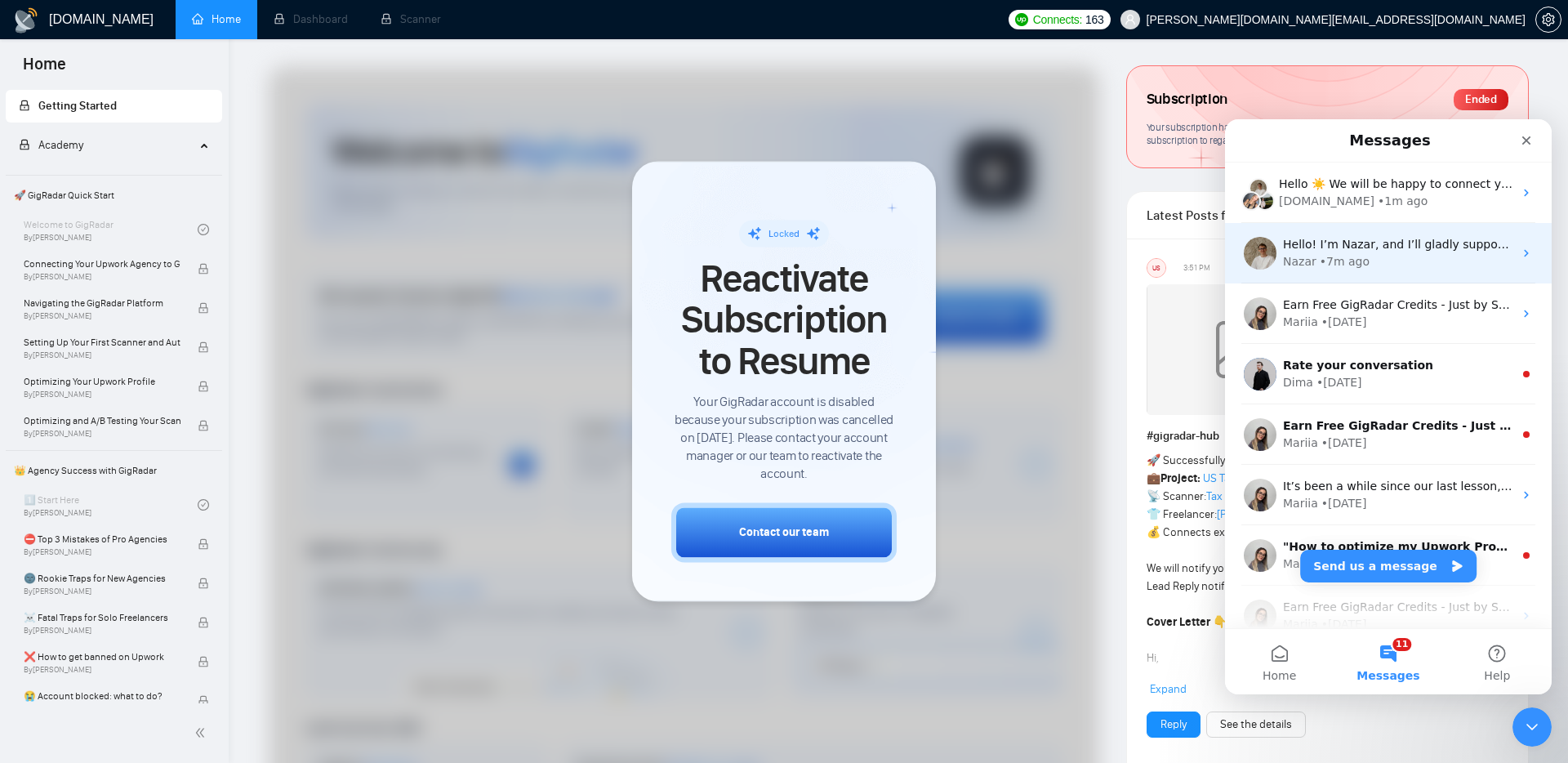
click at [1385, 236] on div "Hello! I’m Nazar, and I’ll gladly support you with your request 😊 Please allow …" at bounding box center [1398, 245] width 230 height 17
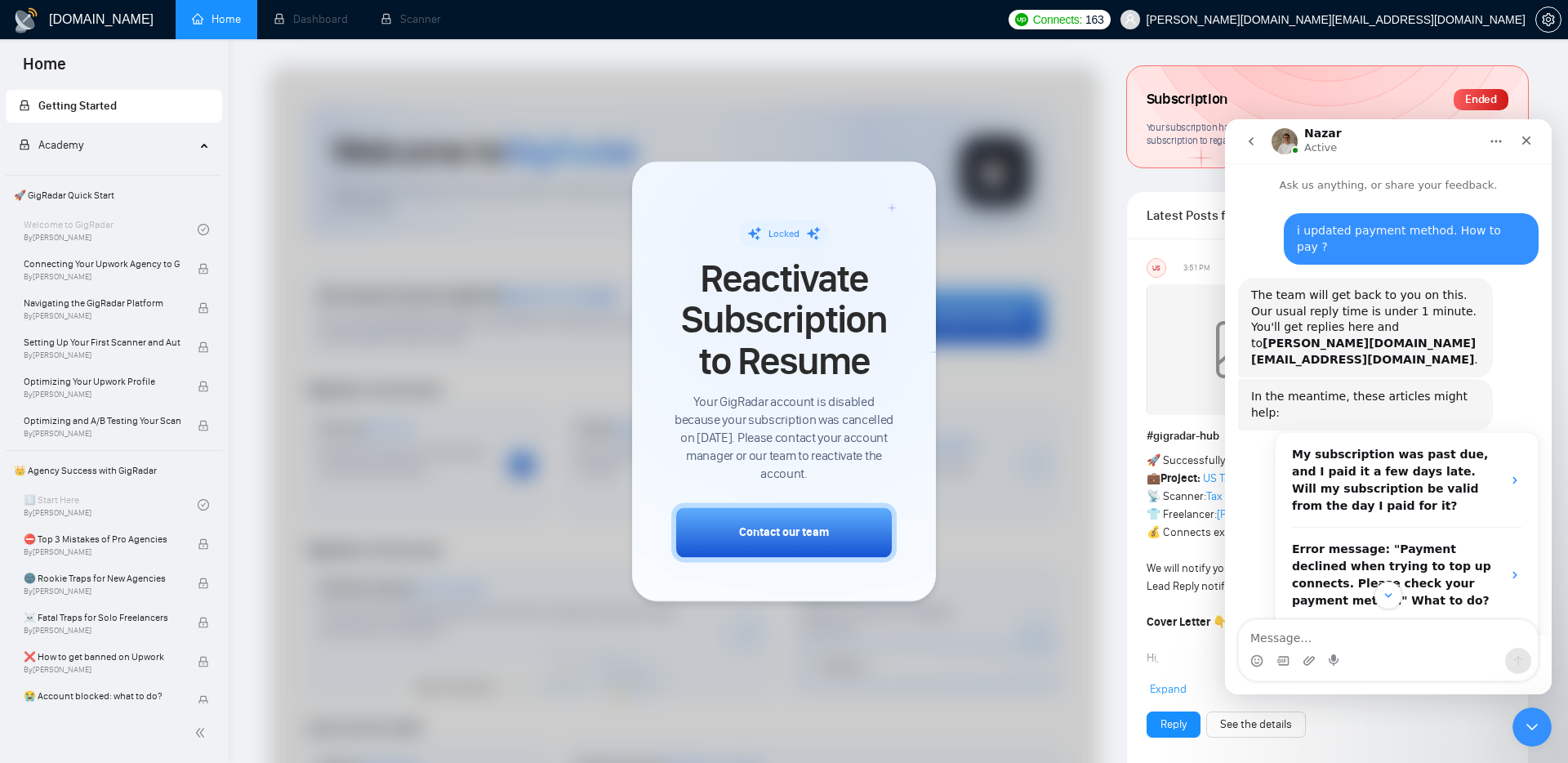
scroll to position [290, 0]
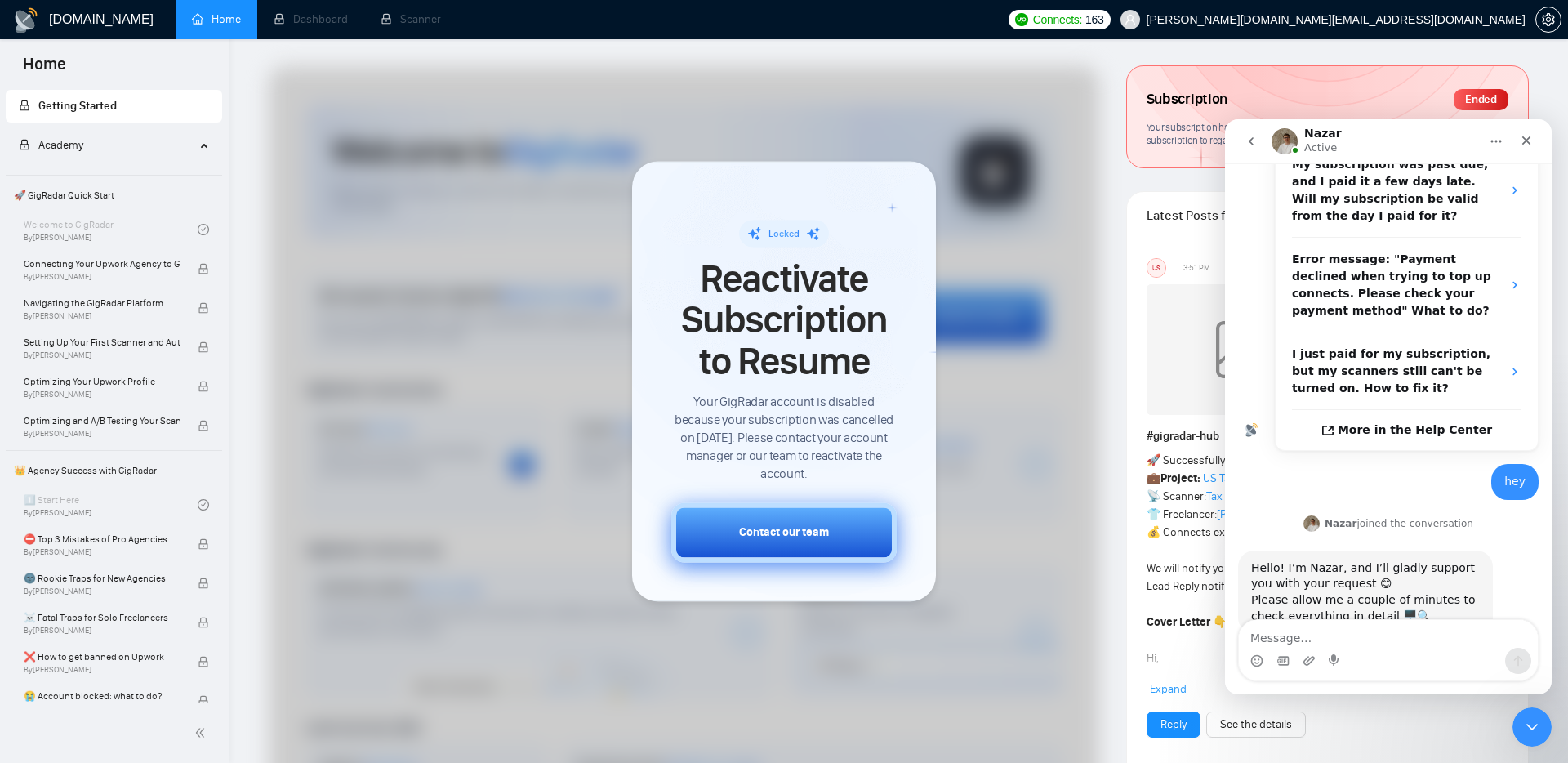
click at [863, 538] on button "Contact our team" at bounding box center [784, 533] width 226 height 60
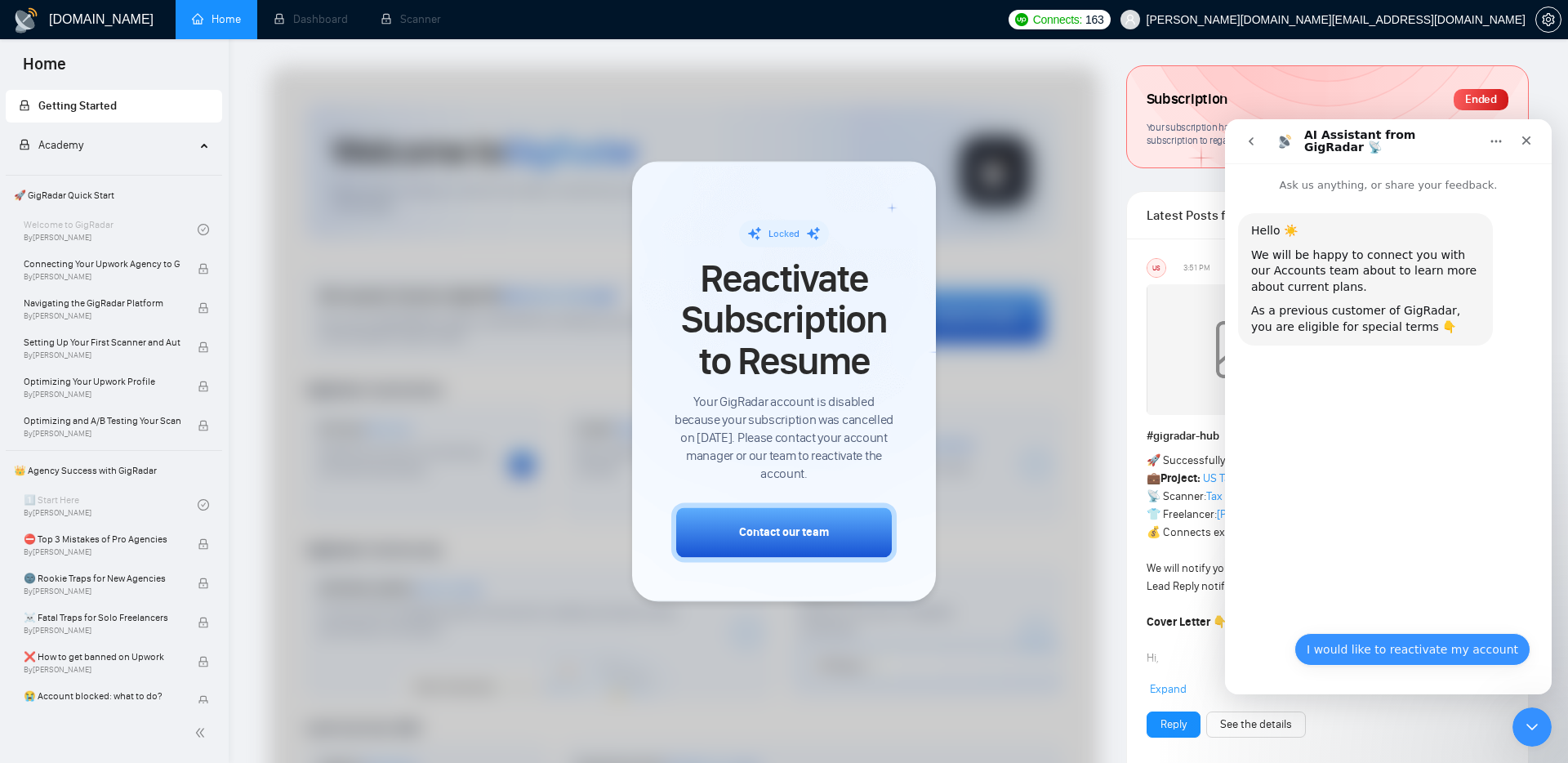
click at [1455, 645] on button "I would like to reactivate my account" at bounding box center [1413, 649] width 236 height 33
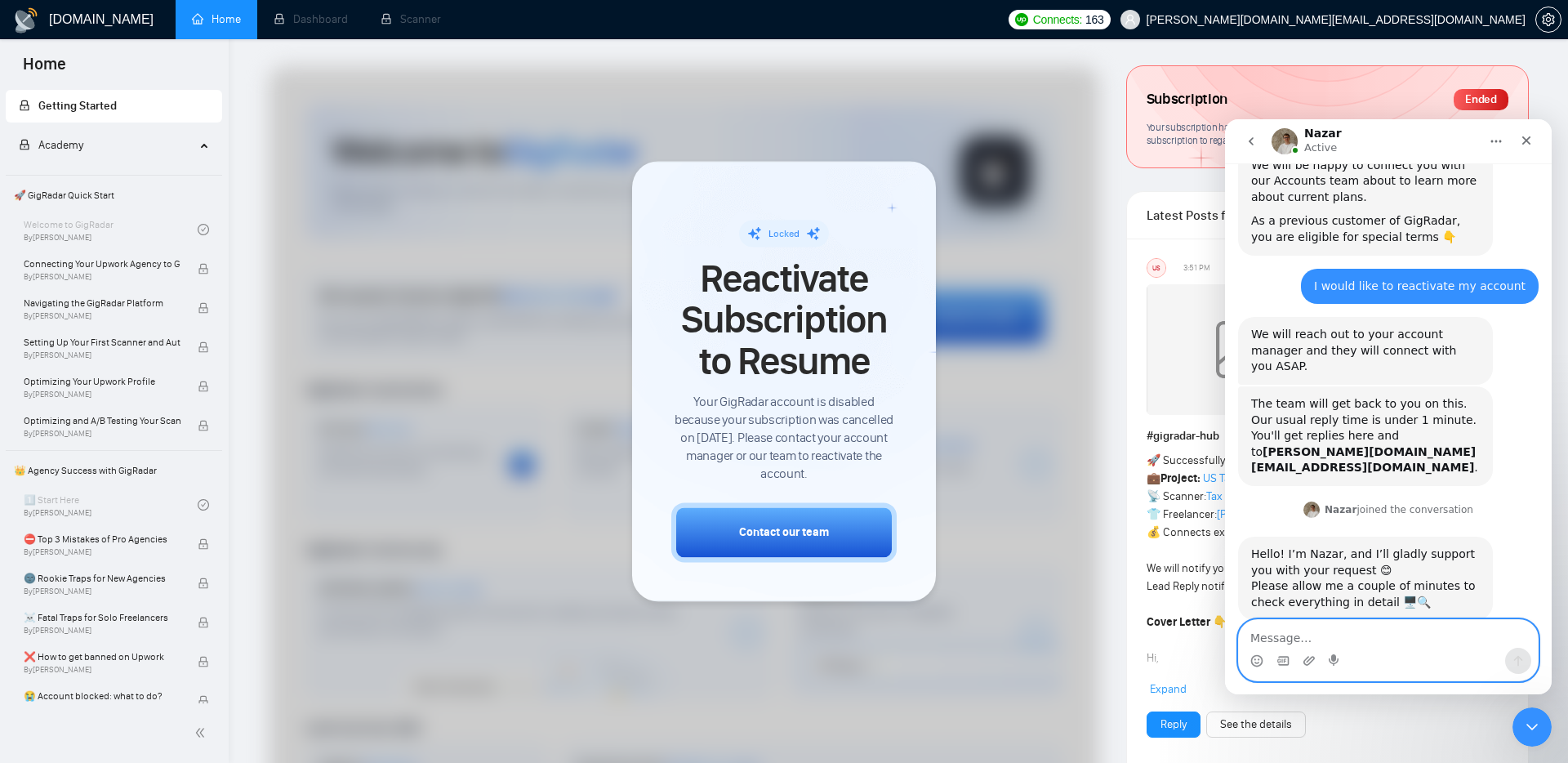
scroll to position [92, 0]
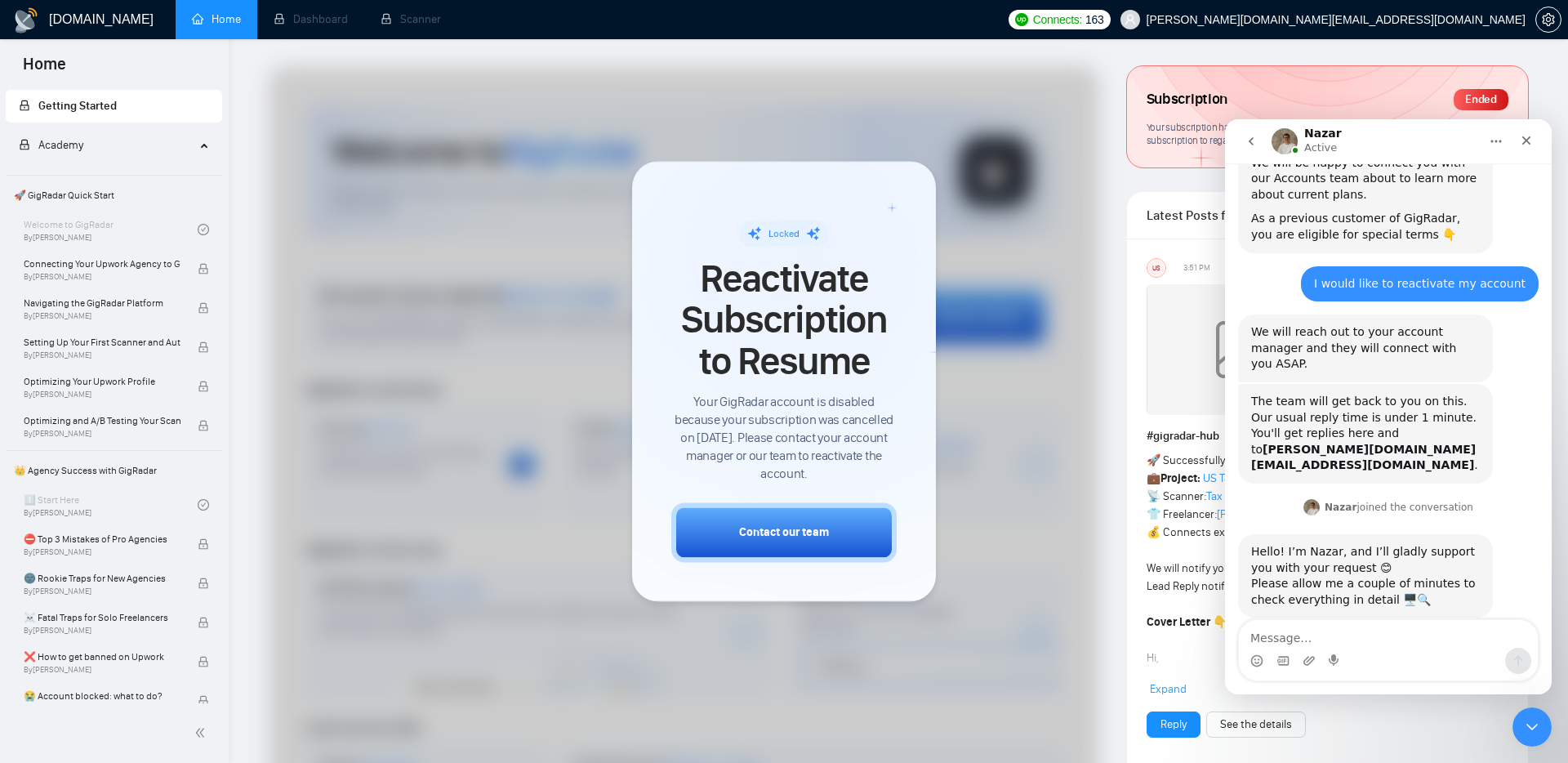
click at [999, 21] on ul "Home Dashboard Scanner" at bounding box center [585, 19] width 830 height 39
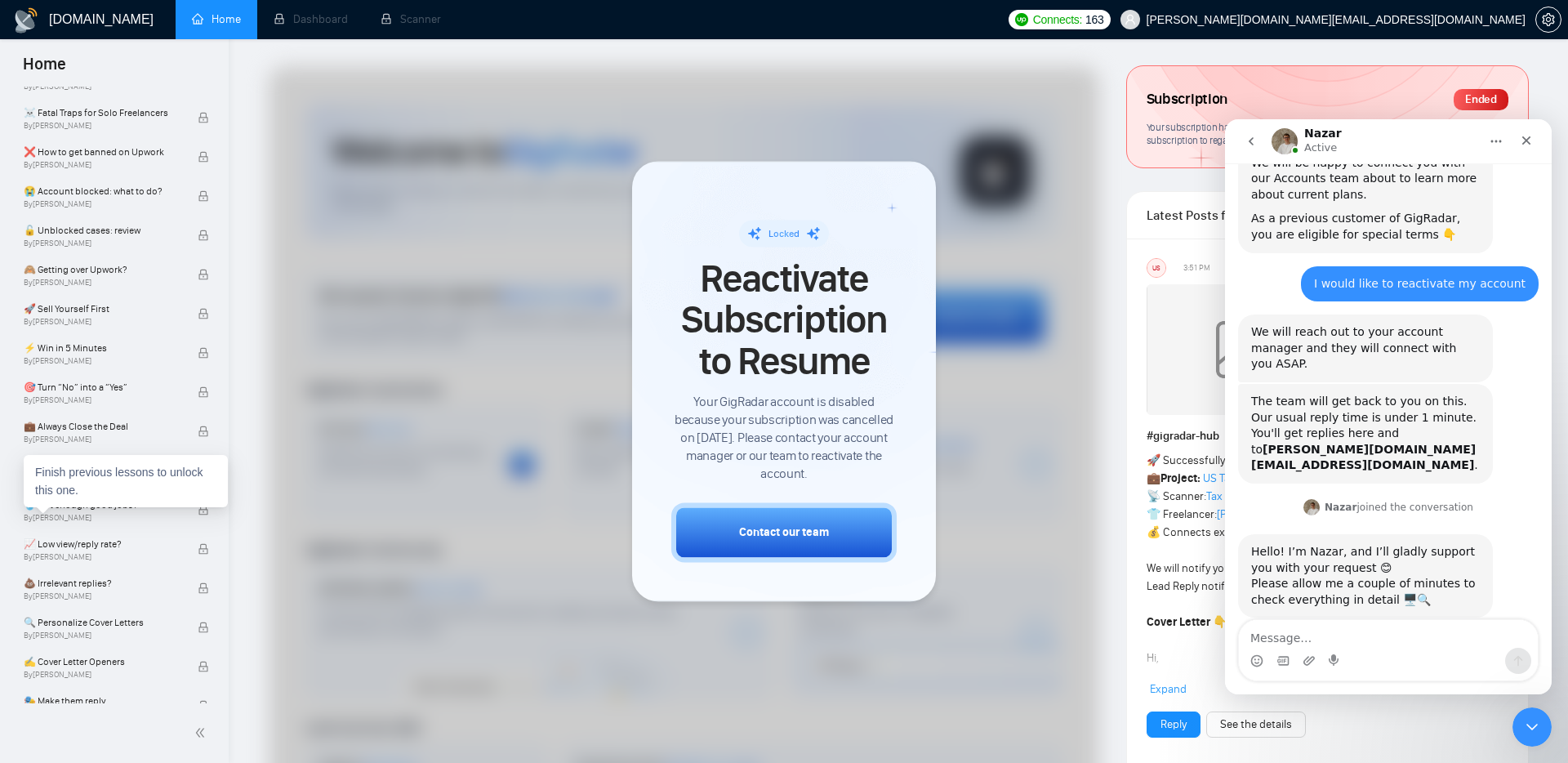
scroll to position [0, 0]
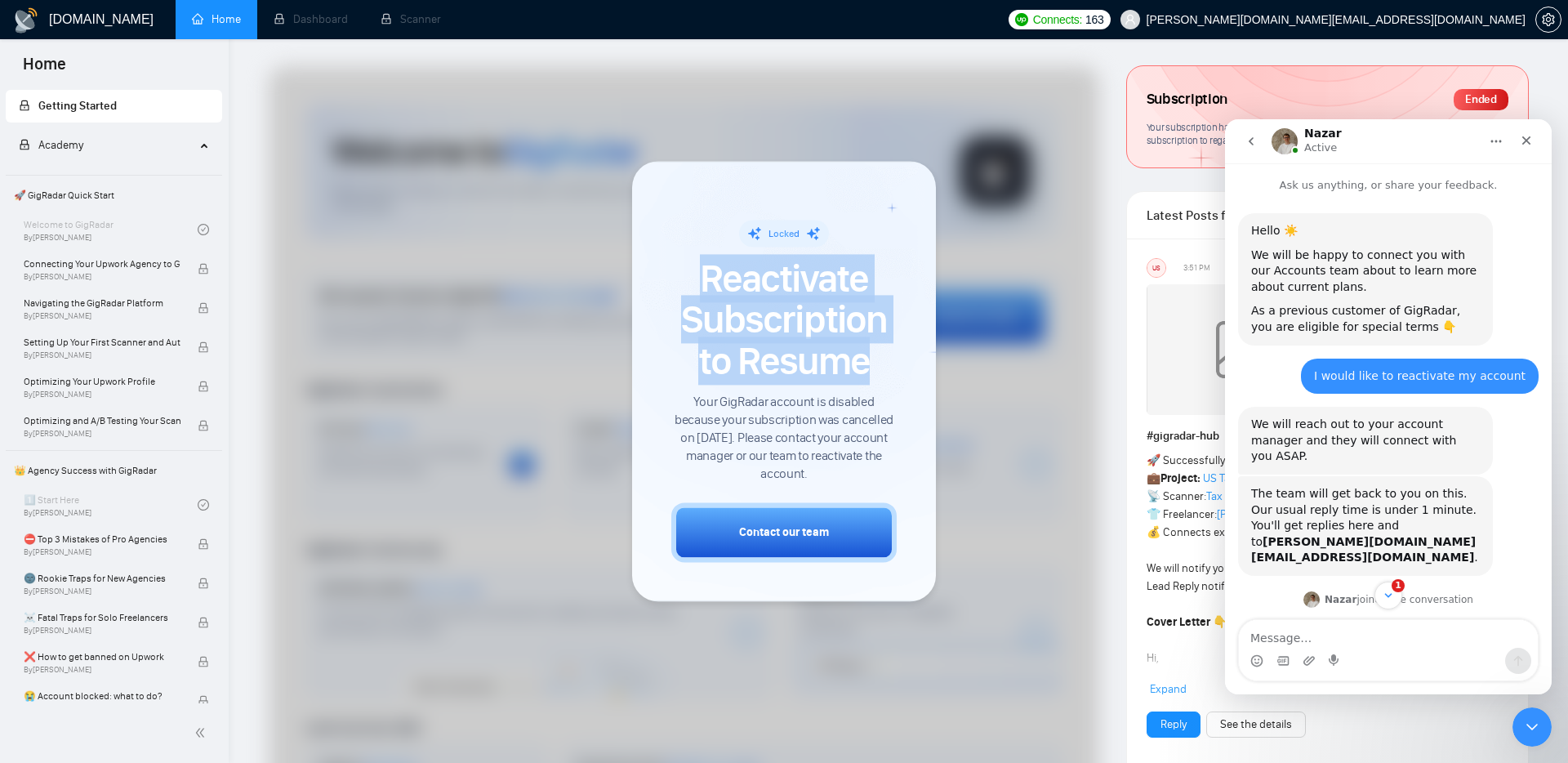
drag, startPoint x: 888, startPoint y: 370, endPoint x: 696, endPoint y: 268, distance: 217.4
click at [696, 268] on span "Reactivate Subscription to Resume" at bounding box center [784, 319] width 226 height 123
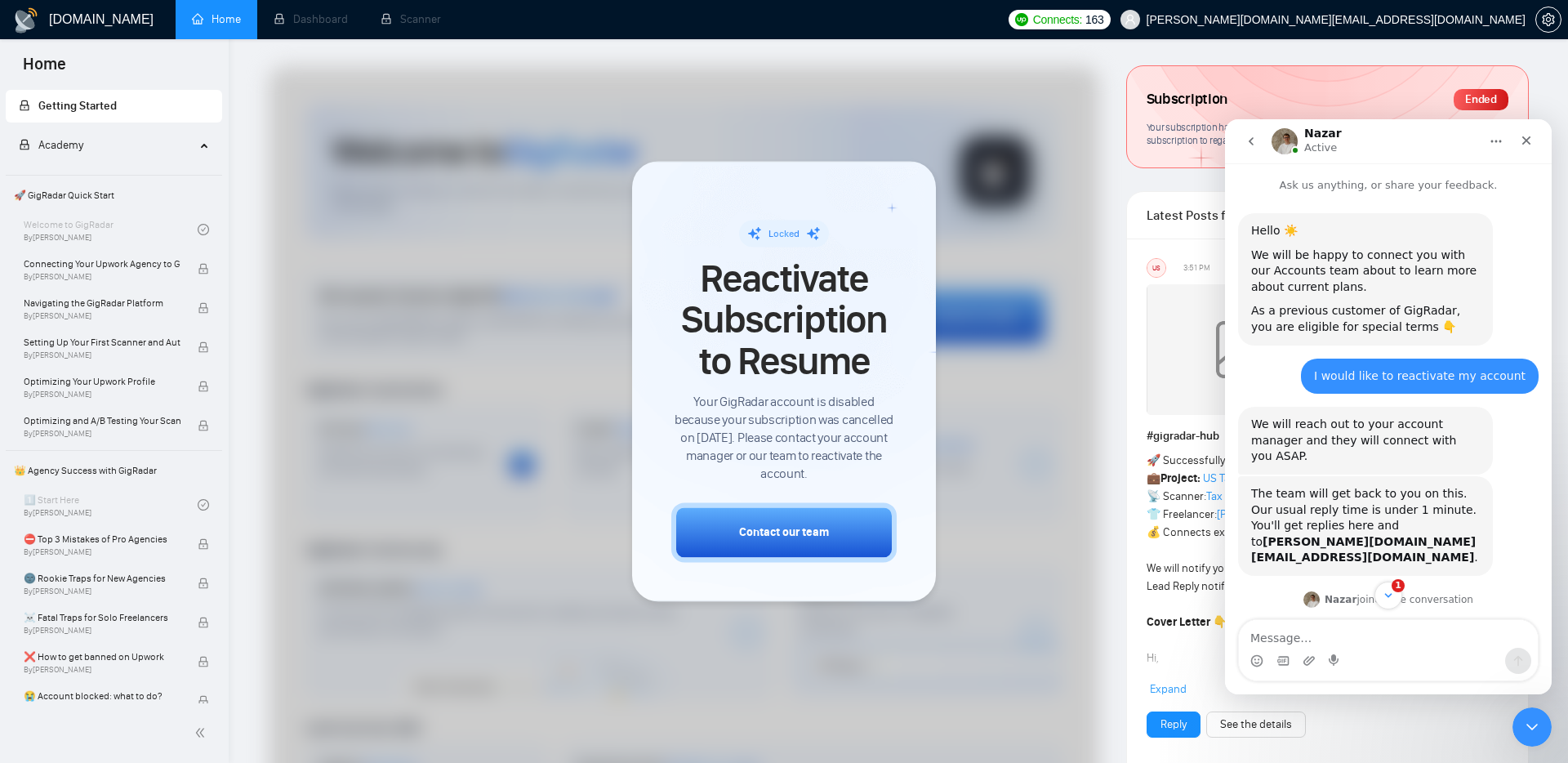
click at [793, 434] on span "Your GigRadar account is disabled because your subscription was cancelled on [D…" at bounding box center [784, 437] width 226 height 89
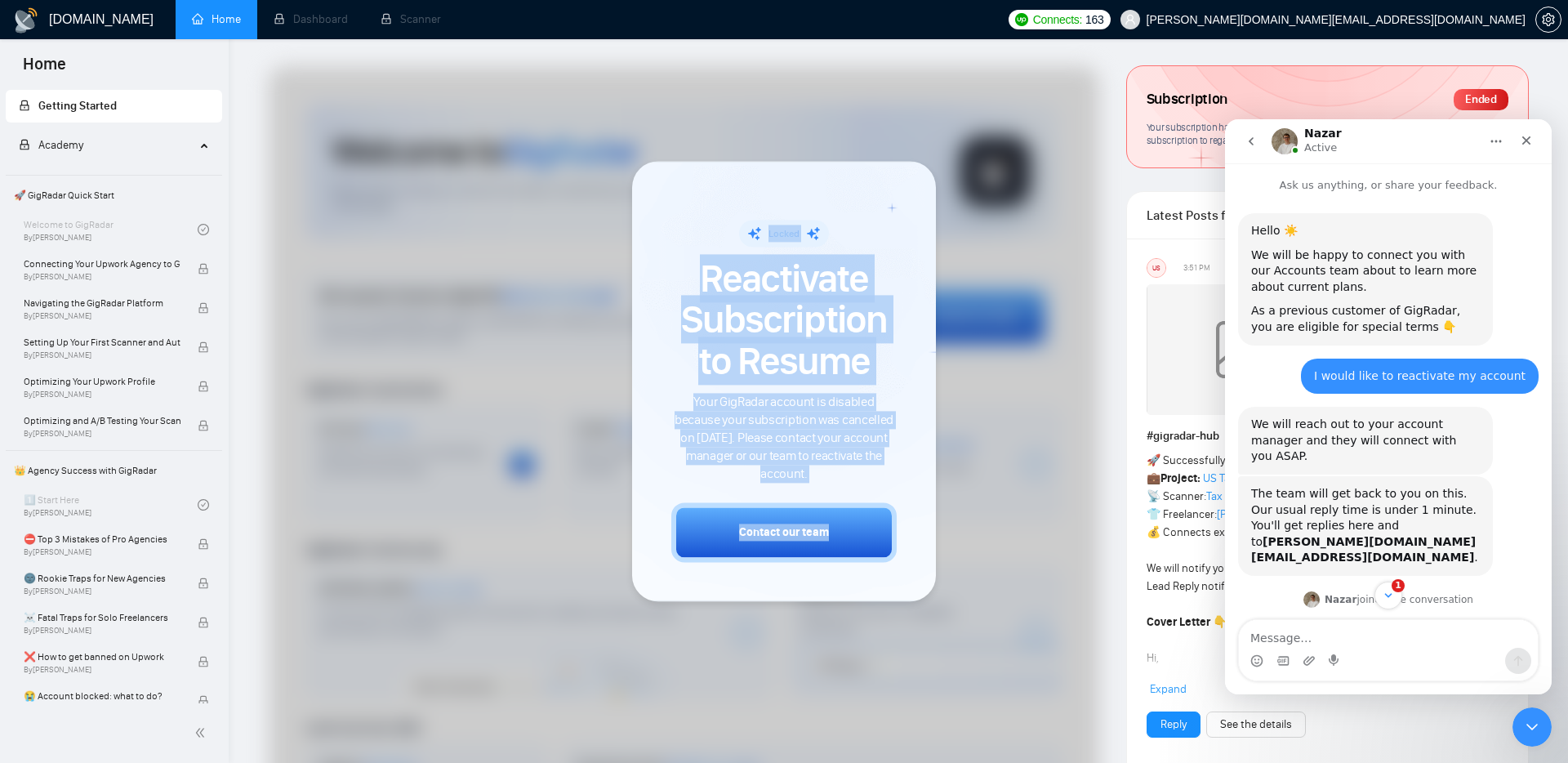
drag, startPoint x: 904, startPoint y: 364, endPoint x: 660, endPoint y: 254, distance: 267.6
click at [660, 254] on div "Locked Reactivate Subscription to Resume Your GigRadar account is disabled beca…" at bounding box center [784, 380] width 304 height 440
click at [752, 327] on span "Reactivate Subscription to Resume" at bounding box center [784, 319] width 226 height 123
drag, startPoint x: 862, startPoint y: 485, endPoint x: 667, endPoint y: 243, distance: 310.8
click at [660, 237] on div "Locked Reactivate Subscription to Resume Your GigRadar account is disabled beca…" at bounding box center [784, 380] width 304 height 440
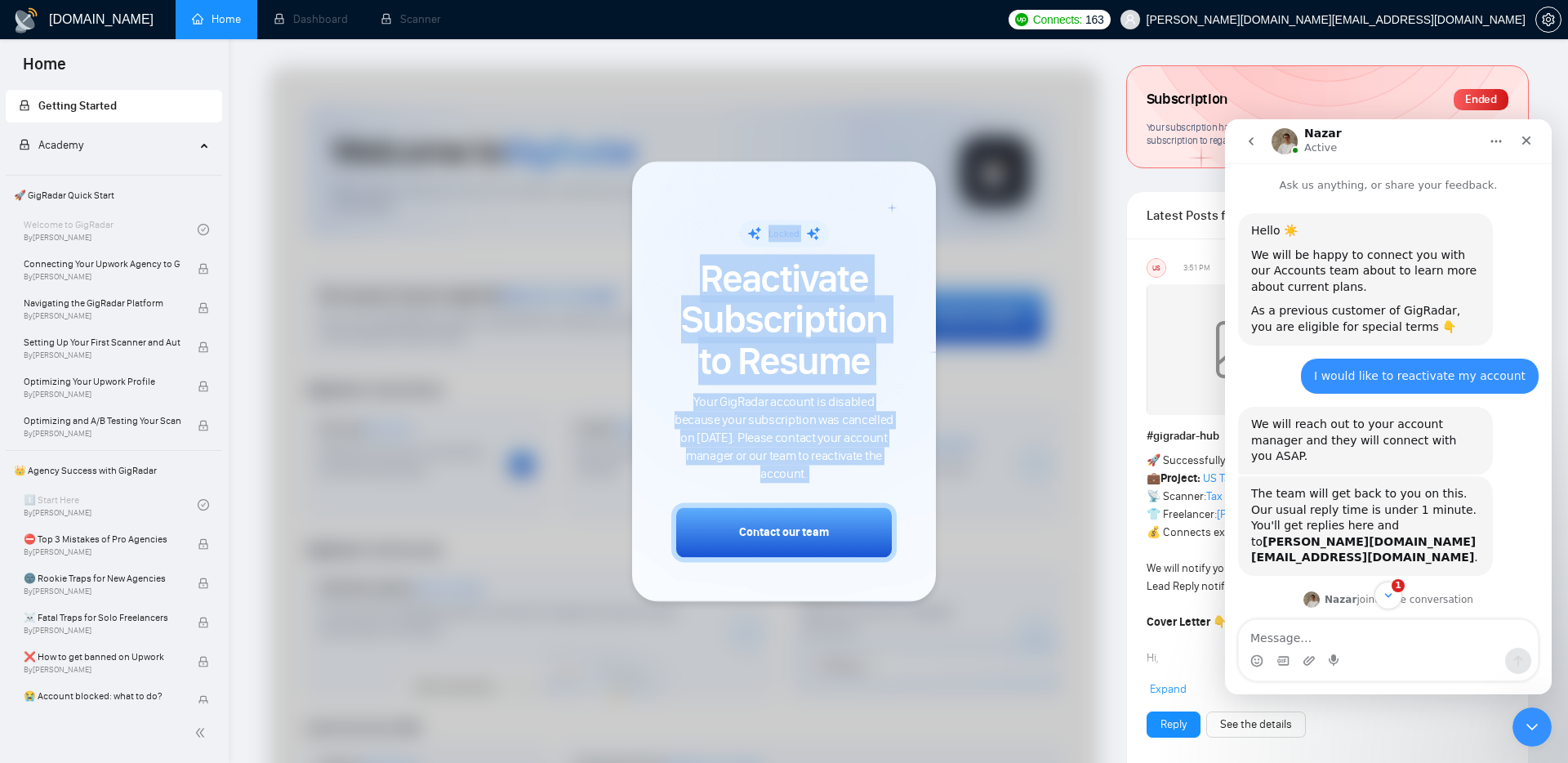
click at [758, 283] on span "Reactivate Subscription to Resume" at bounding box center [784, 319] width 226 height 123
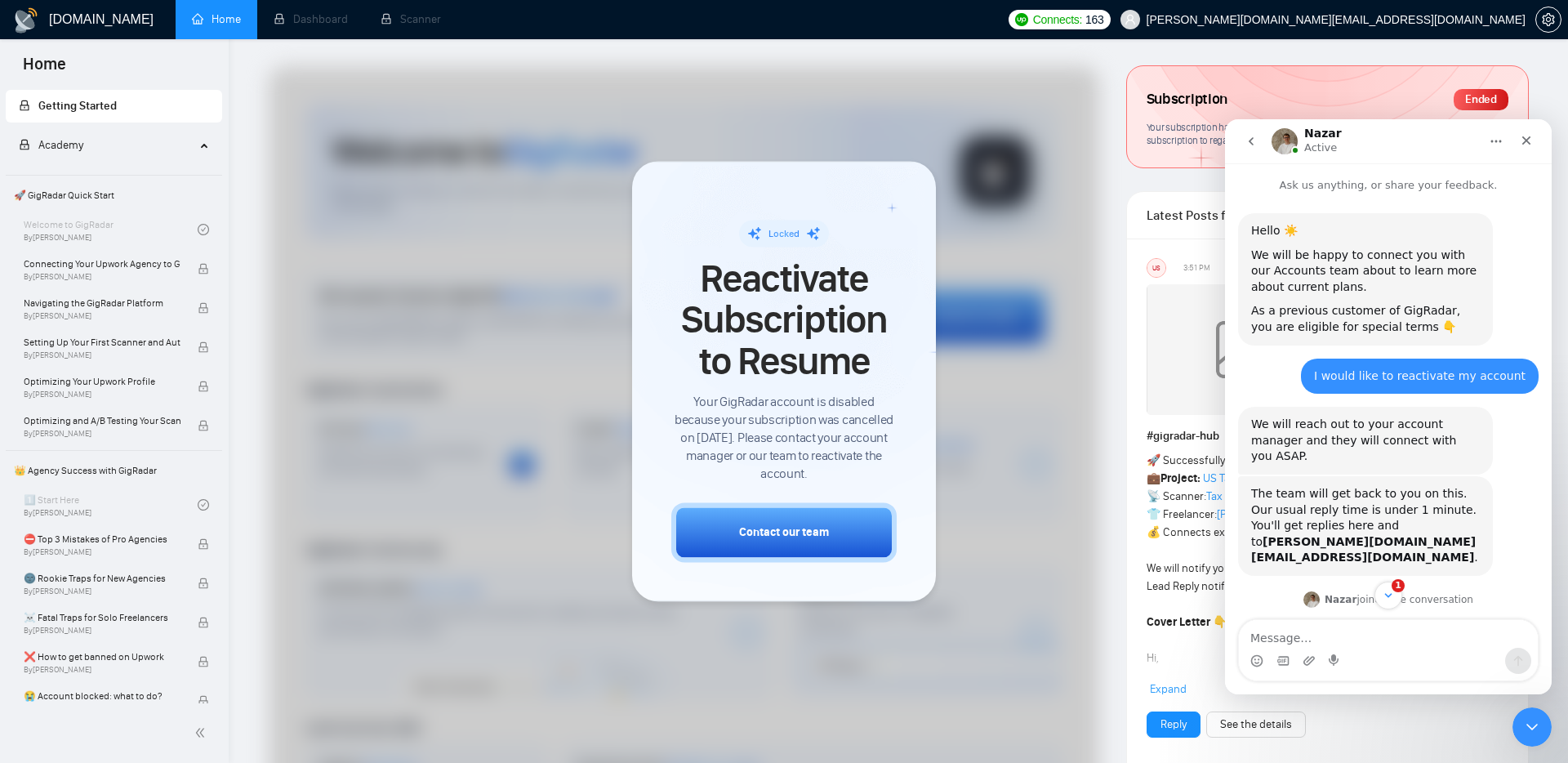
scroll to position [188, 0]
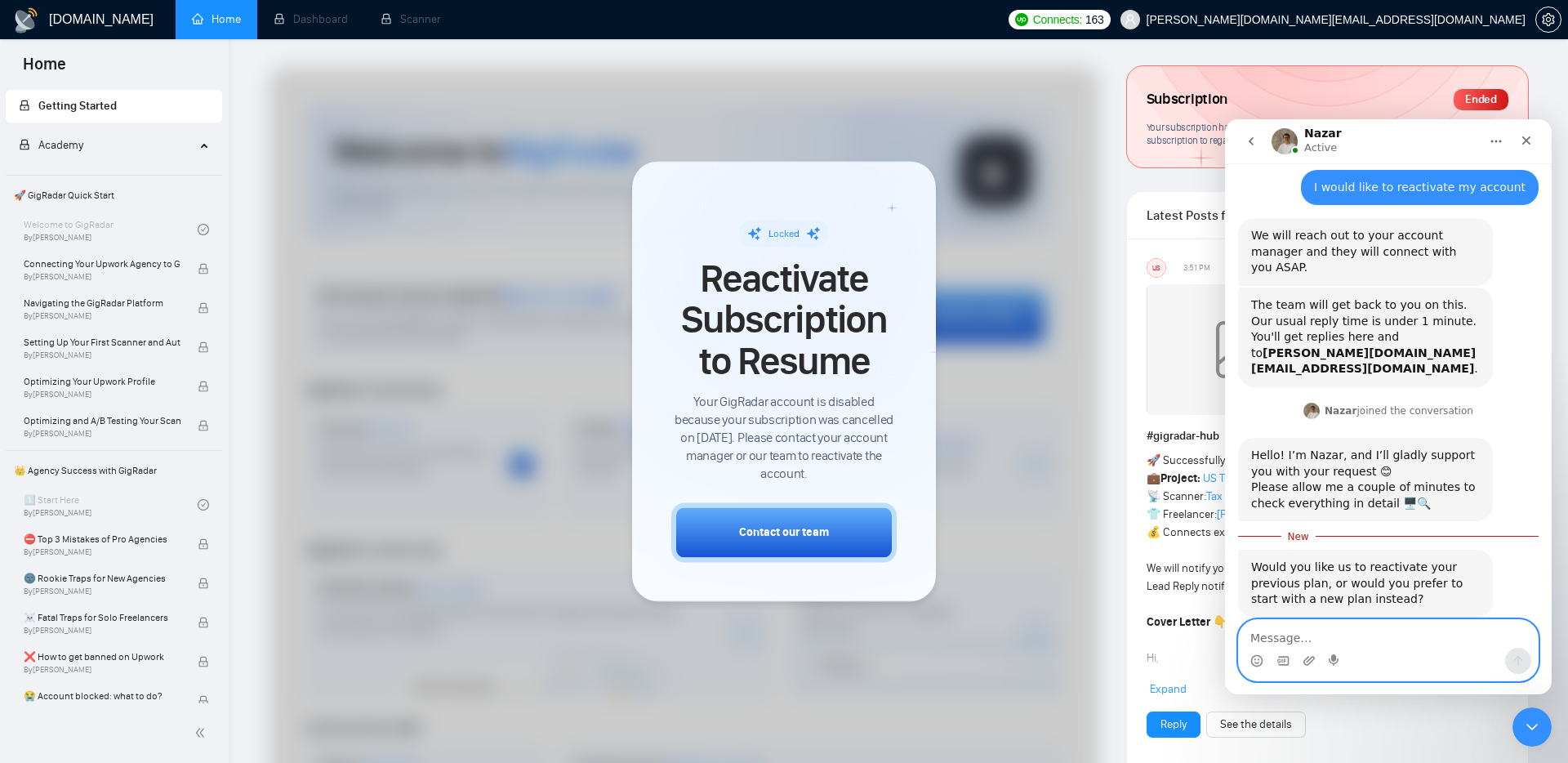
click at [1340, 638] on textarea "Message…" at bounding box center [1388, 634] width 299 height 28
type textarea "reactivate"
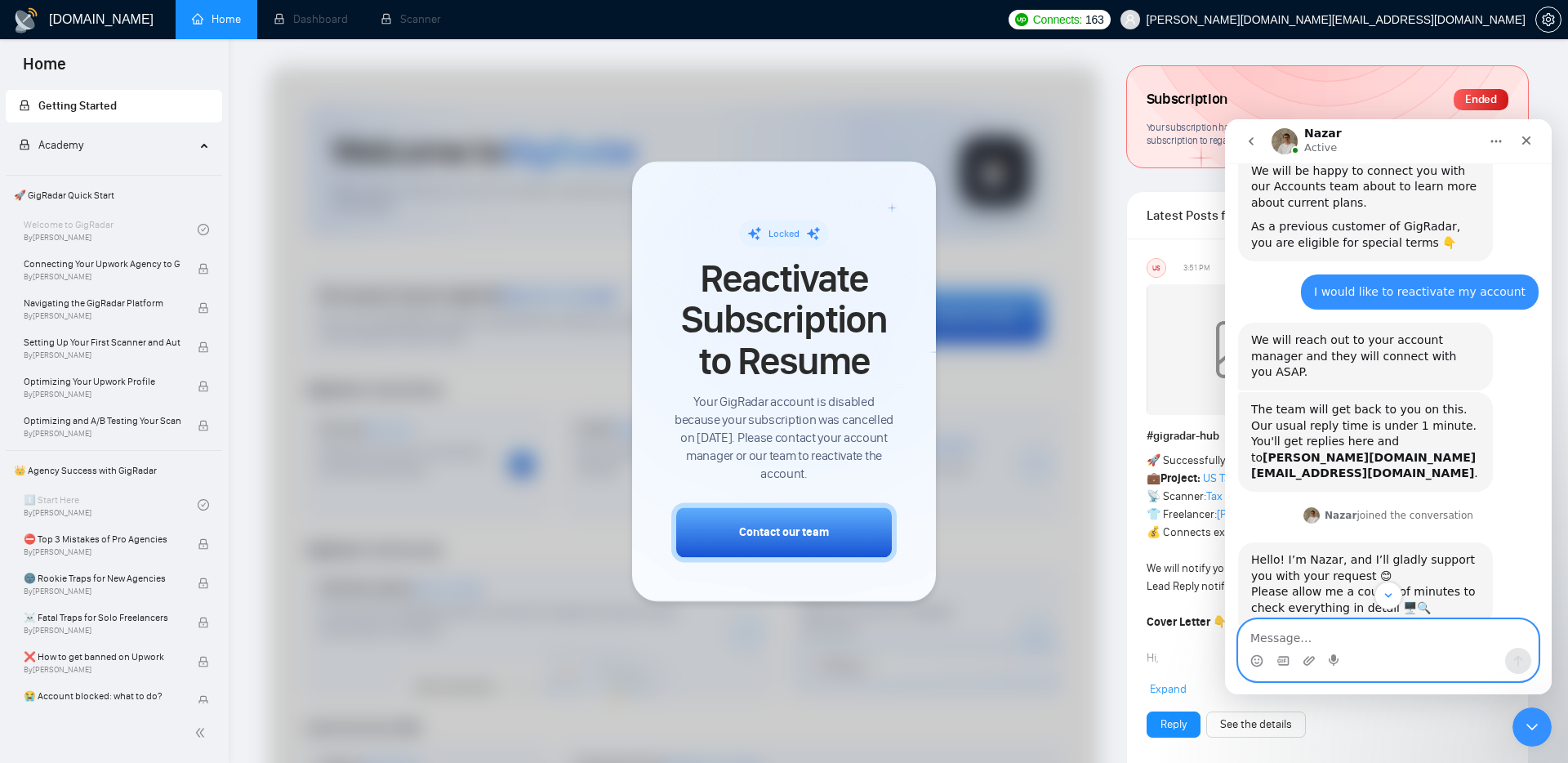
scroll to position [210, 0]
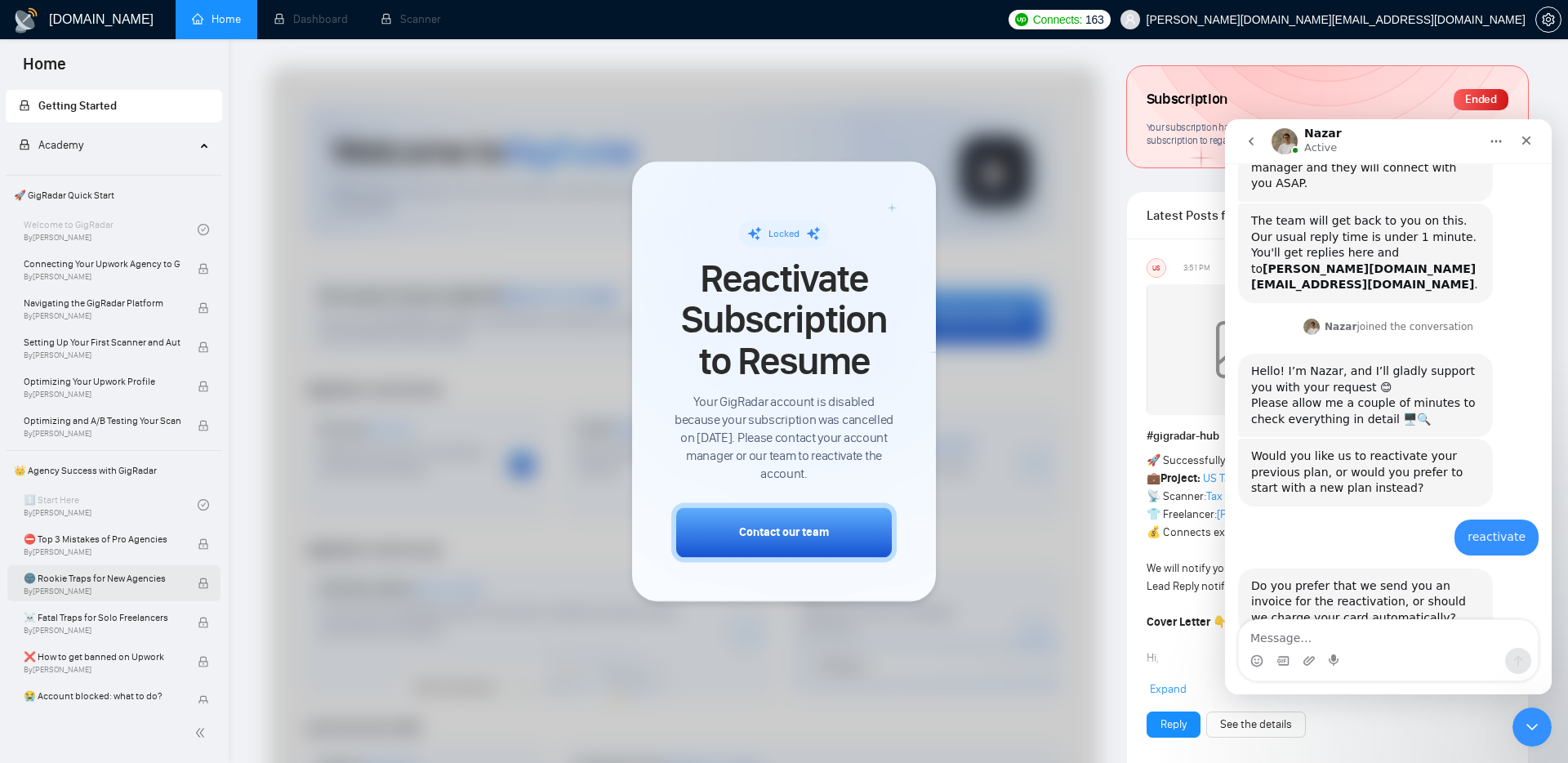
scroll to position [291, 0]
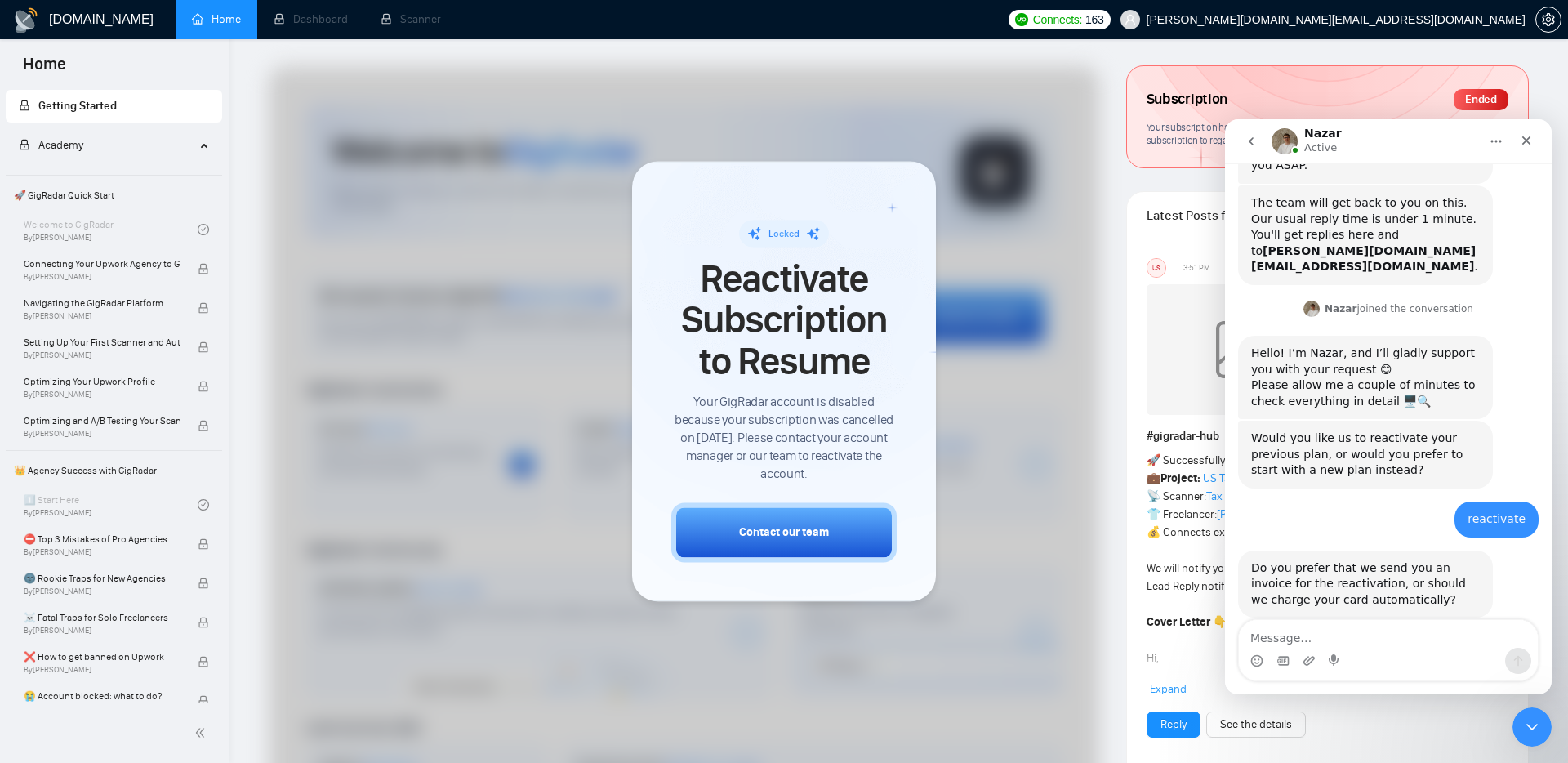
click at [1363, 641] on textarea "Message…" at bounding box center [1388, 634] width 299 height 28
type textarea "automatically"
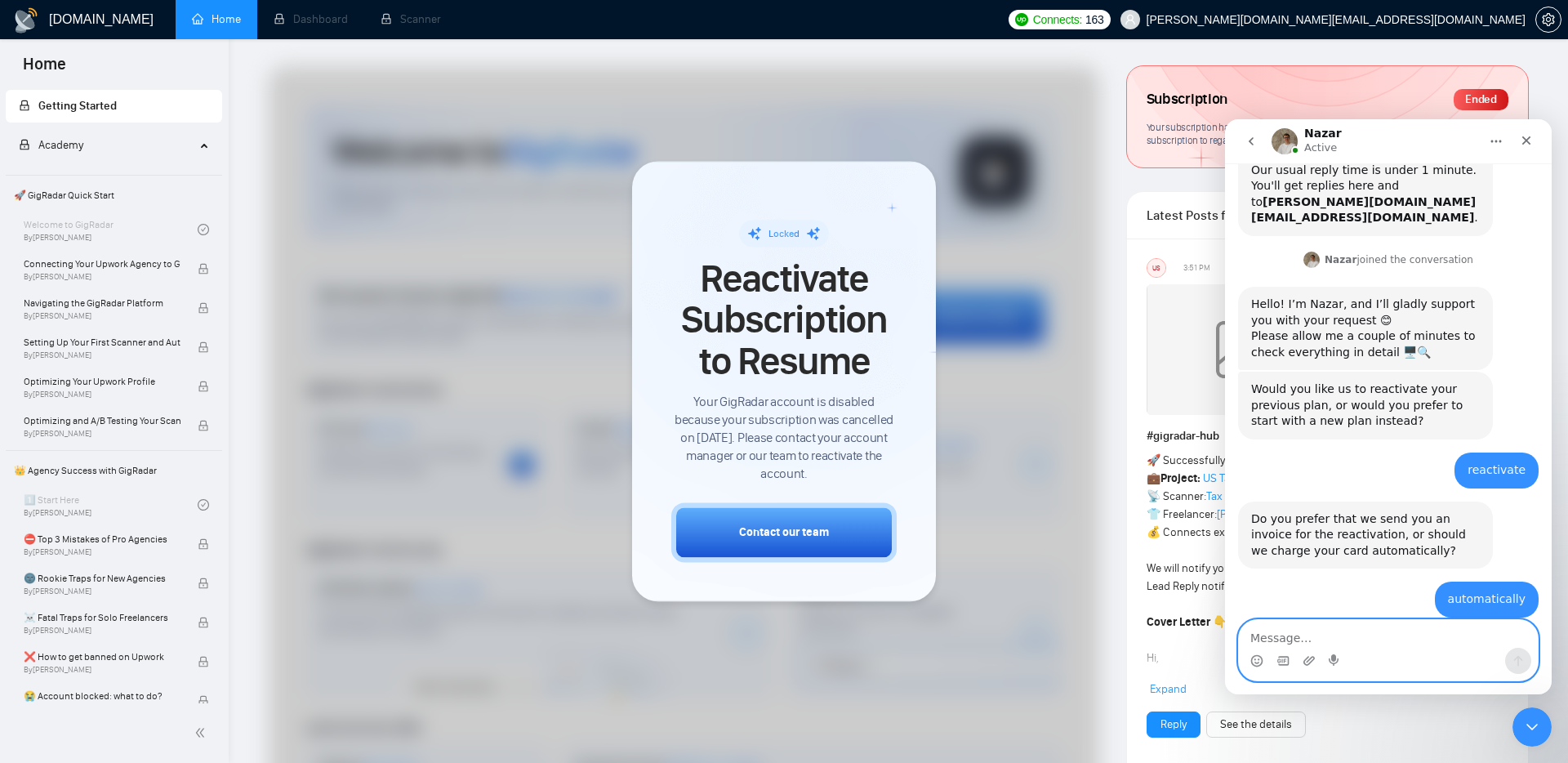
scroll to position [436, 0]
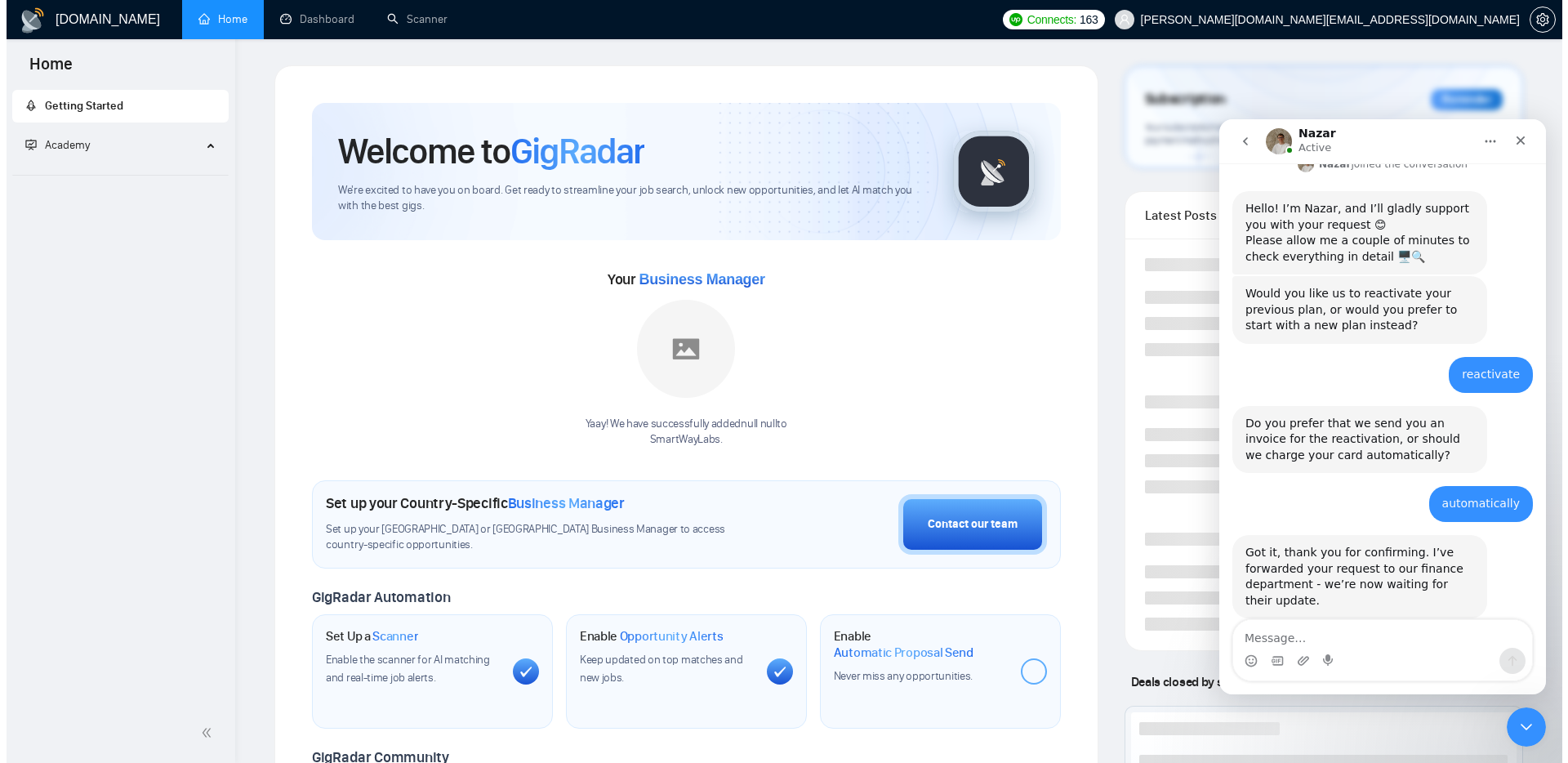
scroll to position [436, 0]
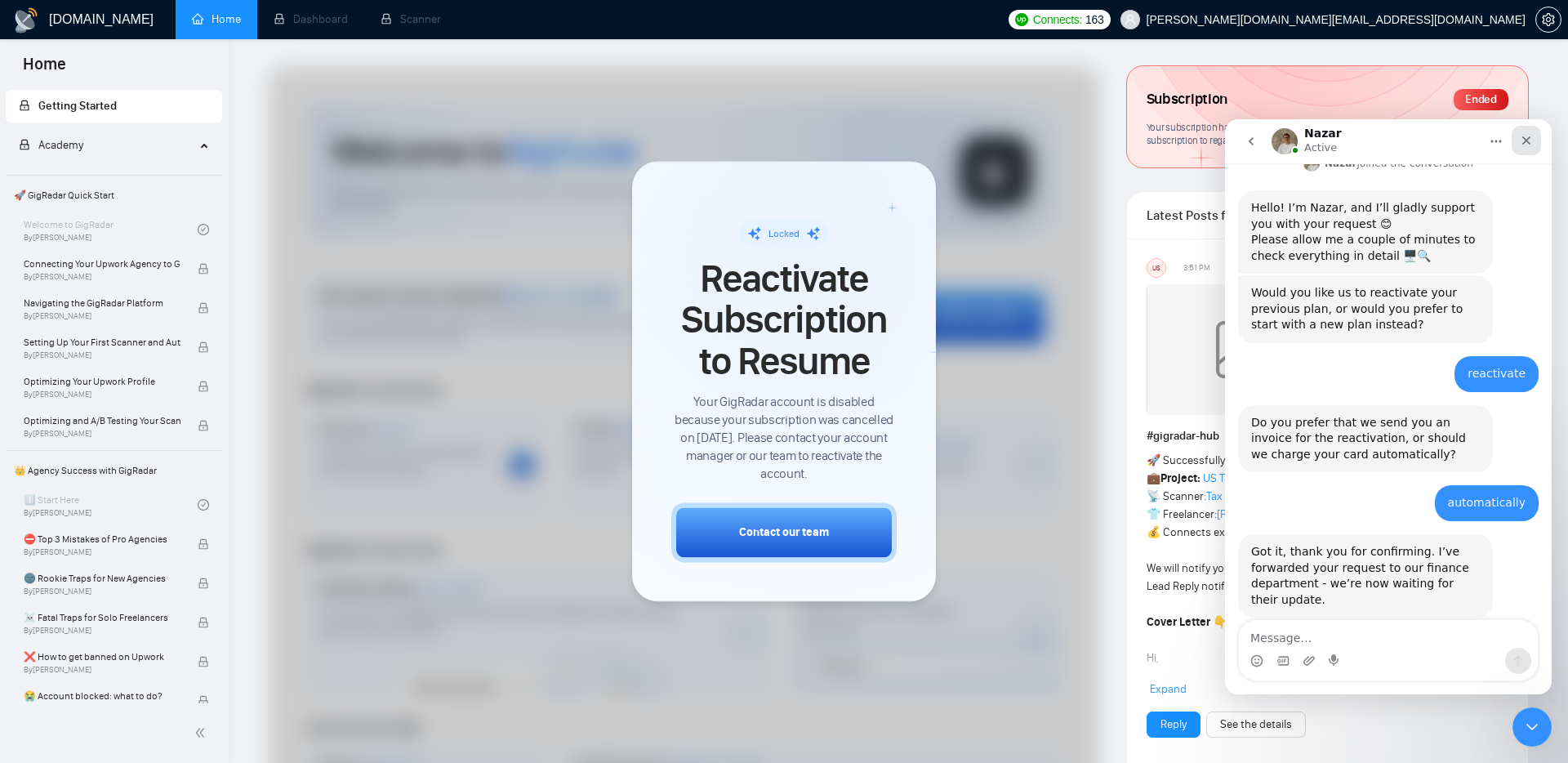
click at [1529, 135] on icon "Close" at bounding box center [1526, 140] width 13 height 13
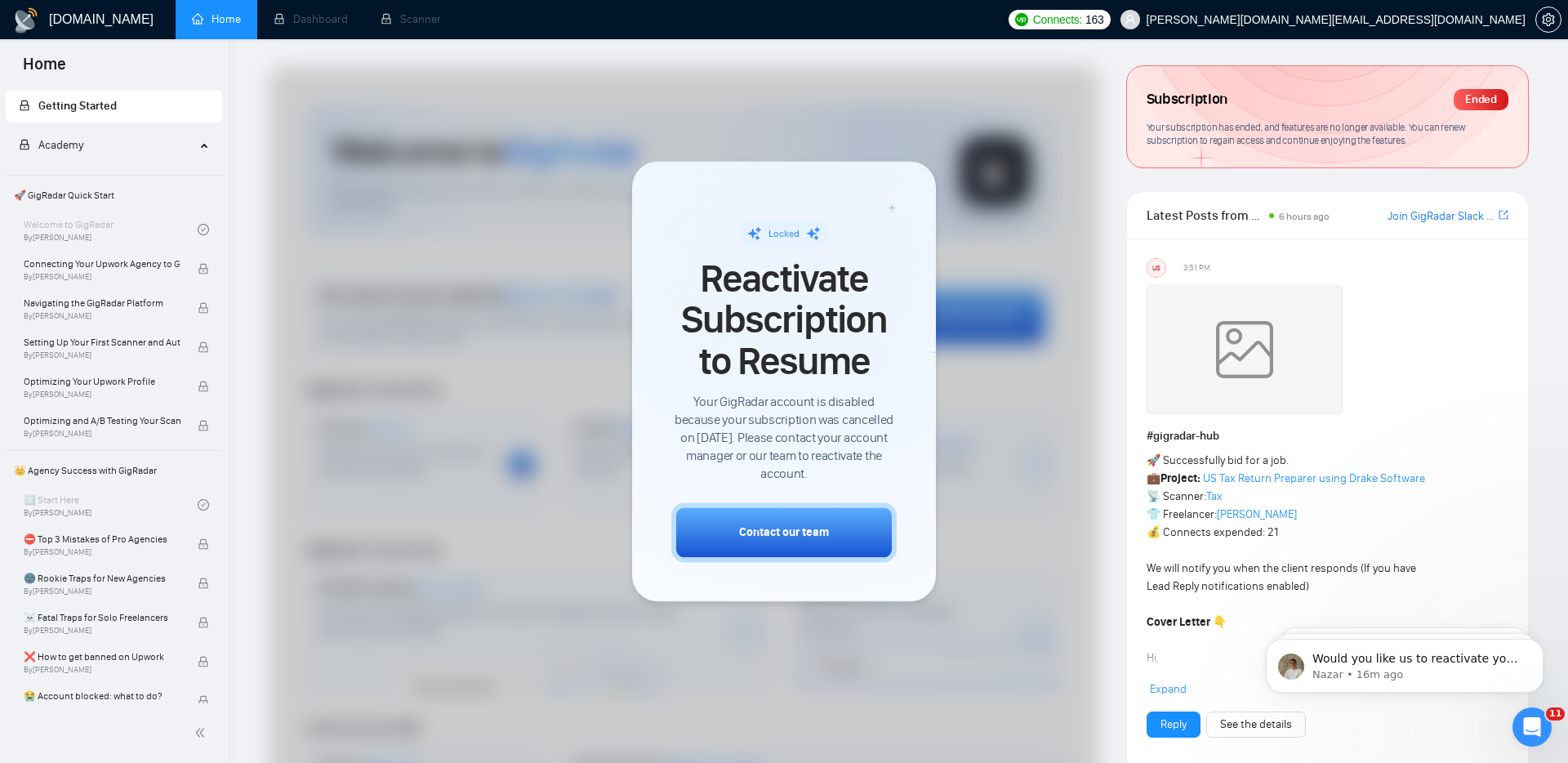
scroll to position [0, 0]
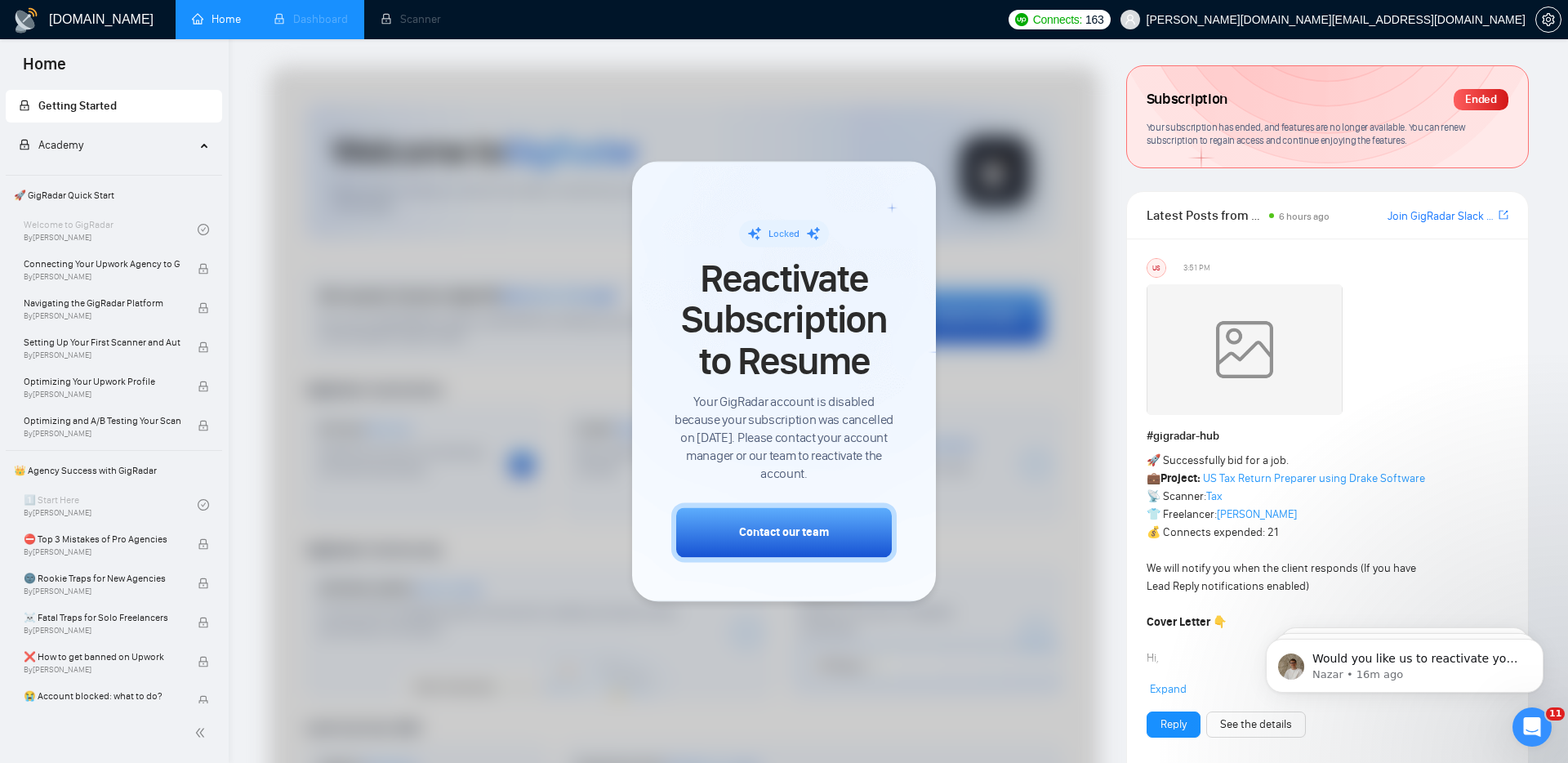
click at [310, 15] on li "Dashboard" at bounding box center [310, 19] width 107 height 39
click at [311, 18] on li "Dashboard" at bounding box center [310, 19] width 107 height 39
click at [392, 20] on li "Scanner" at bounding box center [411, 19] width 93 height 39
drag, startPoint x: 223, startPoint y: 20, endPoint x: 166, endPoint y: 1, distance: 60.1
click at [223, 19] on link "Home" at bounding box center [216, 19] width 49 height 14
